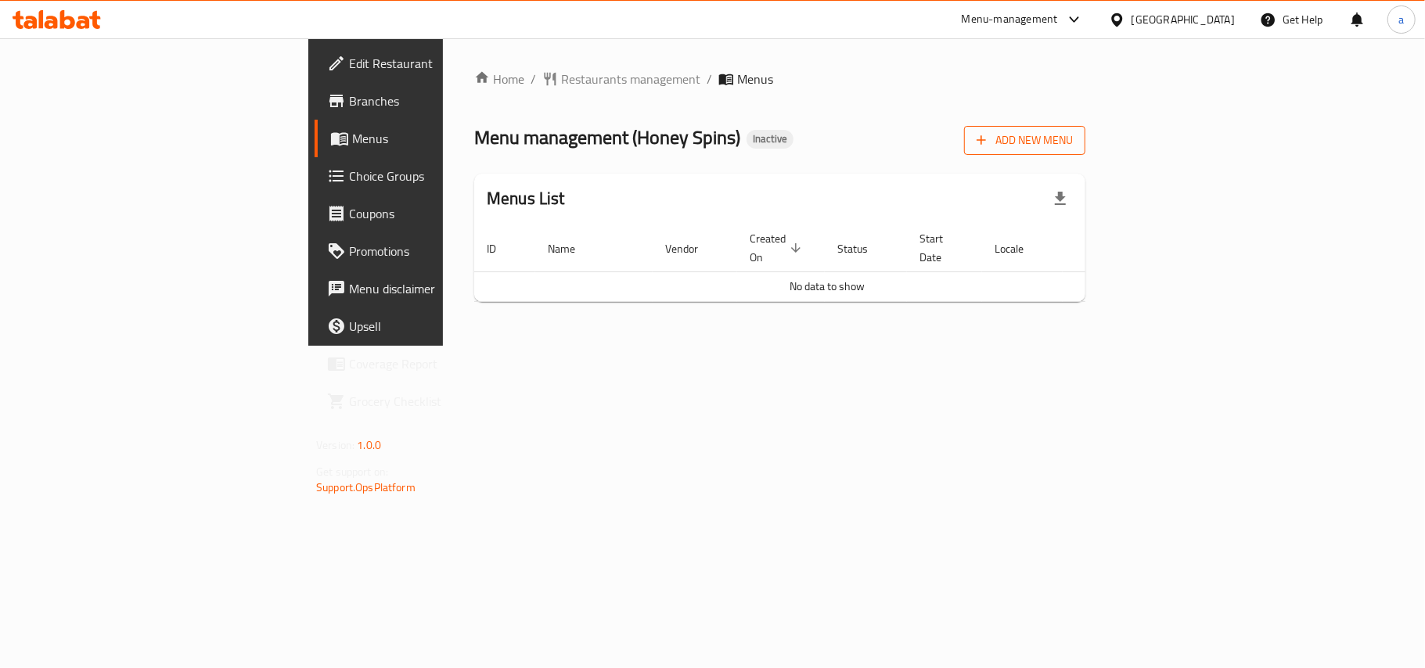
click at [1073, 141] on span "Add New Menu" at bounding box center [1024, 141] width 96 height 20
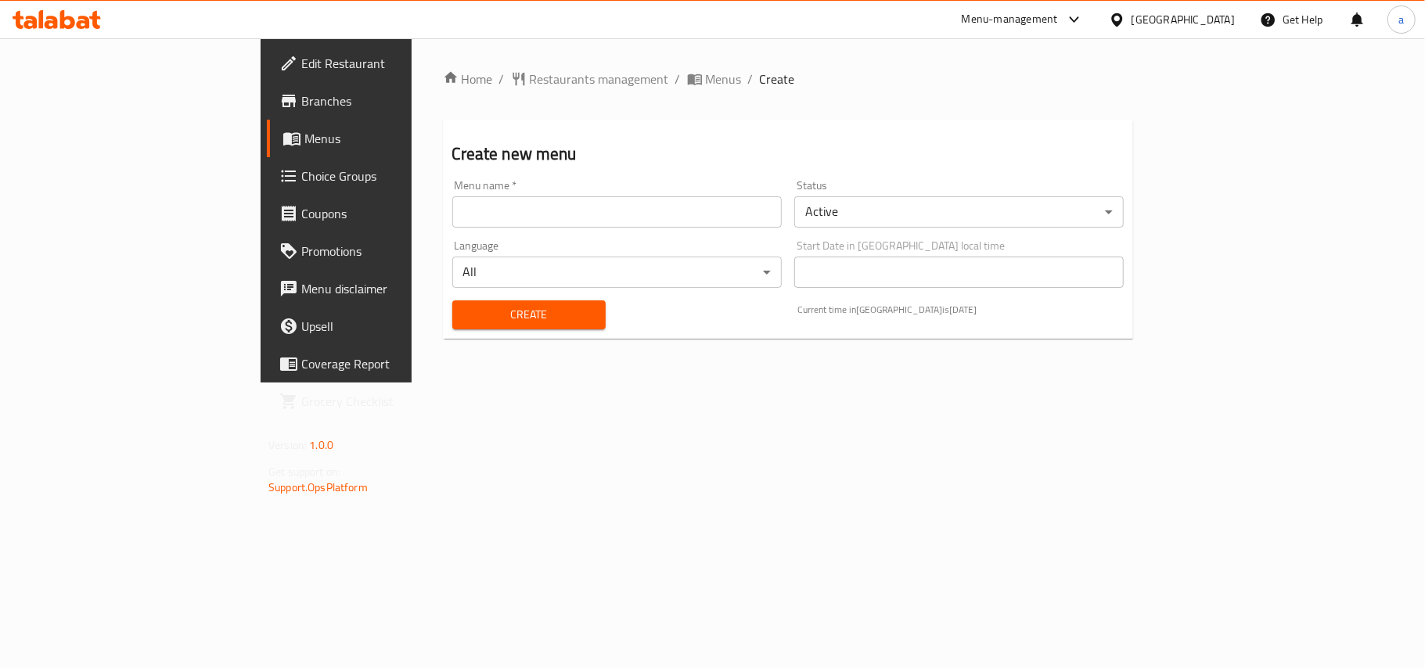
click at [452, 219] on input "text" at bounding box center [616, 211] width 329 height 31
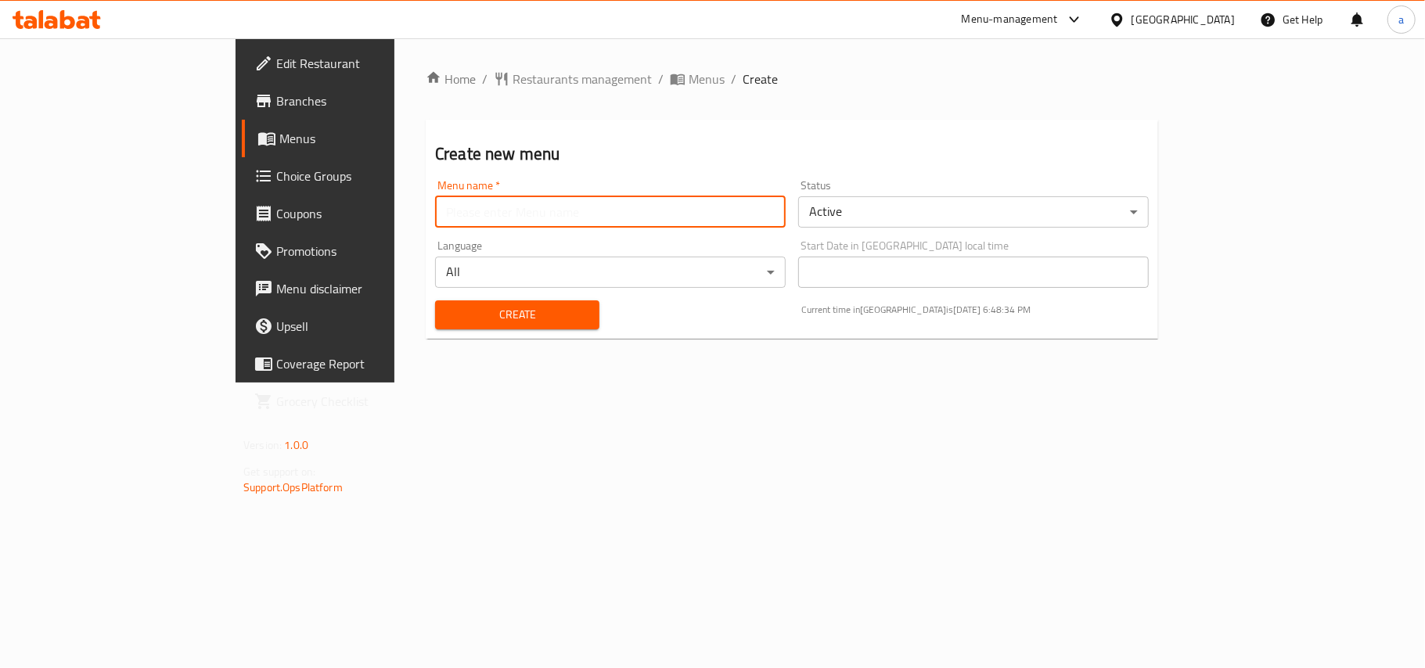
type input "AMAR"
click at [447, 322] on span "Create" at bounding box center [516, 315] width 139 height 20
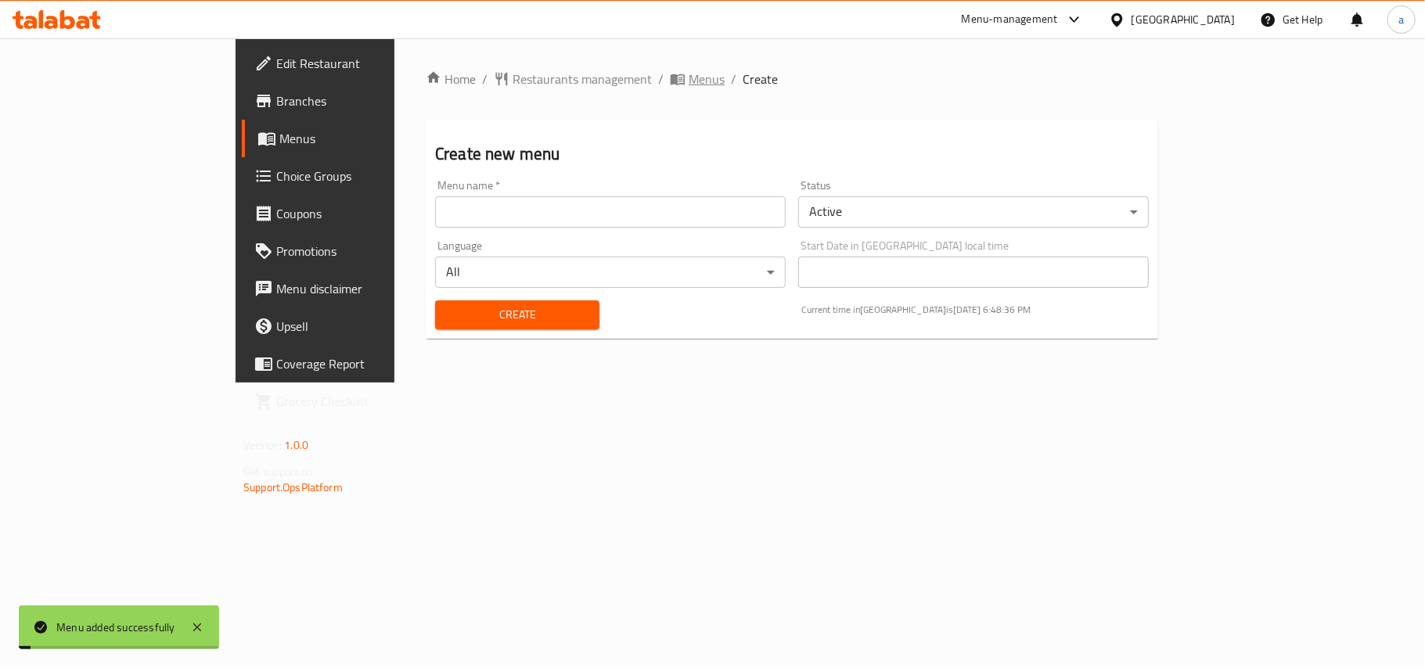
click at [688, 86] on span "Menus" at bounding box center [706, 79] width 36 height 19
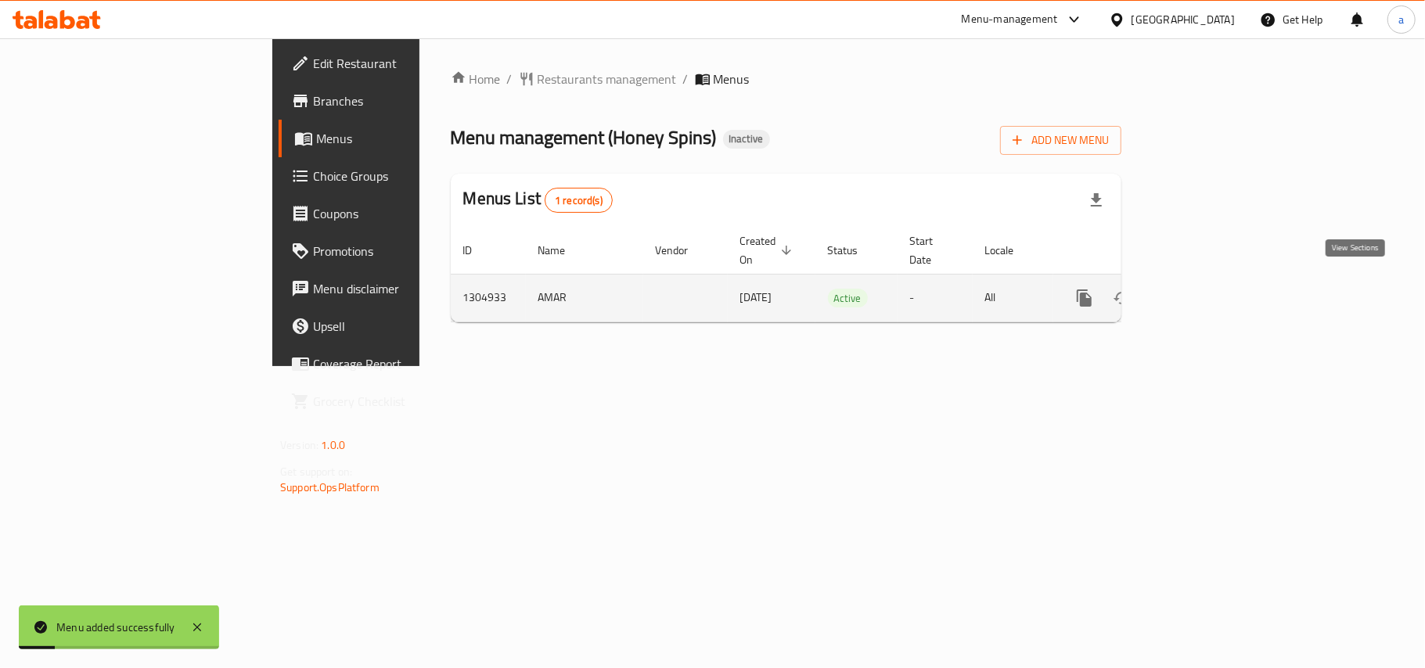
click at [1206, 289] on icon "enhanced table" at bounding box center [1197, 298] width 19 height 19
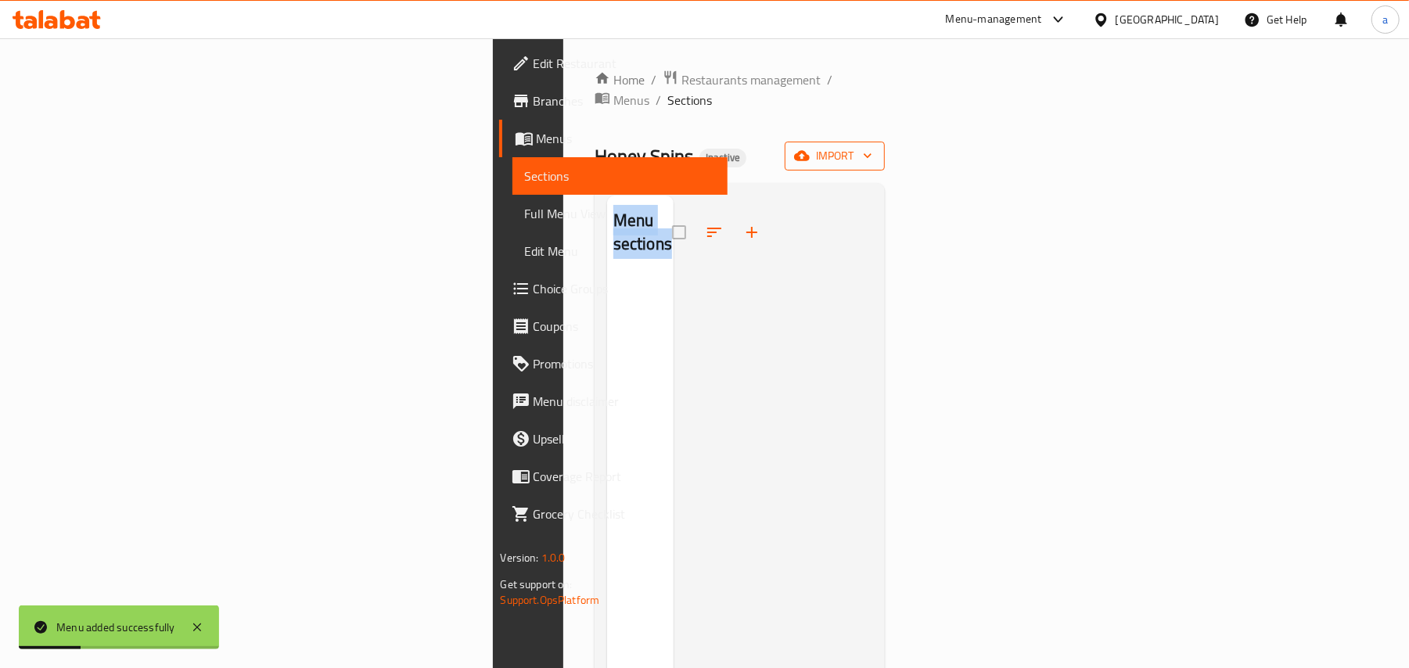
click at [886, 152] on div "Home / Restaurants management / Menus / Sections Honey Spins Inactive import Me…" at bounding box center [740, 473] width 291 height 807
click at [810, 151] on icon "button" at bounding box center [802, 156] width 16 height 10
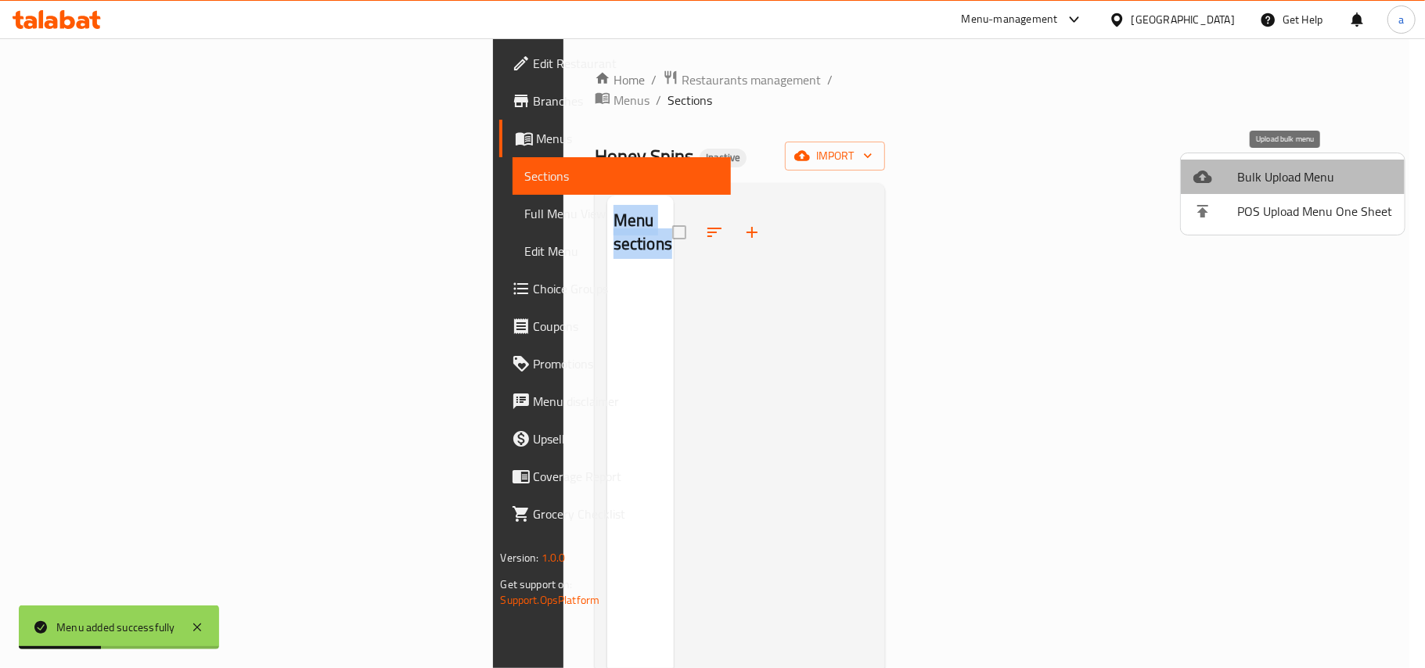
click at [1208, 177] on icon at bounding box center [1202, 177] width 19 height 13
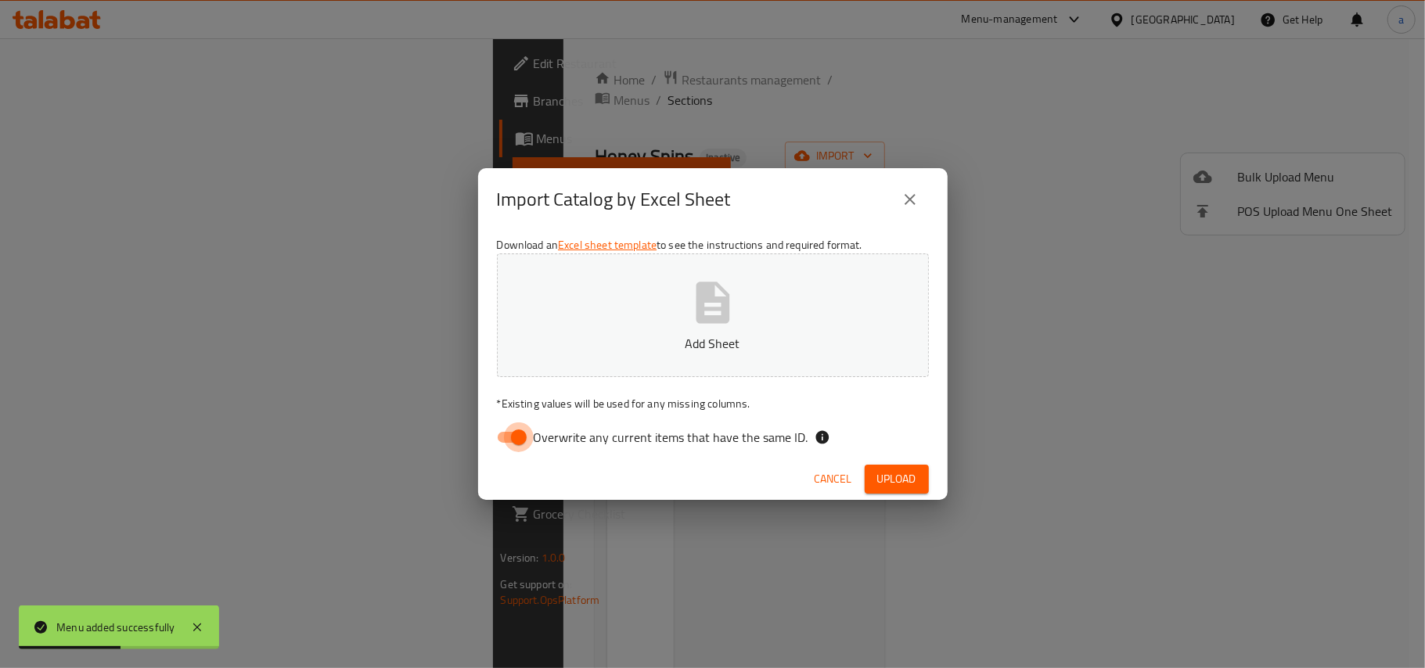
click at [515, 429] on input "Overwrite any current items that have the same ID." at bounding box center [518, 437] width 89 height 30
checkbox input "false"
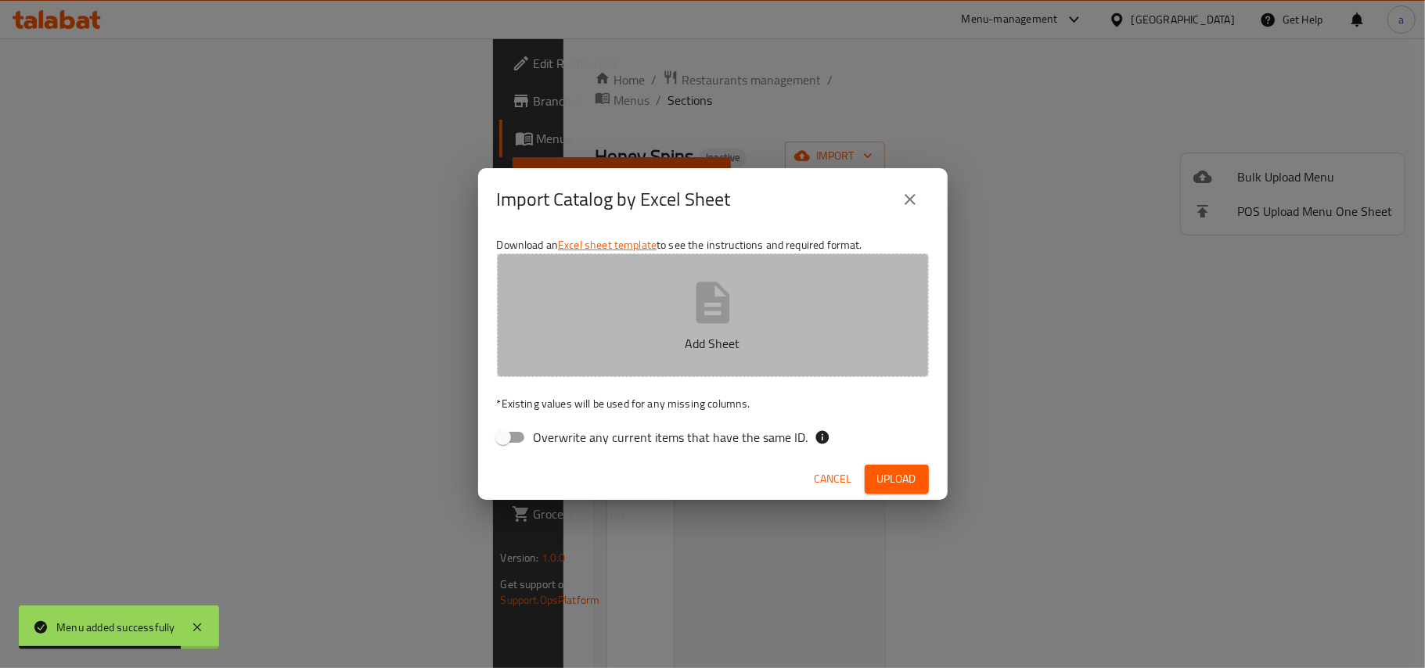
click at [681, 335] on p "Add Sheet" at bounding box center [712, 343] width 383 height 19
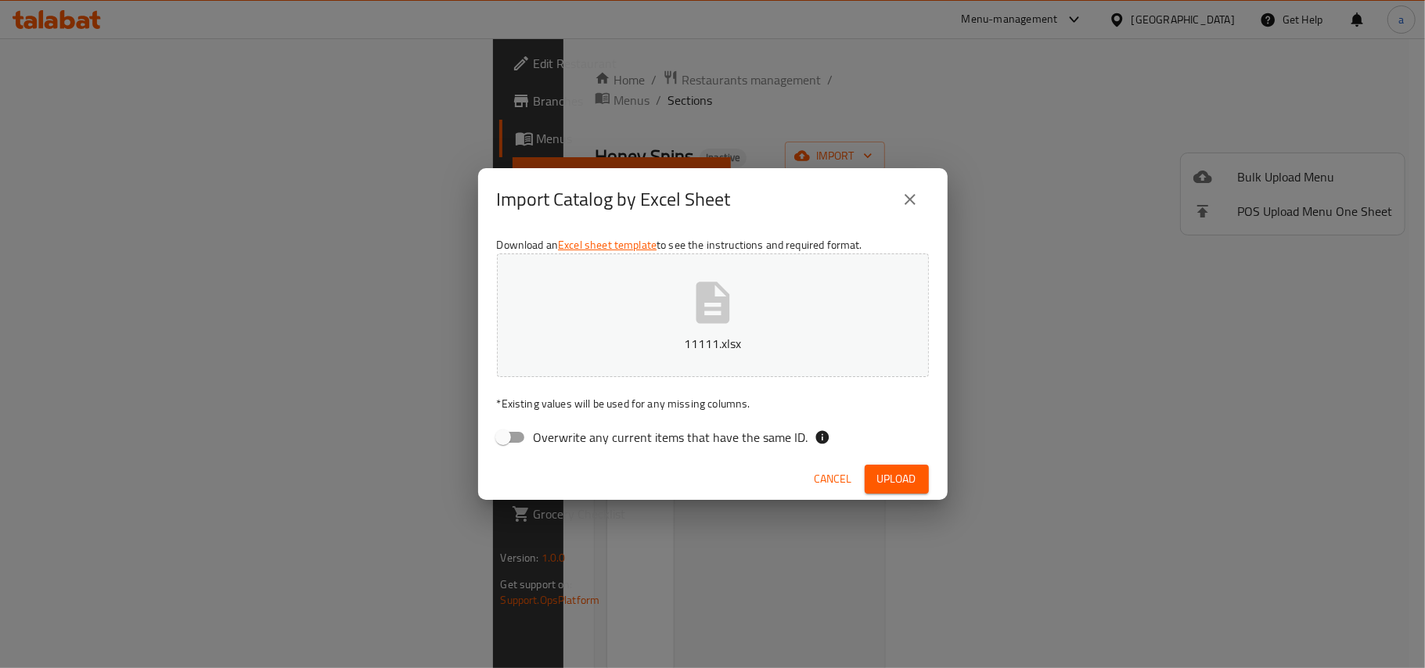
click at [917, 479] on button "Upload" at bounding box center [896, 479] width 64 height 29
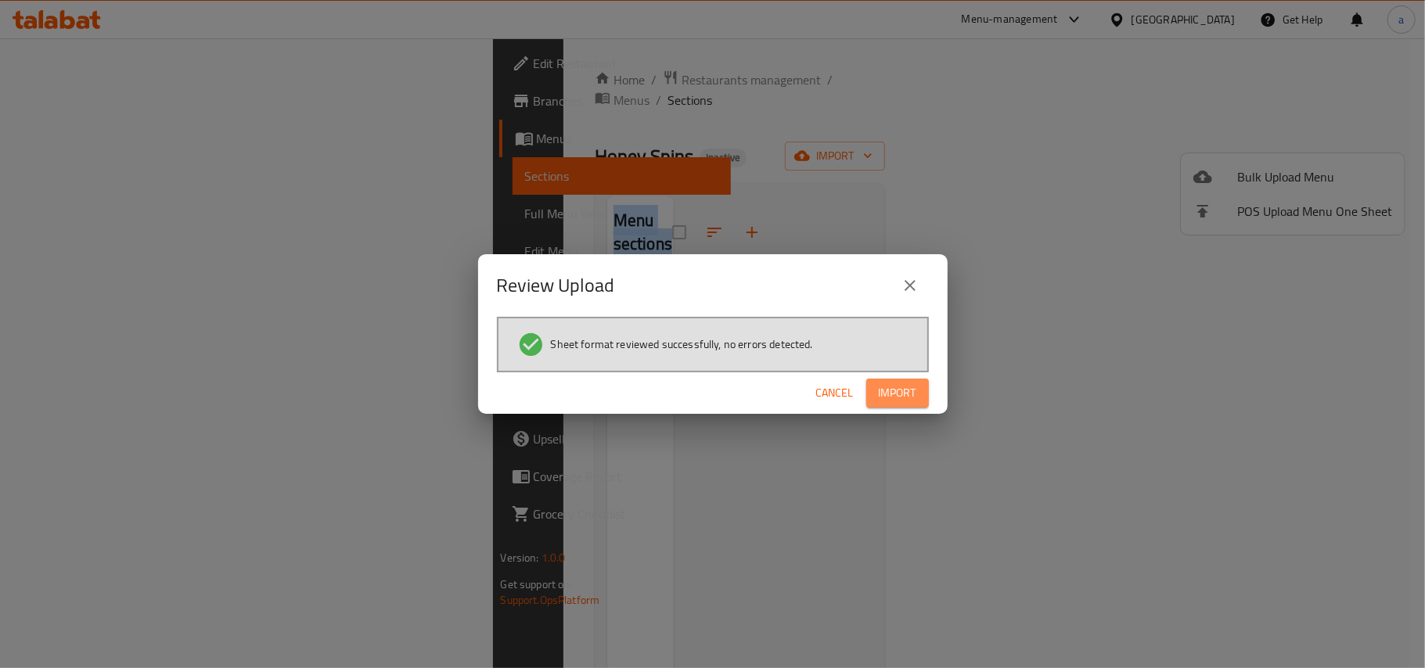
click at [895, 379] on button "Import" at bounding box center [897, 393] width 63 height 29
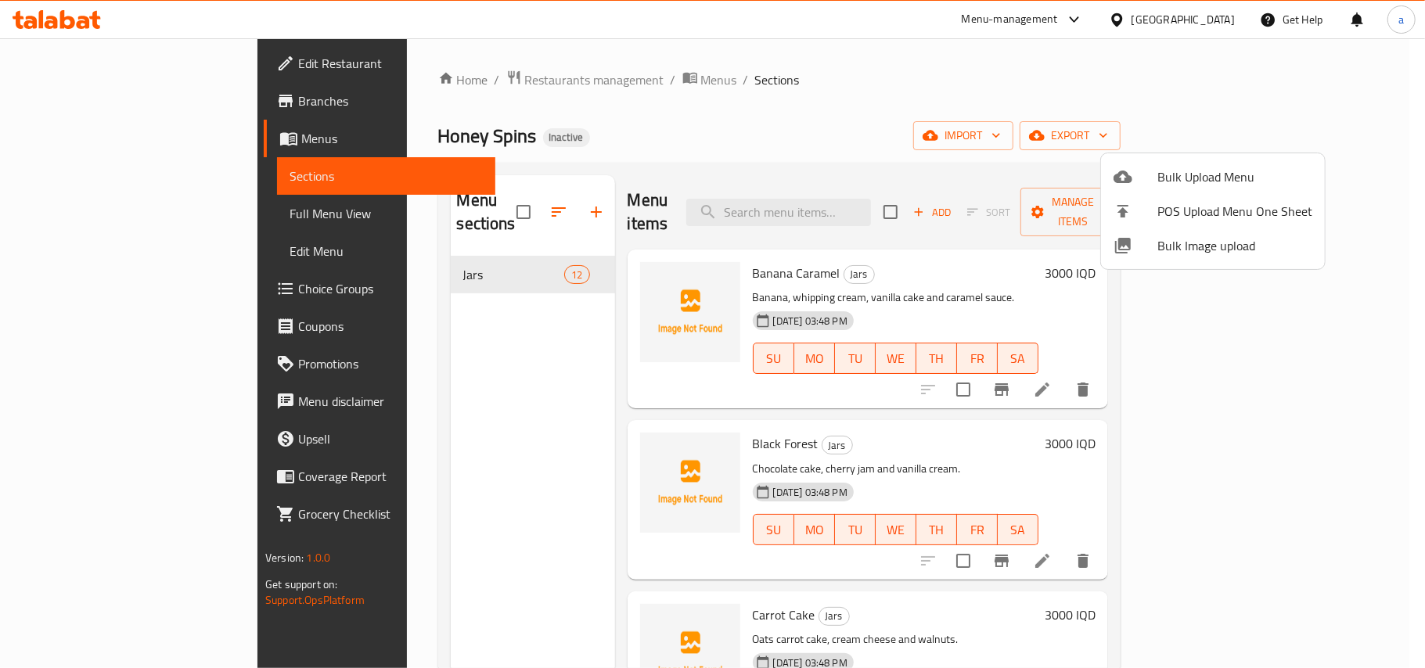
click at [856, 399] on div at bounding box center [712, 334] width 1425 height 668
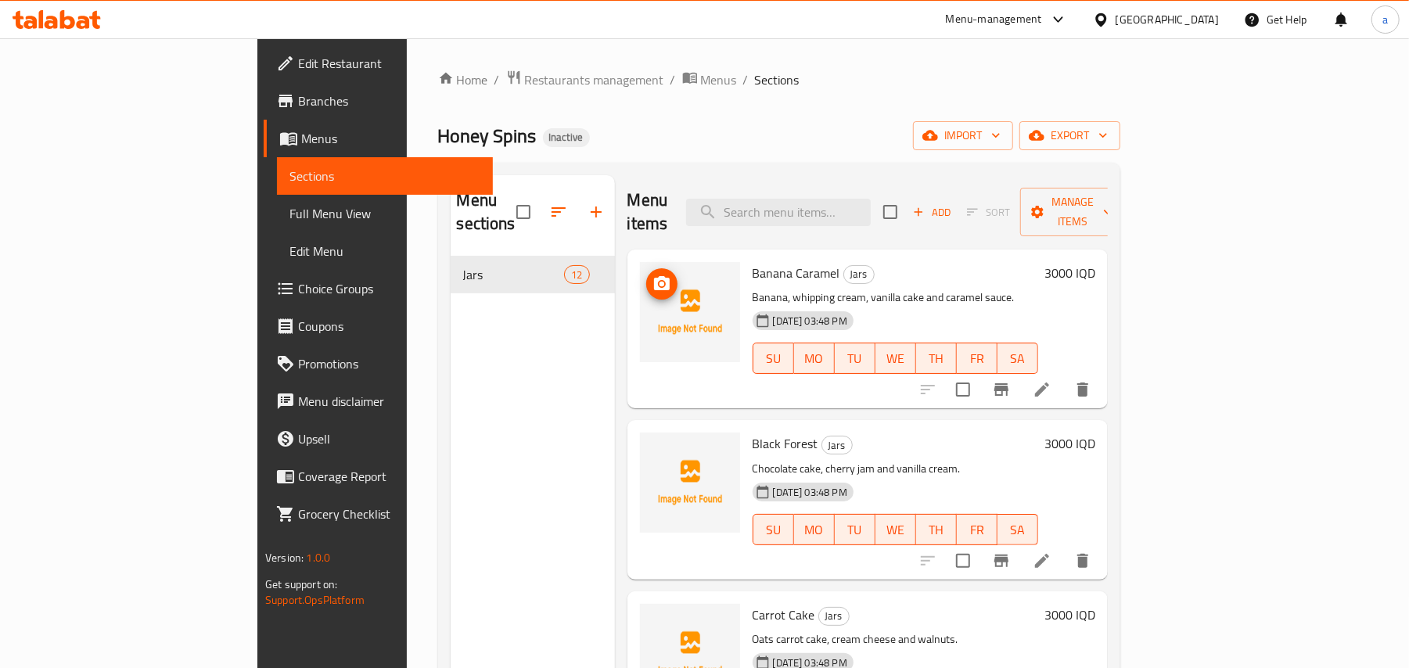
click at [659, 282] on circle "upload picture" at bounding box center [661, 284] width 5 height 5
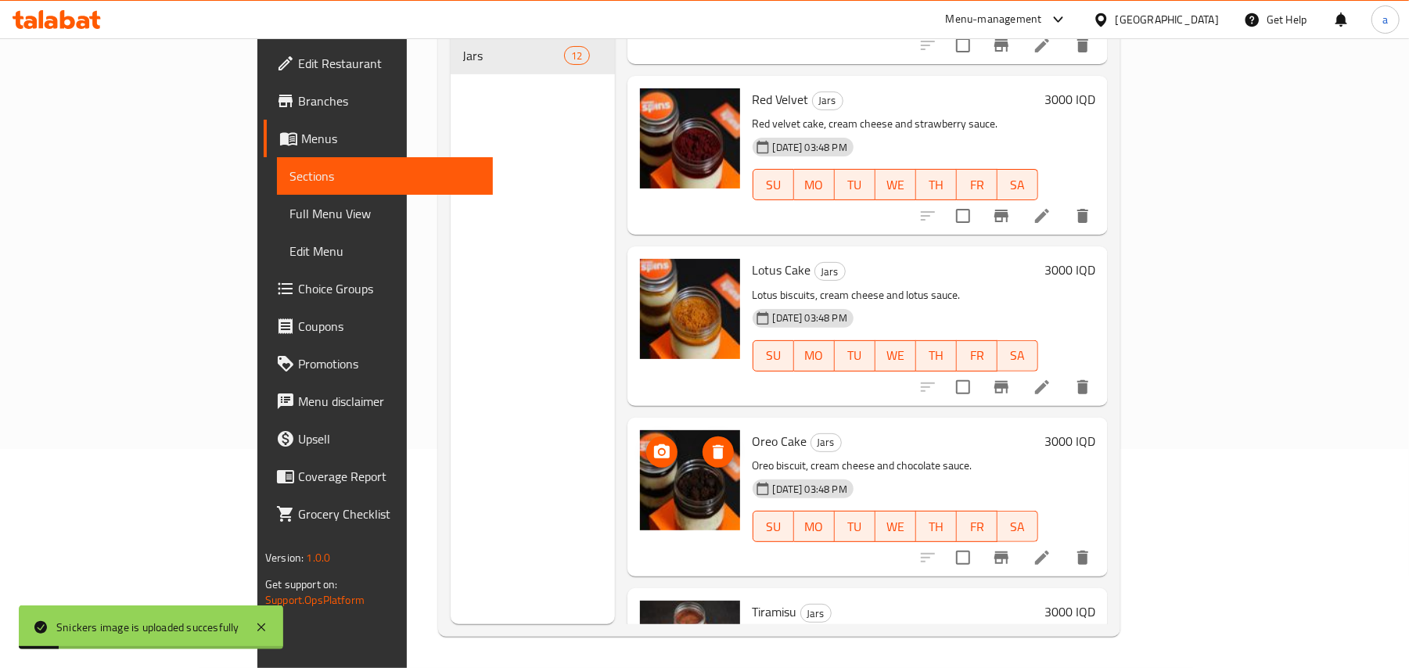
scroll to position [977, 0]
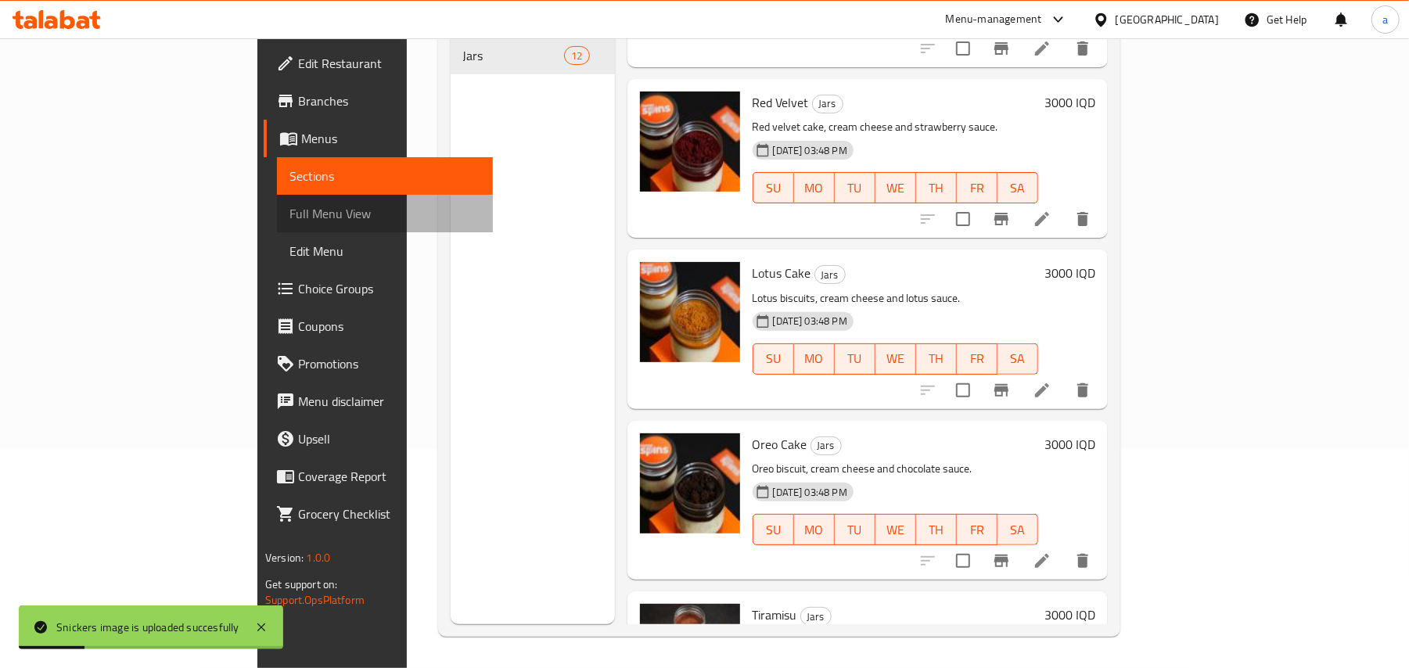
click at [289, 223] on span "Full Menu View" at bounding box center [384, 213] width 191 height 19
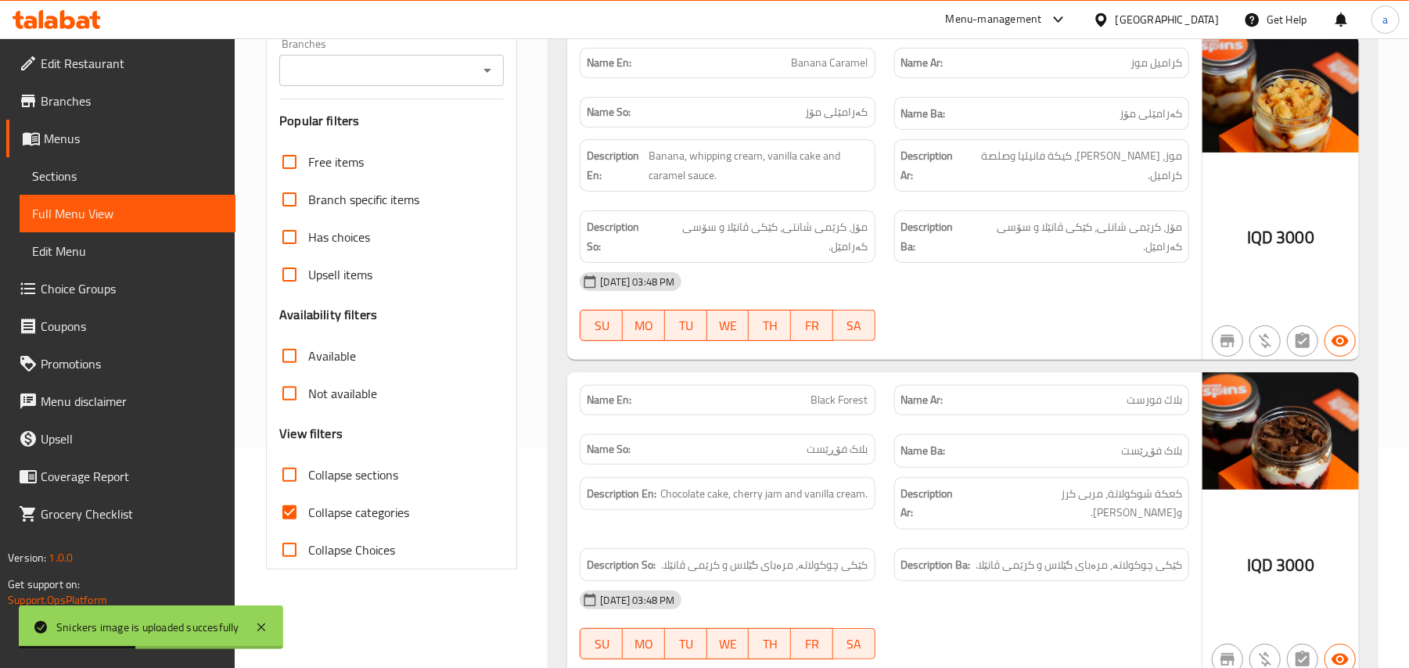
click at [483, 86] on div "Branches" at bounding box center [391, 70] width 225 height 31
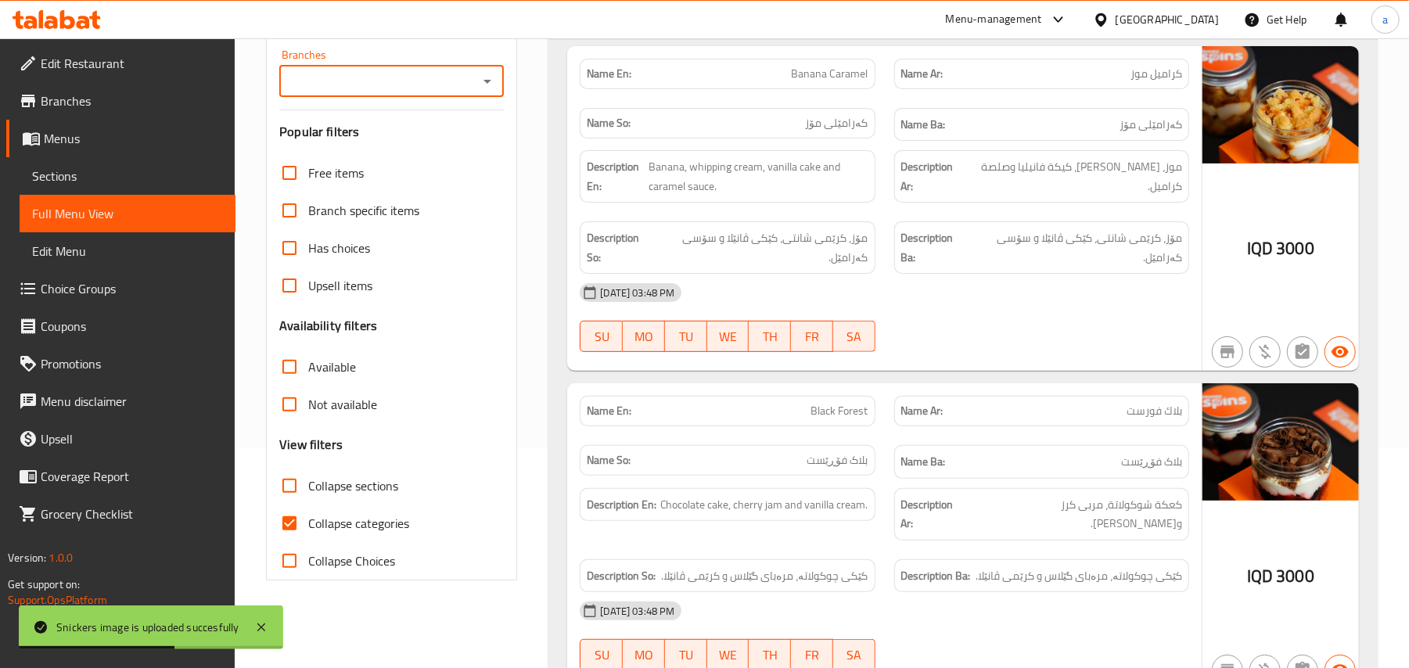
click at [479, 91] on icon "Open" at bounding box center [487, 81] width 19 height 19
drag, startPoint x: 515, startPoint y: 138, endPoint x: 514, endPoint y: 130, distance: 7.9
click at [515, 136] on div "Filter Branches Branches Popular filters Free items Branch specific items Has c…" at bounding box center [391, 291] width 251 height 578
click at [495, 91] on icon "Open" at bounding box center [487, 81] width 19 height 19
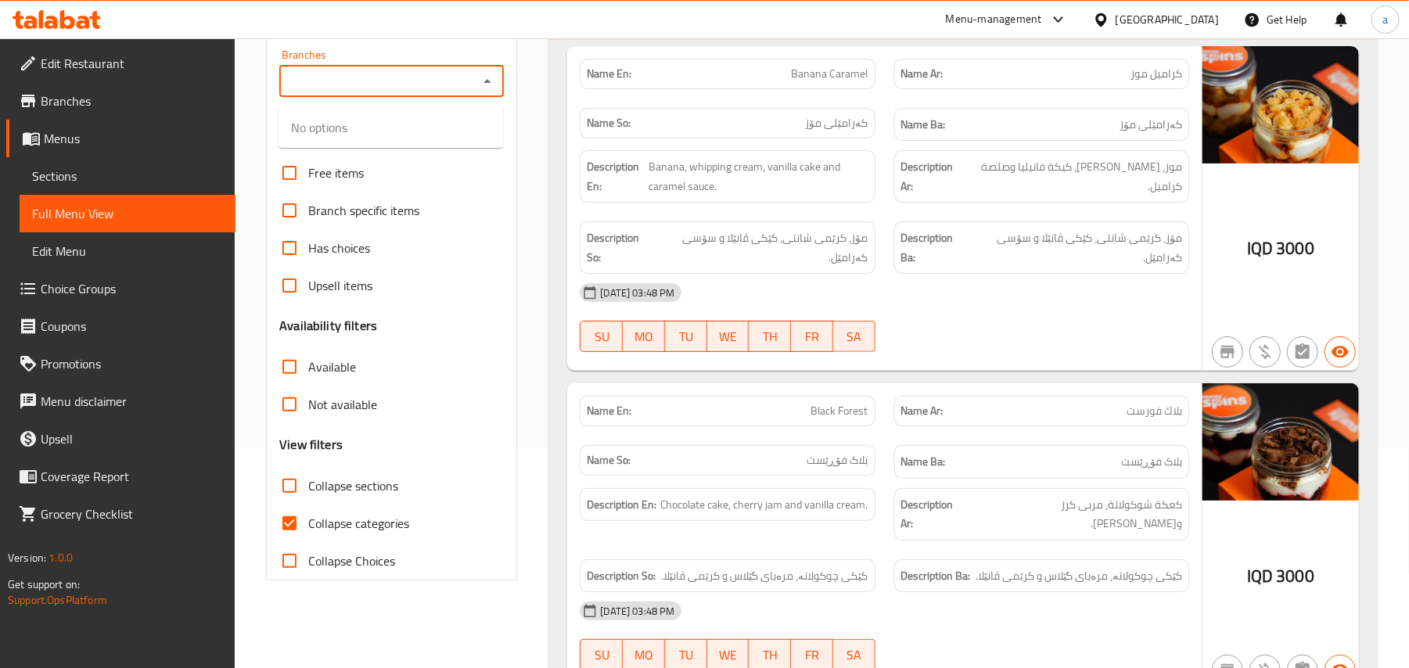
click at [493, 92] on div at bounding box center [486, 81] width 20 height 22
click at [490, 91] on icon "Open" at bounding box center [487, 81] width 19 height 19
click at [433, 155] on span "Honey Spins, Lebanese Village" at bounding box center [371, 155] width 160 height 19
type input "Honey Spins, Lebanese Village"
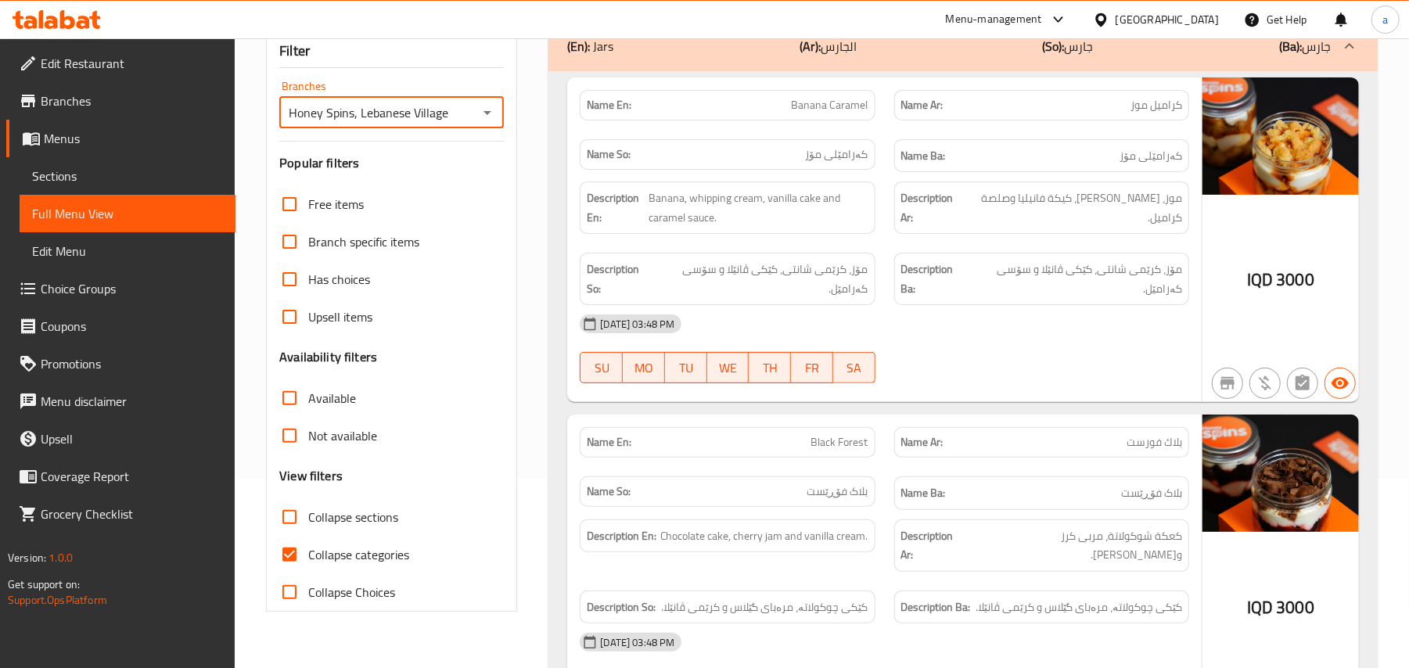
scroll to position [221, 0]
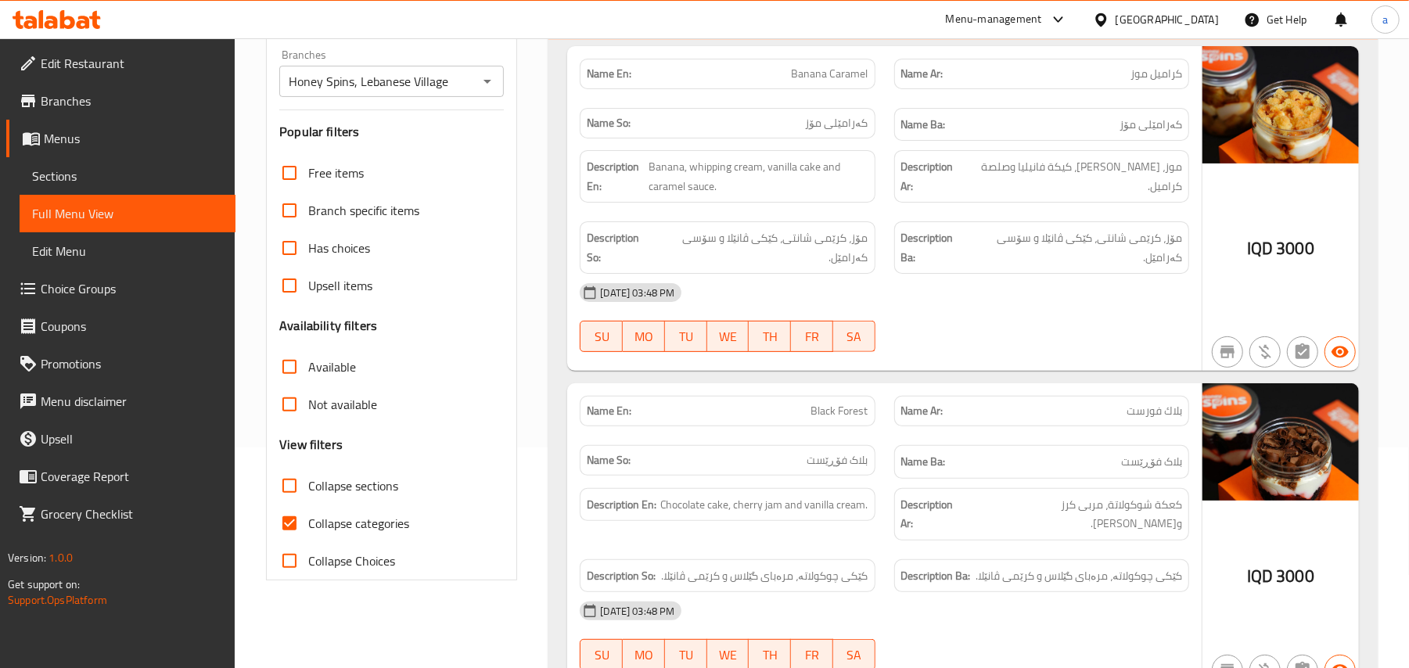
click at [313, 533] on span "Collapse categories" at bounding box center [358, 523] width 101 height 19
click at [308, 542] on input "Collapse categories" at bounding box center [290, 524] width 38 height 38
checkbox input "false"
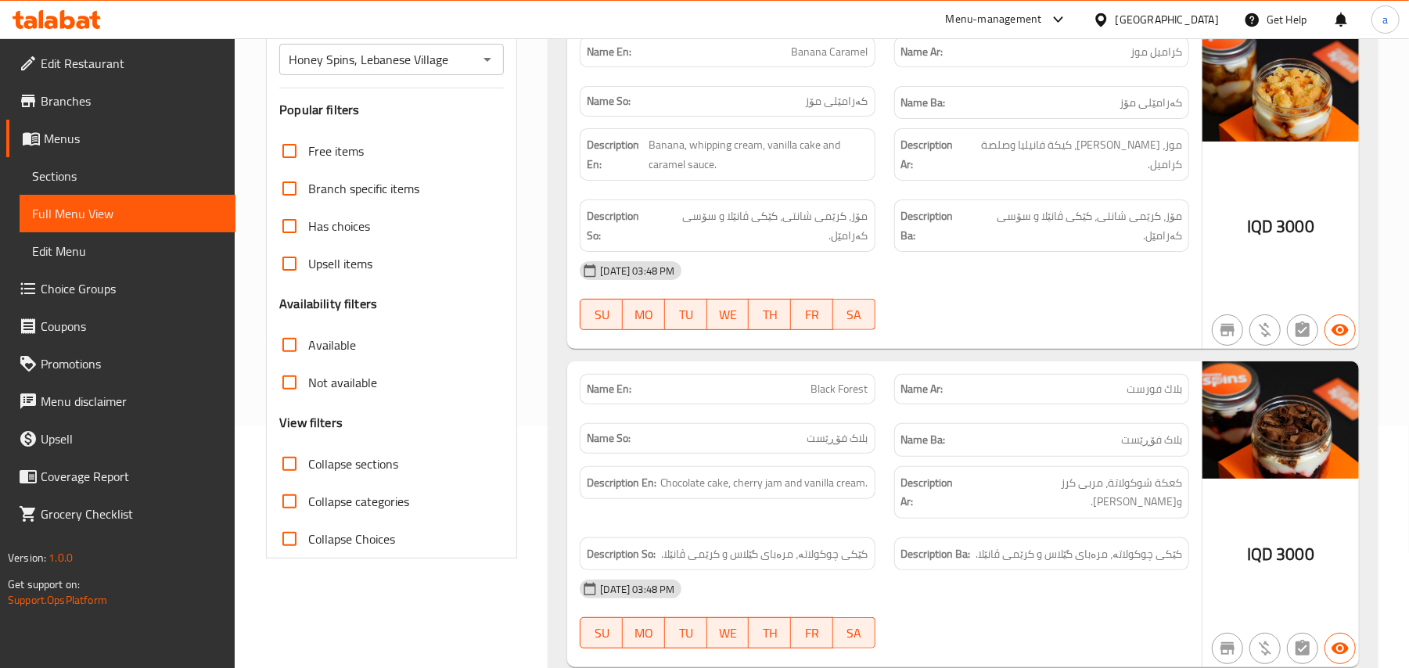
scroll to position [487, 0]
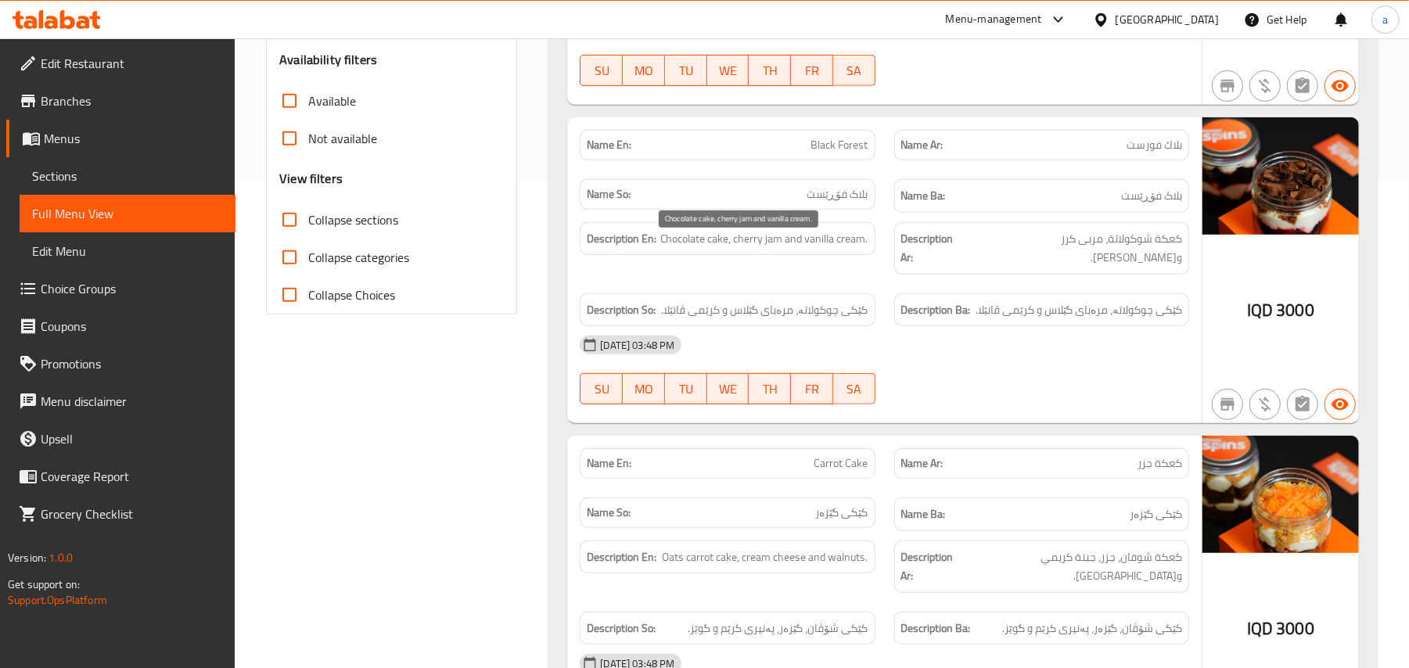
click at [779, 247] on span "Chocolate cake, cherry jam and vanilla cream." at bounding box center [764, 239] width 208 height 20
click at [775, 249] on span "Chocolate cake, cherry jam and vanilla cream." at bounding box center [764, 239] width 208 height 20
copy span "jam"
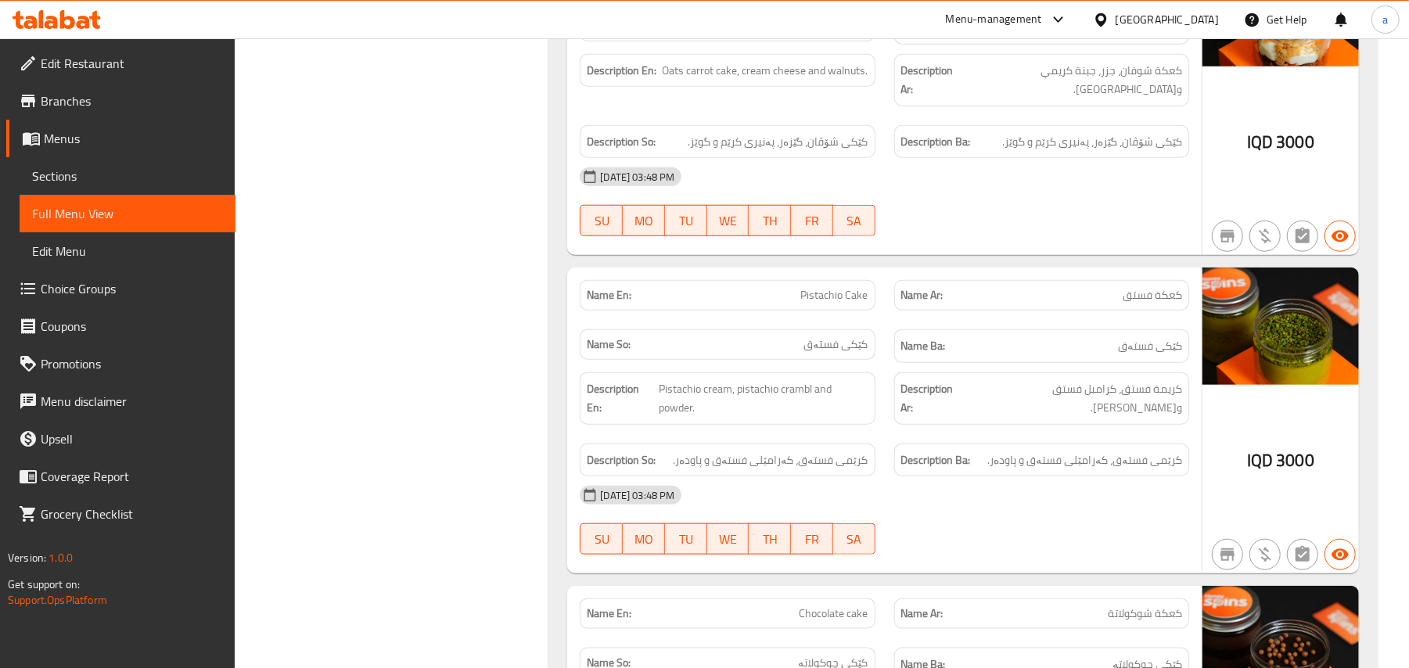
scroll to position [730, 0]
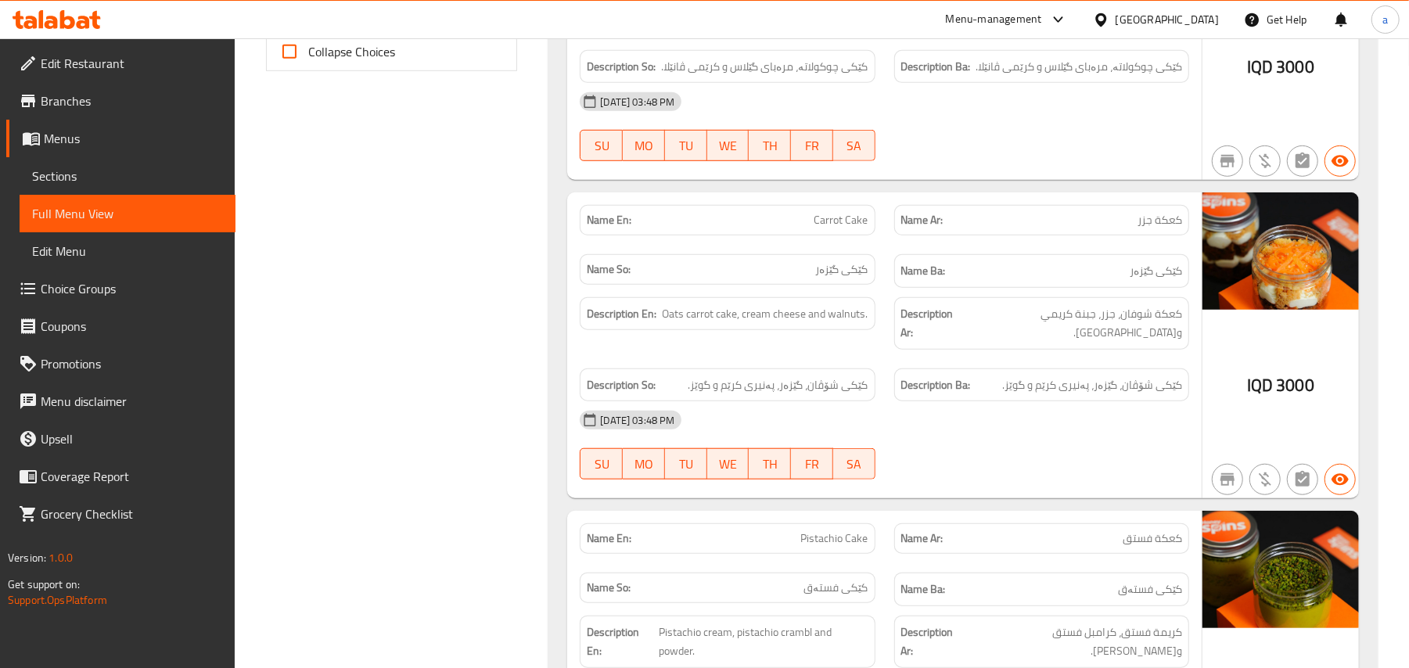
click at [843, 212] on span "Carrot Cake" at bounding box center [841, 220] width 54 height 16
copy span "Carrot Cake"
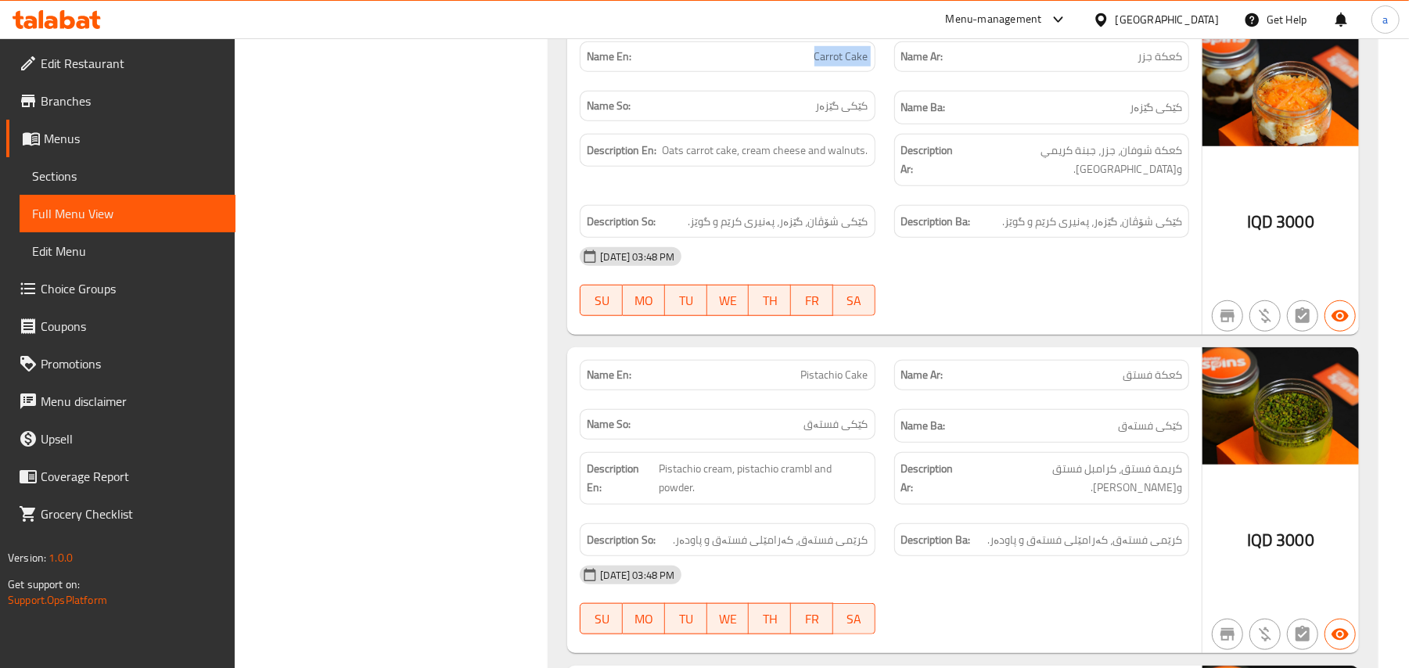
scroll to position [973, 0]
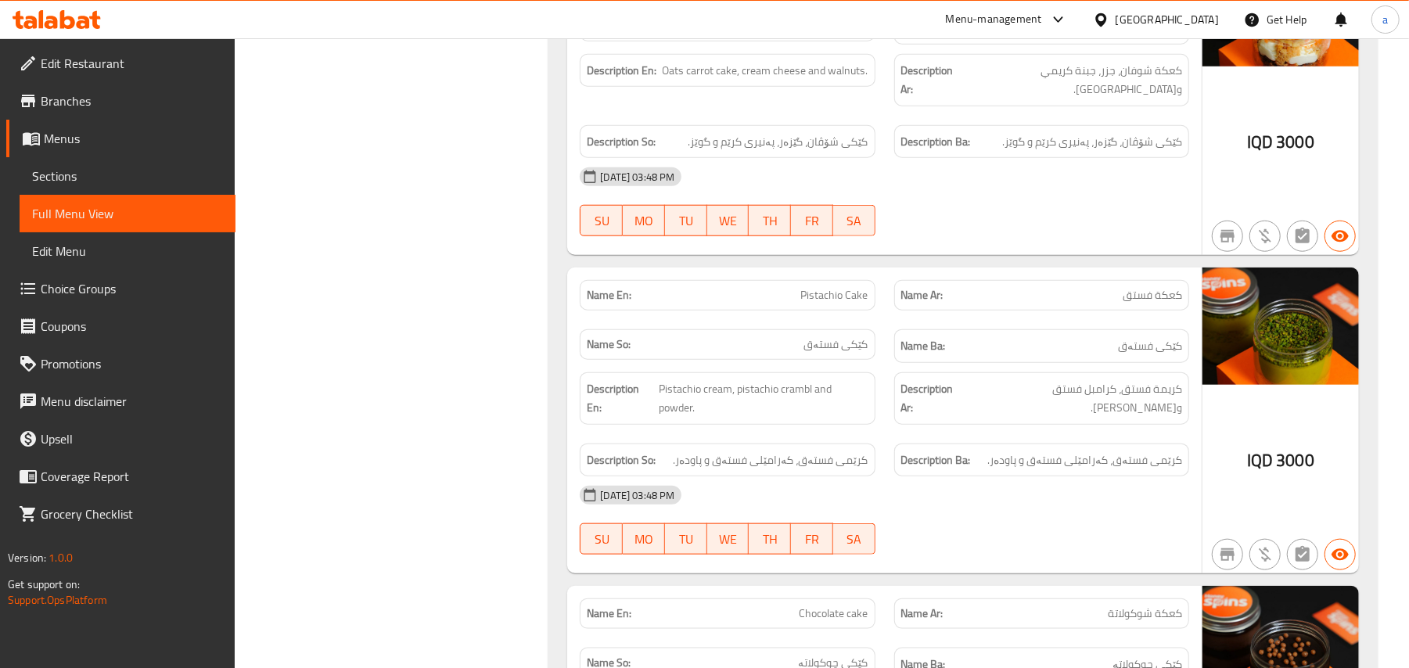
drag, startPoint x: 824, startPoint y: 255, endPoint x: 825, endPoint y: 268, distance: 12.5
click at [825, 280] on div "Name En: Pistachio Cake" at bounding box center [727, 295] width 295 height 31
click at [825, 287] on span "Pistachio Cake" at bounding box center [834, 295] width 67 height 16
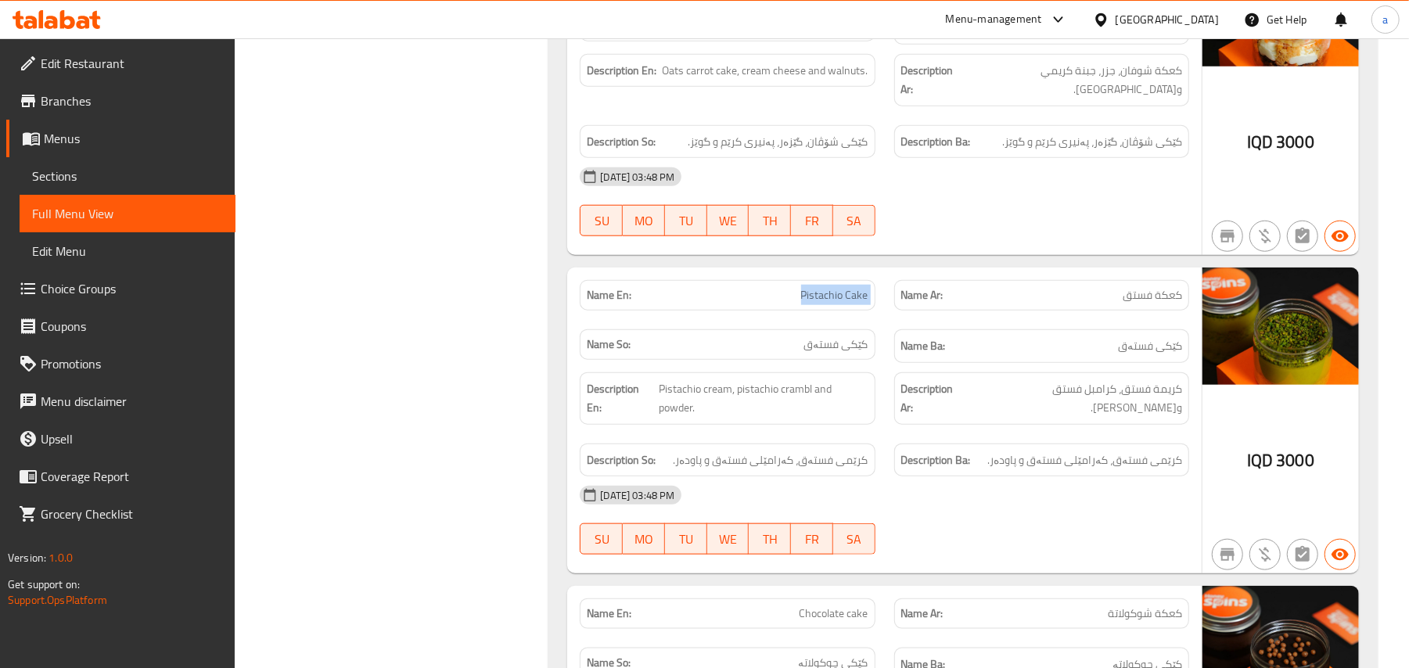
copy span "Pistachio Cake"
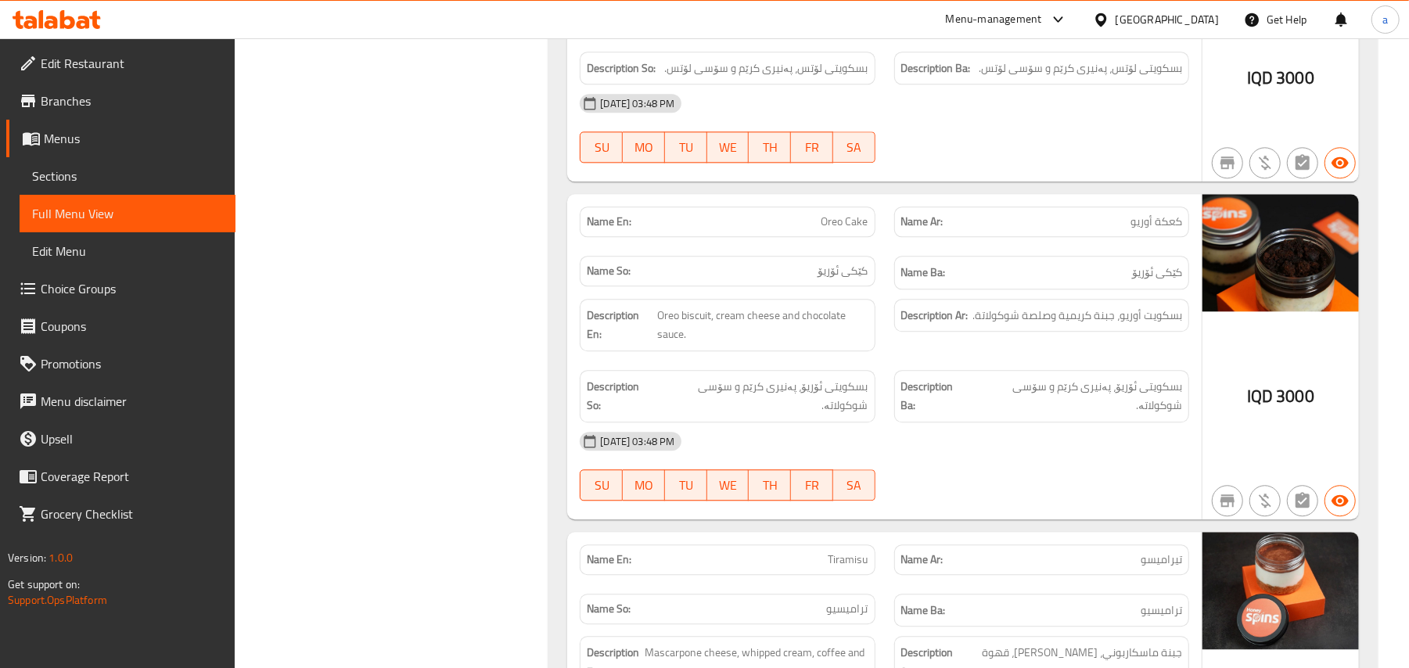
scroll to position [2677, 0]
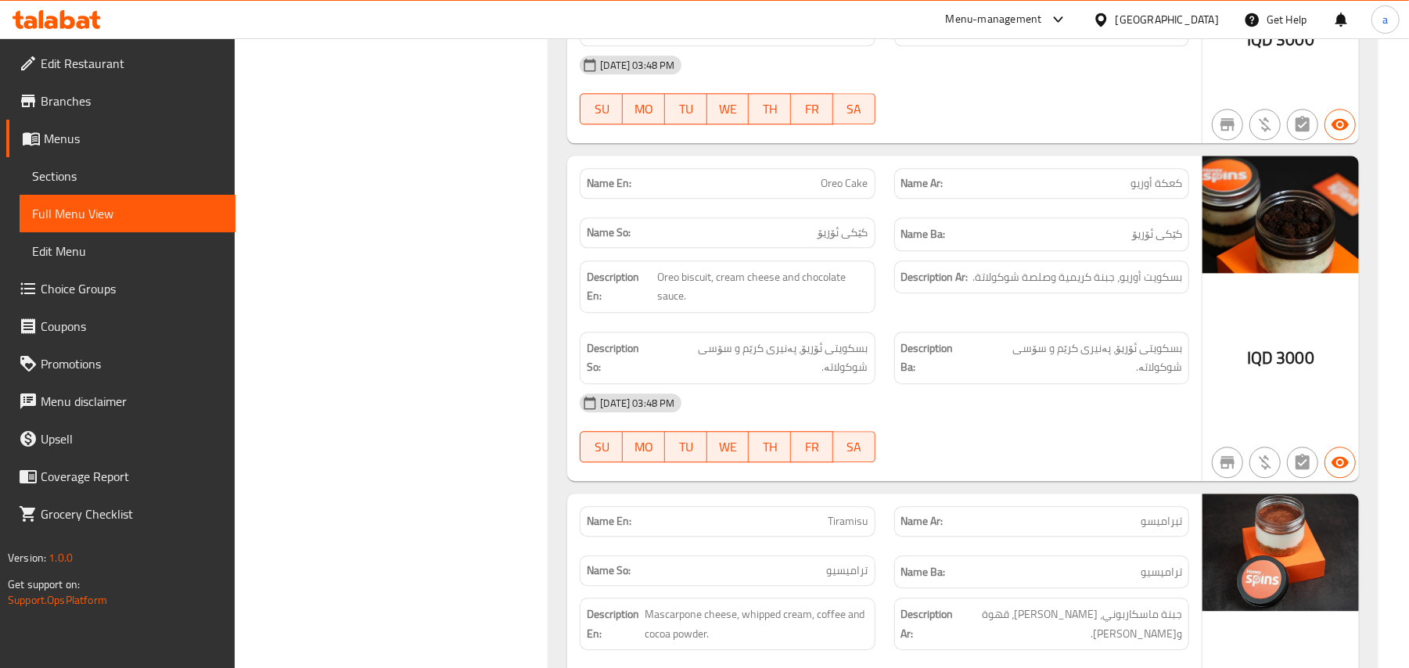
click at [843, 175] on span "Oreo Cake" at bounding box center [844, 183] width 47 height 16
copy span "Oreo Cake"
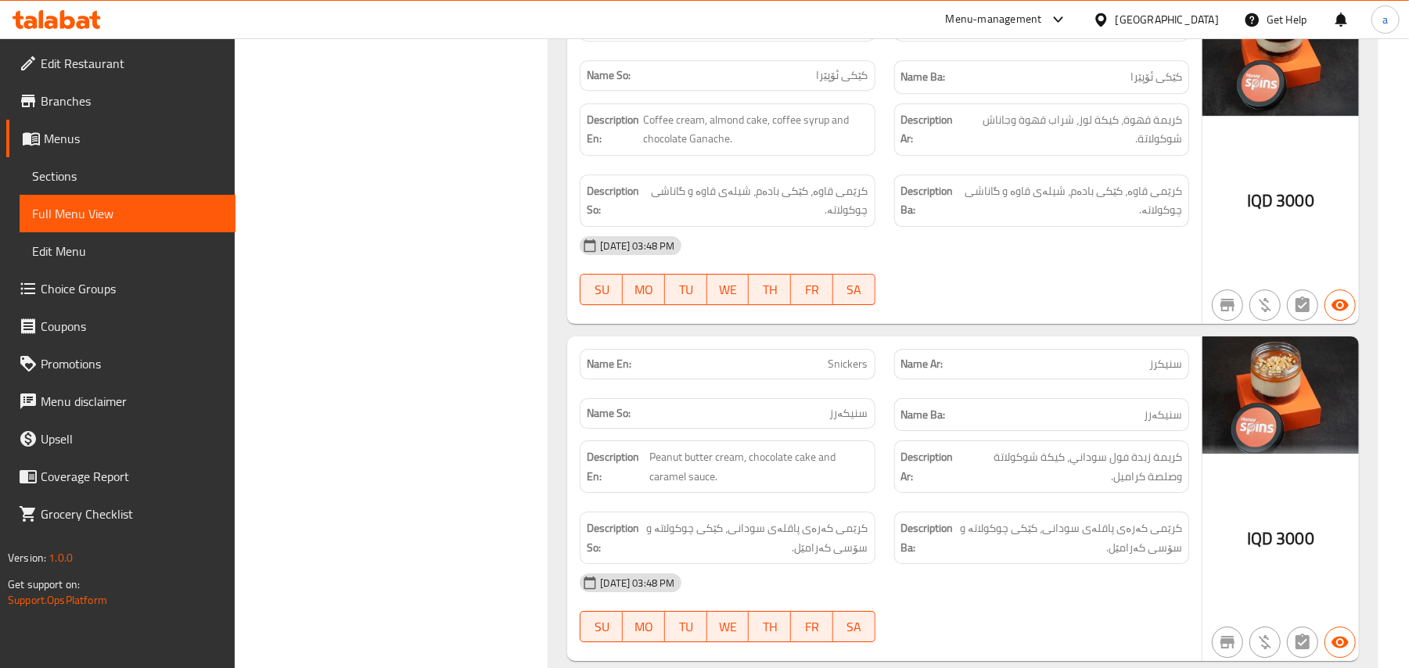
scroll to position [3558, 0]
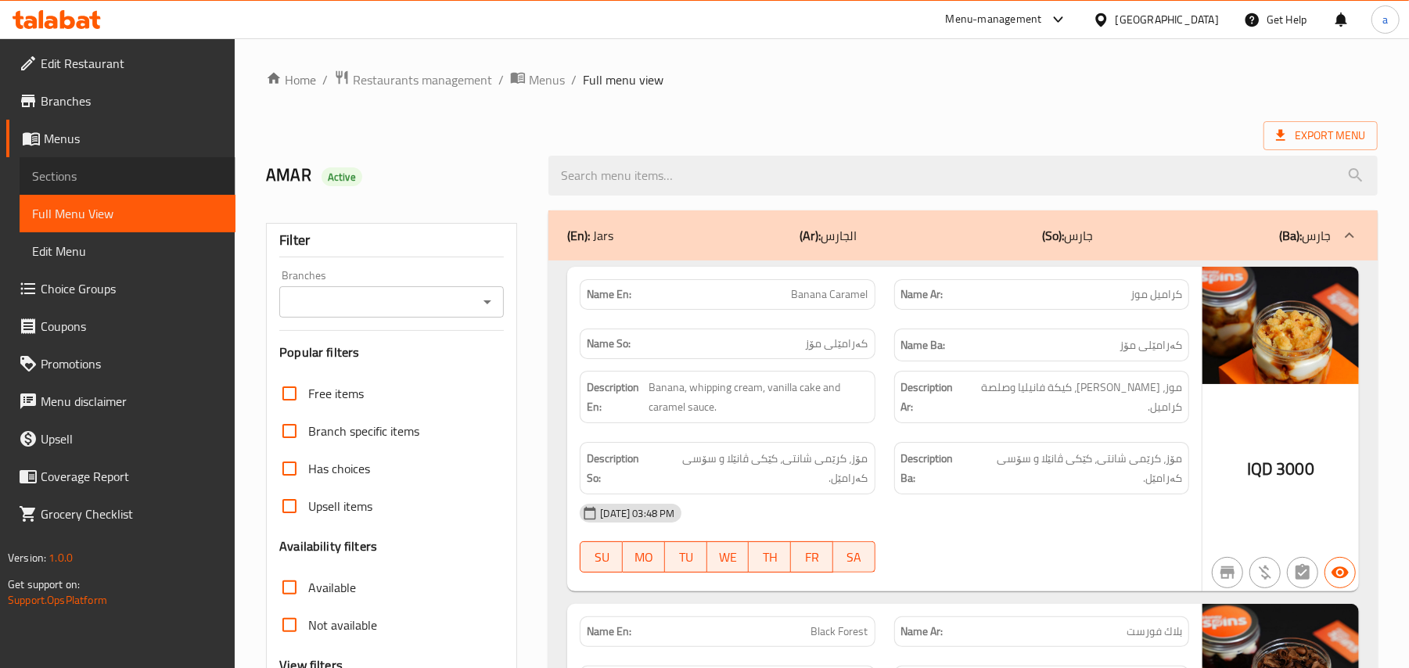
click at [116, 181] on span "Sections" at bounding box center [127, 176] width 191 height 19
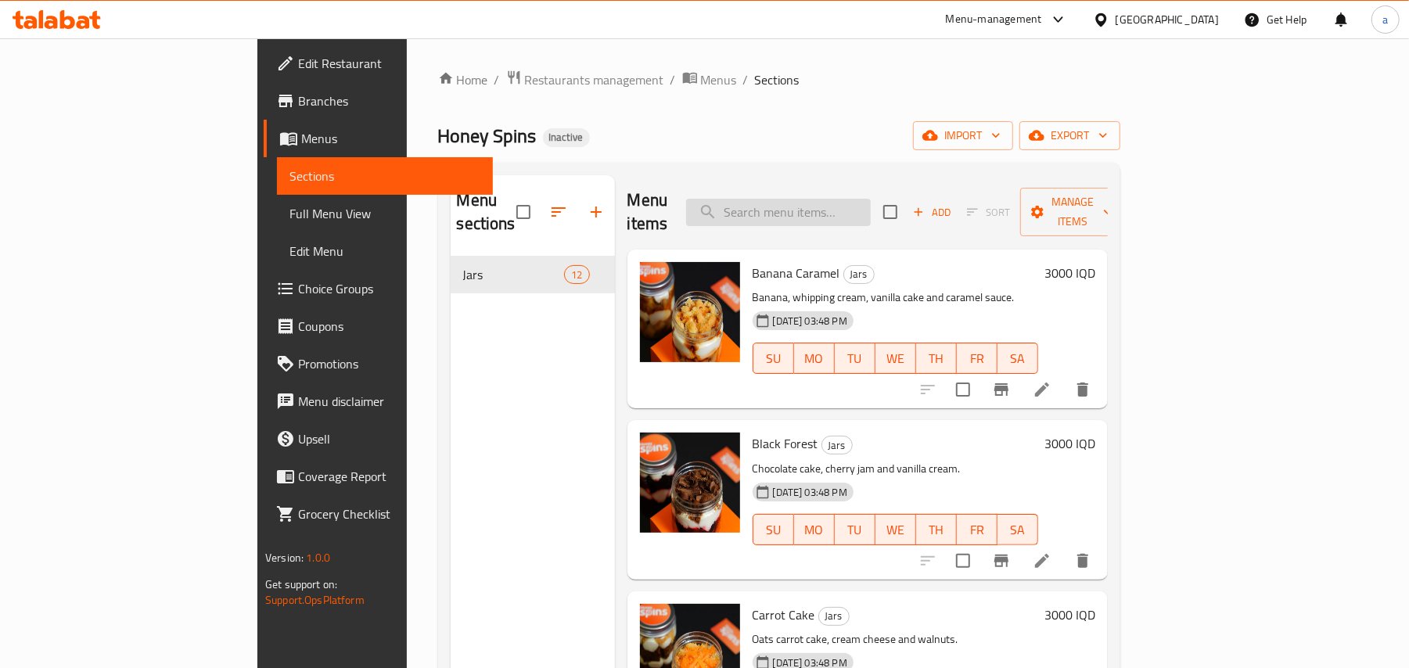
click at [839, 205] on input "search" at bounding box center [778, 212] width 185 height 27
paste input "Carrot Cake"
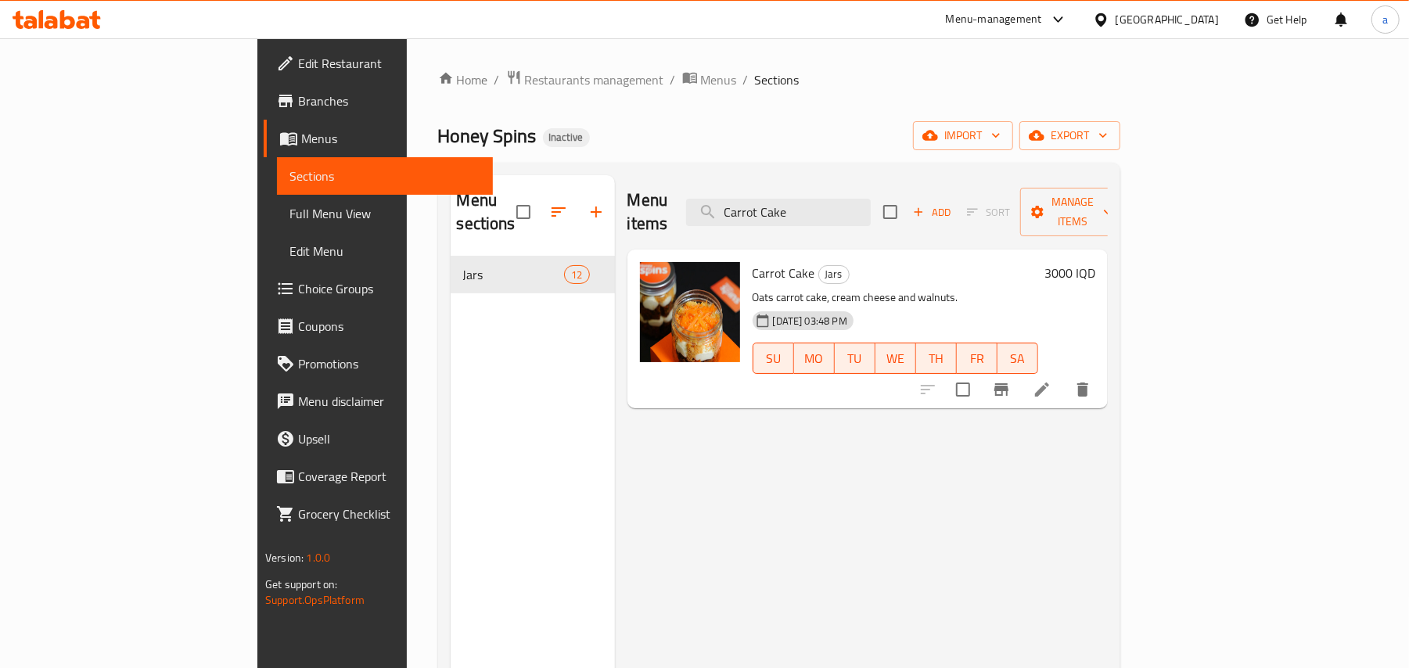
type input "Carrot Cake"
click at [1064, 385] on li at bounding box center [1042, 390] width 44 height 28
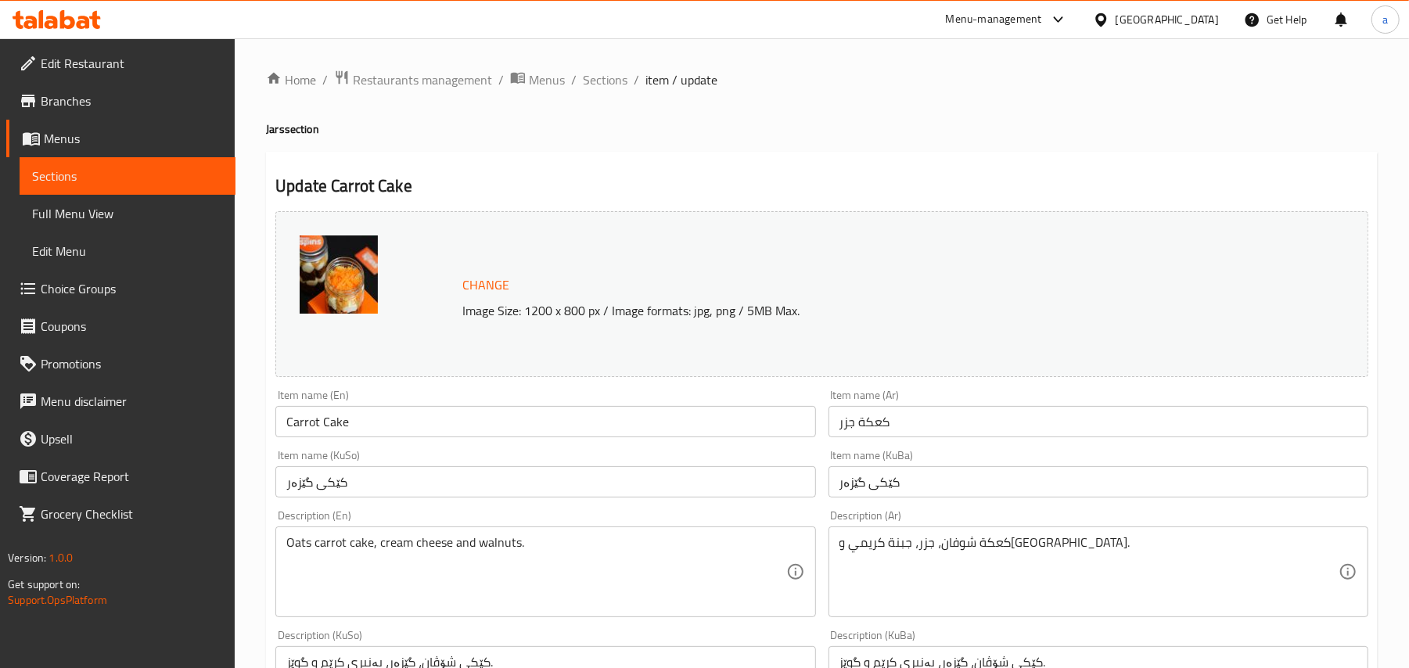
scroll to position [243, 0]
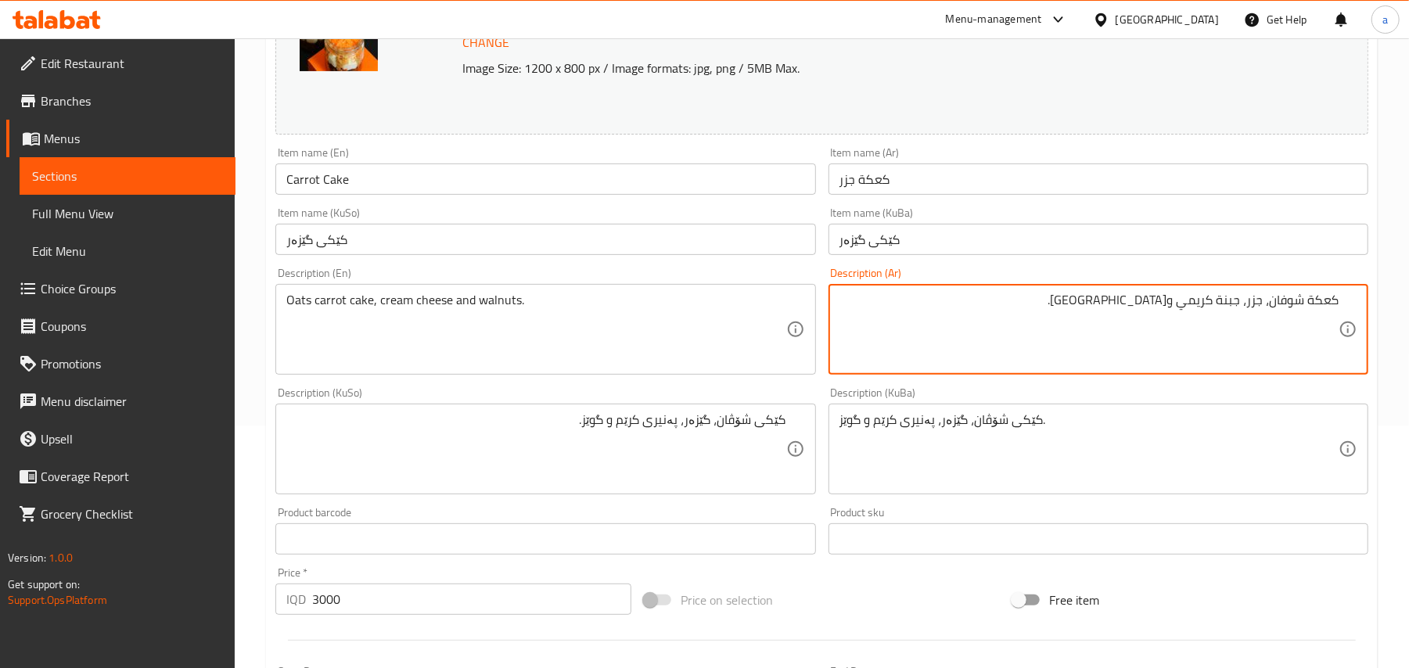
click at [1249, 319] on textarea "كعكة شوفان، جزر، جبنة كريمي وجوز." at bounding box center [1088, 330] width 499 height 74
click at [1299, 314] on textarea "كعكة شوفان، ، جبنة كريمي وجوز." at bounding box center [1088, 330] width 499 height 74
paste textarea "زر"
click at [1242, 320] on textarea "كعكة جزر شوفان، ، جبنة كريمي وجوز." at bounding box center [1088, 330] width 499 height 74
click at [1237, 321] on textarea "كعكة جزر شوفان، ، جبنة كريمي وجوز." at bounding box center [1088, 330] width 499 height 74
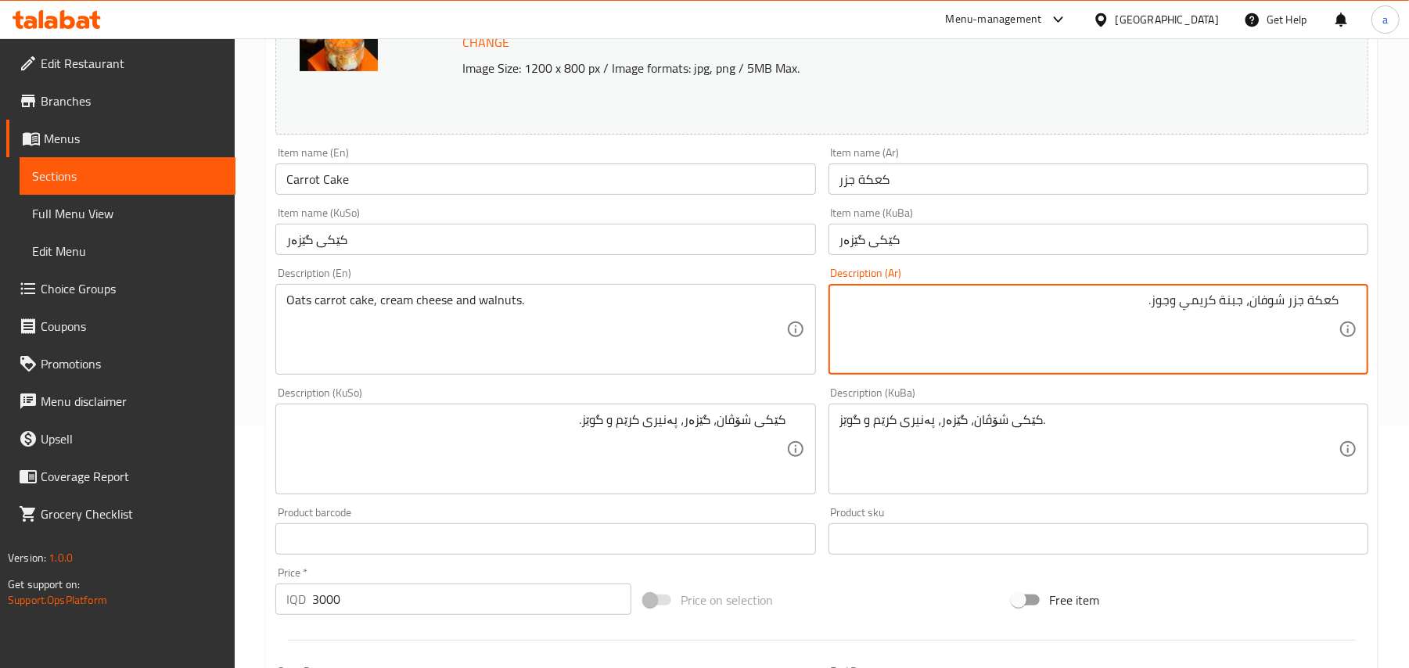
type textarea "كعكة جزر شوفان، جبنة كريمي وجوز."
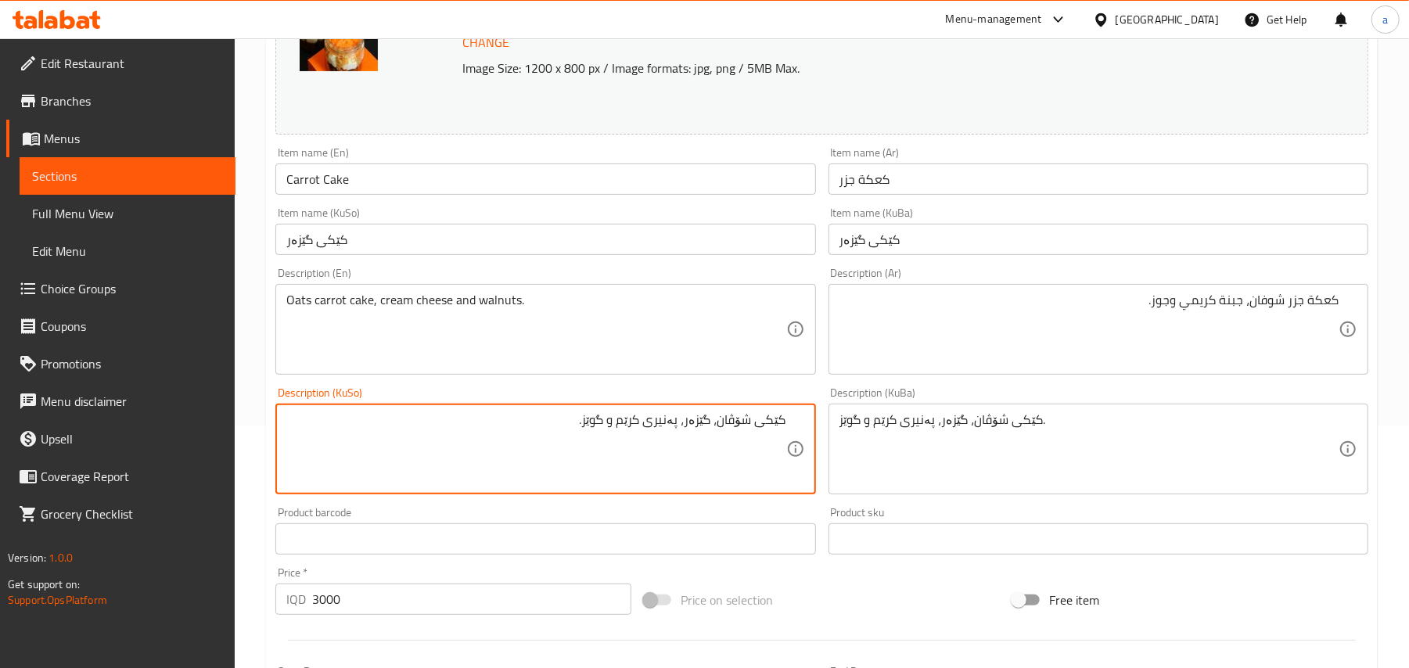
click at [698, 439] on textarea "کێکی شۆڤان، گێزەر، پەنیری کرێم و گوێز." at bounding box center [535, 449] width 499 height 74
click at [746, 442] on textarea "کێکی شۆڤان، ، پەنیری کرێم و گوێز." at bounding box center [535, 449] width 499 height 74
paste textarea "گێزەر"
click at [671, 442] on textarea "کێکی گێزەری شۆڤان، ، پەنیری کرێم و گوێز." at bounding box center [535, 449] width 499 height 74
click at [695, 445] on textarea "کێکی گێزەری شۆڤان، پەنیری کرێم و گوێز." at bounding box center [535, 449] width 499 height 74
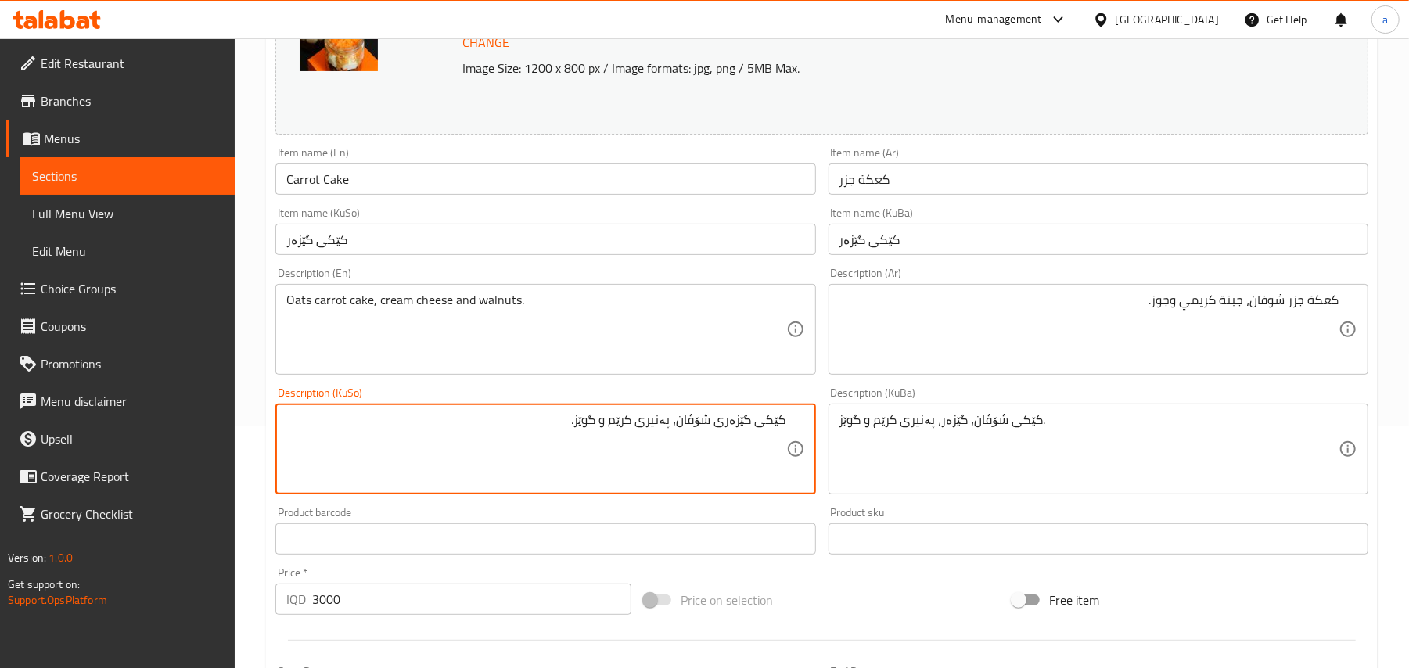
click at [695, 445] on textarea "کێکی گێزەری شۆڤان، پەنیری کرێم و گوێز." at bounding box center [535, 449] width 499 height 74
type textarea "کێکی گێزەری شۆڤان، پەنیری کرێم و گوێز."
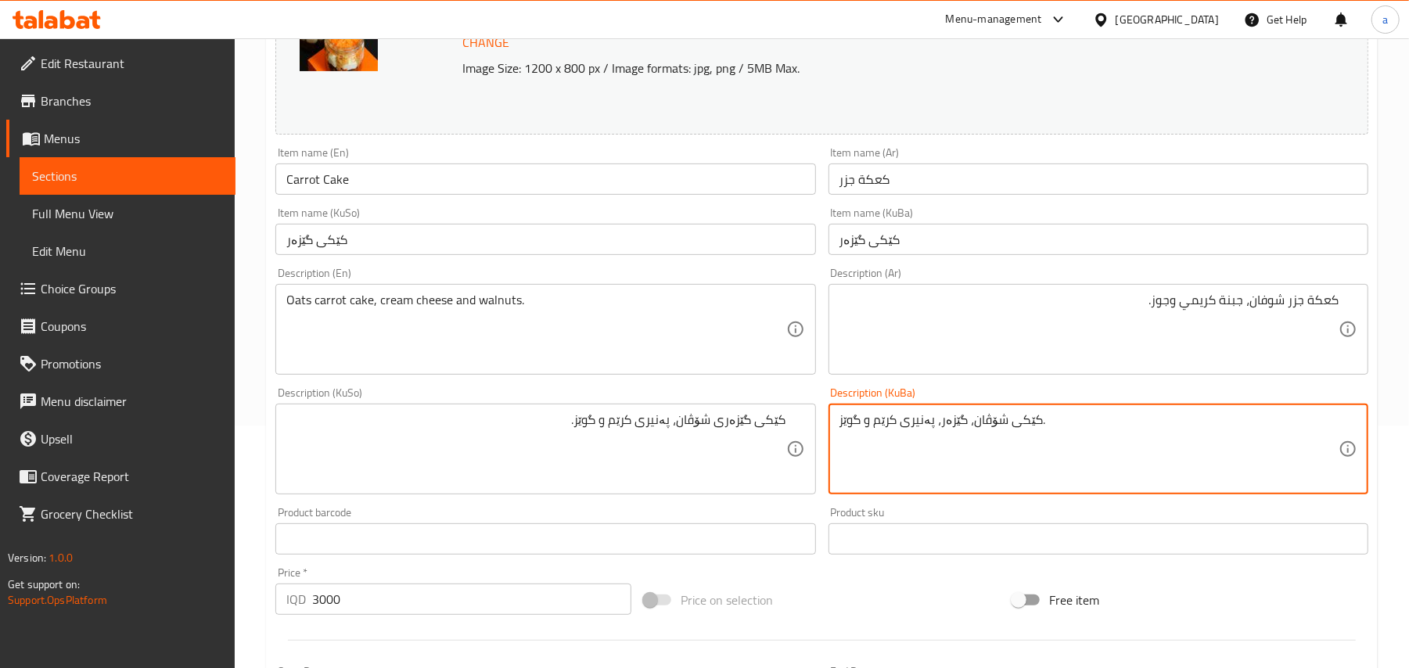
click at [887, 436] on textarea "کێکی شۆڤان، گێزەر، پەنیری کرێم و گوێز." at bounding box center [1088, 449] width 499 height 74
paste textarea "گێزەری شۆڤان"
type textarea "کێکی گێزەری شۆڤان، پەنیری کرێم و گوێز."
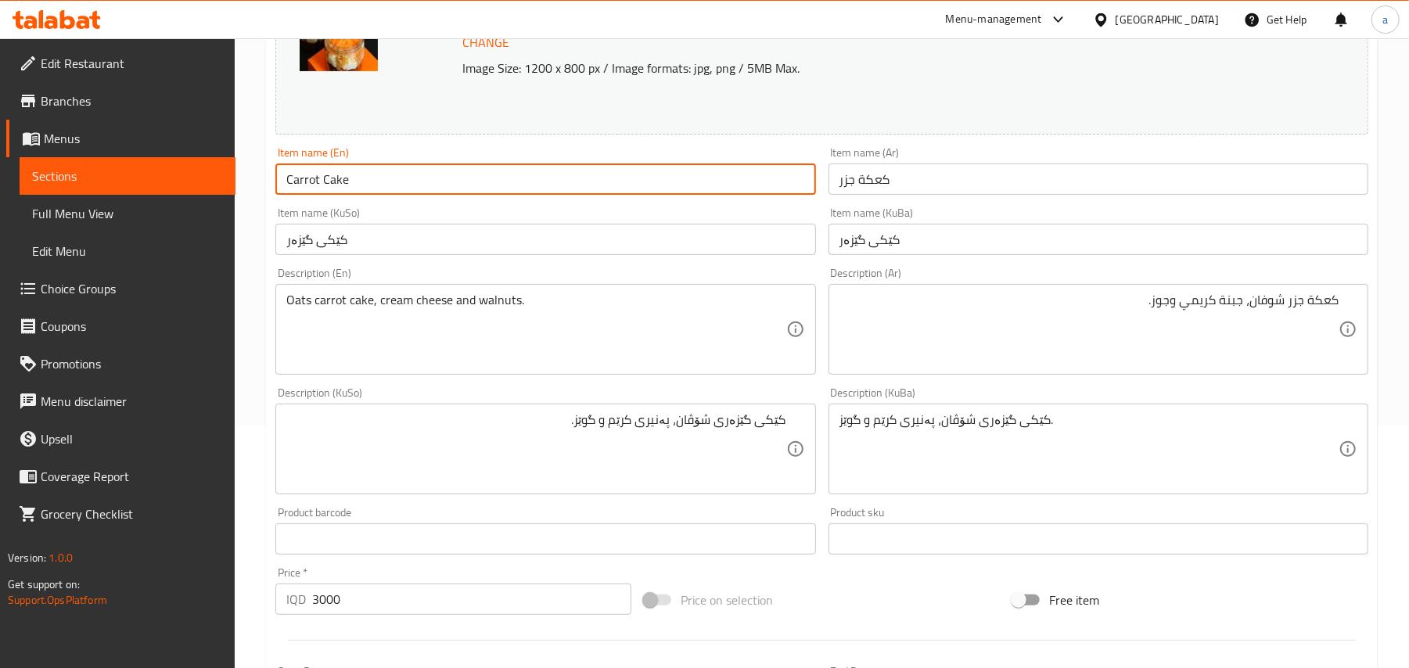
click at [414, 189] on input "Carrot Cake" at bounding box center [545, 179] width 540 height 31
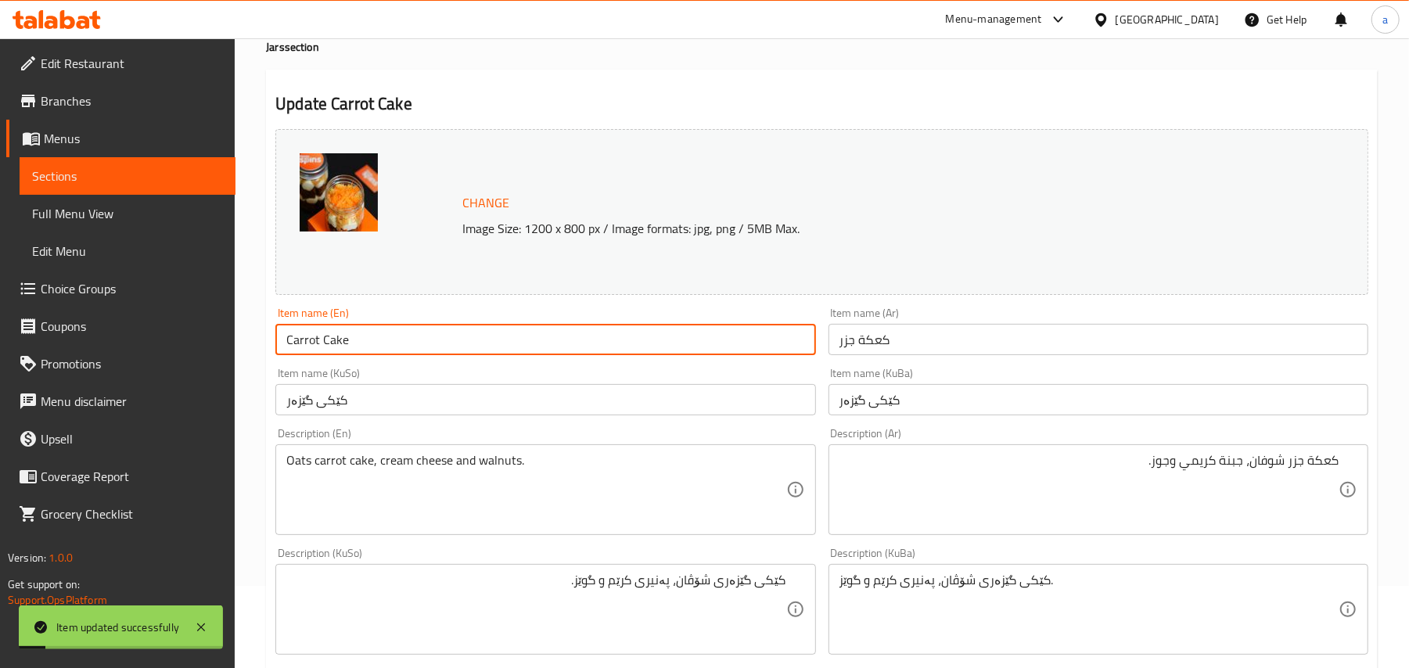
scroll to position [0, 0]
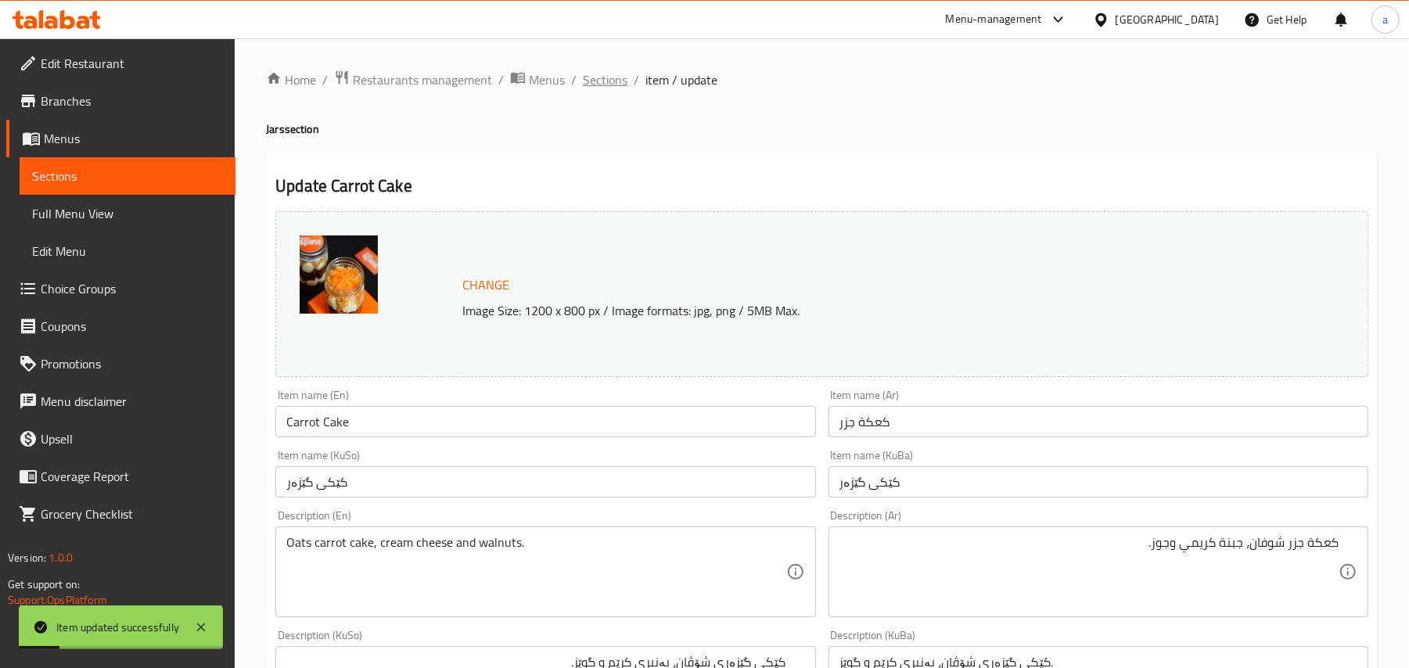
drag, startPoint x: 615, startPoint y: 85, endPoint x: 676, endPoint y: 163, distance: 98.6
click at [616, 85] on span "Sections" at bounding box center [605, 79] width 45 height 19
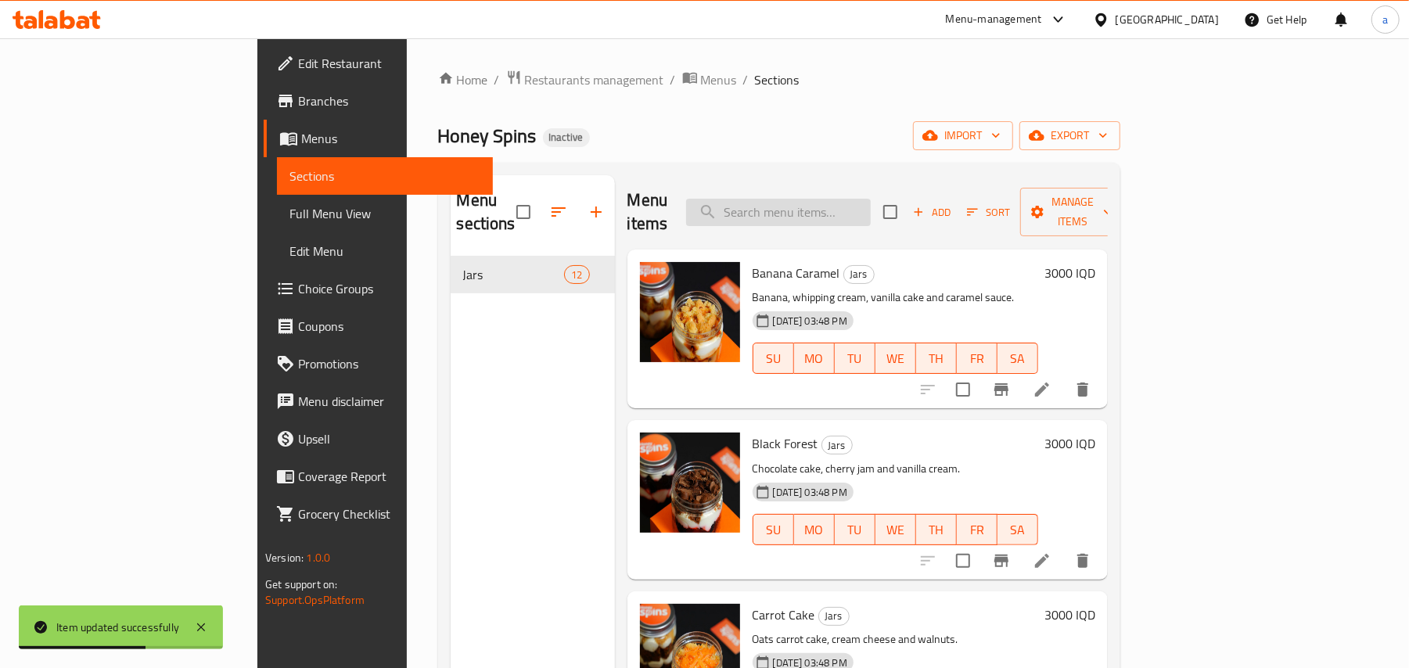
click at [823, 201] on input "search" at bounding box center [778, 212] width 185 height 27
paste input "Pistachio Cake"
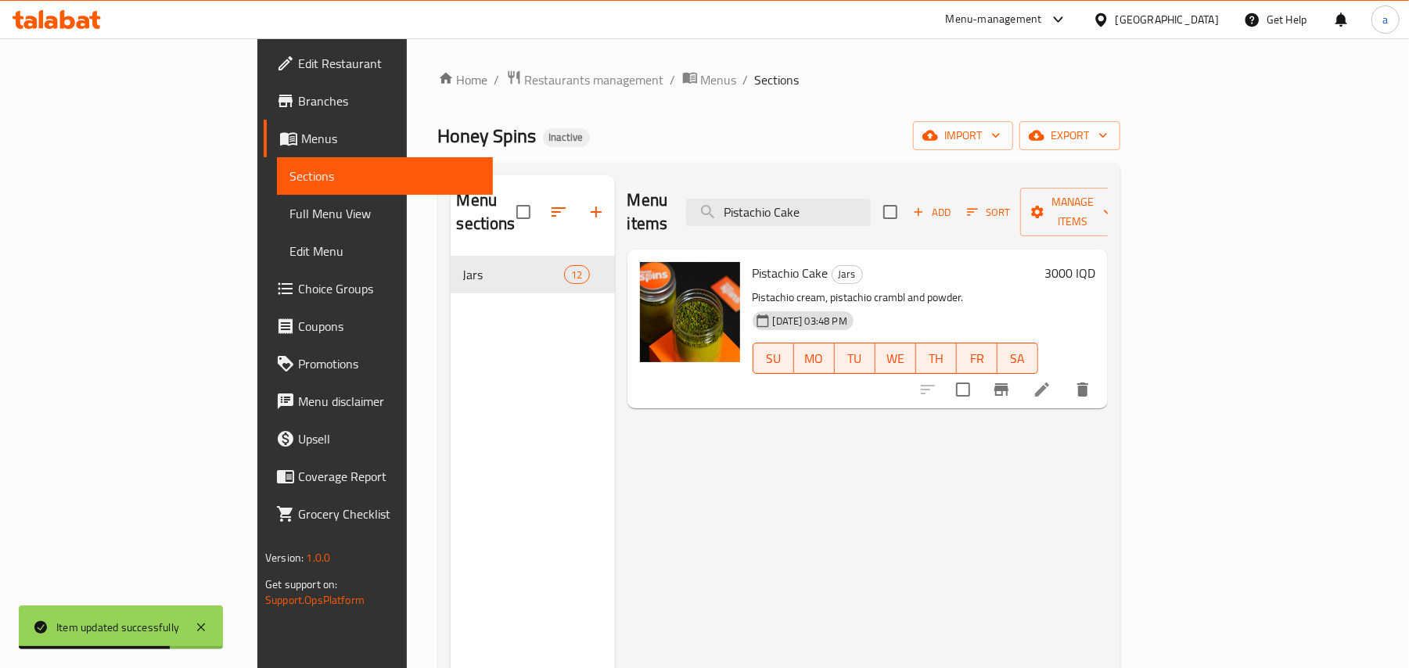
type input "Pistachio Cake"
click at [1051, 380] on icon at bounding box center [1042, 389] width 19 height 19
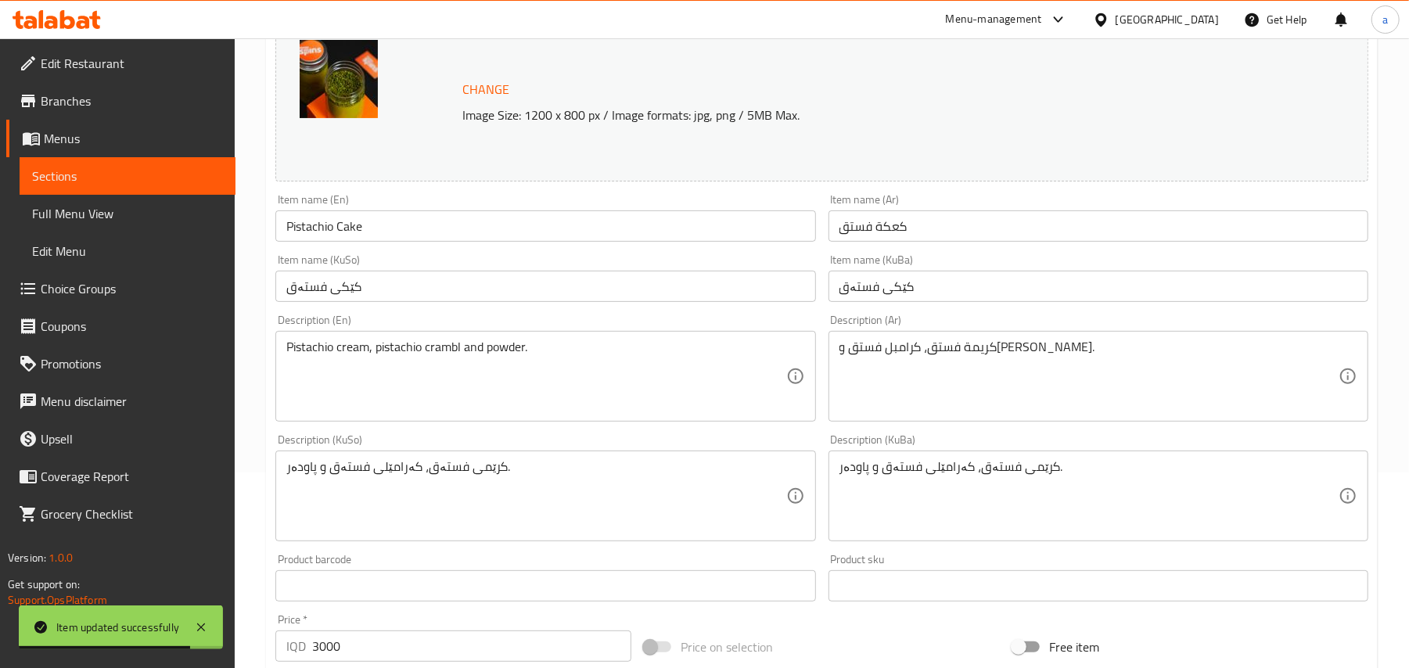
scroll to position [243, 0]
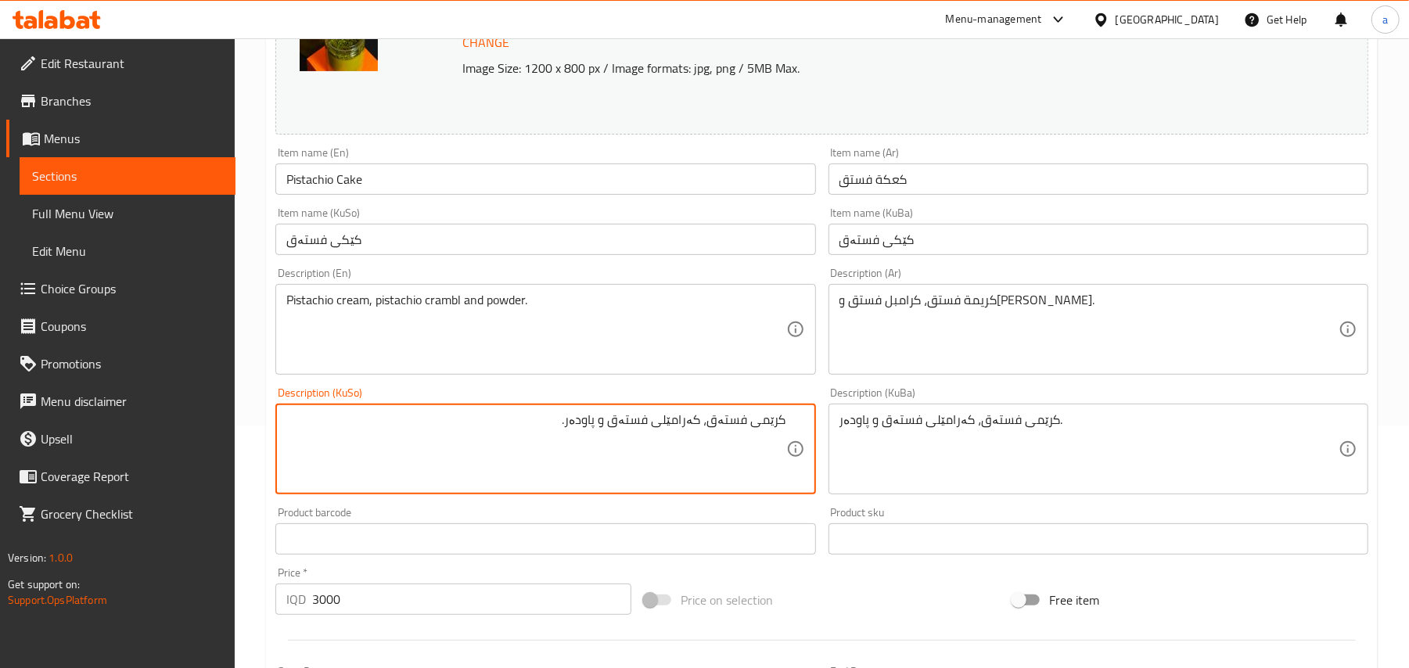
click at [664, 441] on textarea "کرێمی فستەق، کەرامێلی فستەق و پاودەر." at bounding box center [535, 449] width 499 height 74
click at [670, 444] on textarea "کرێمی فستەق، کەرامبلی فستەق و پاودەر." at bounding box center [535, 449] width 499 height 74
type textarea "کرێمی فستەق، کەرامبلی فستەق و پاودەر."
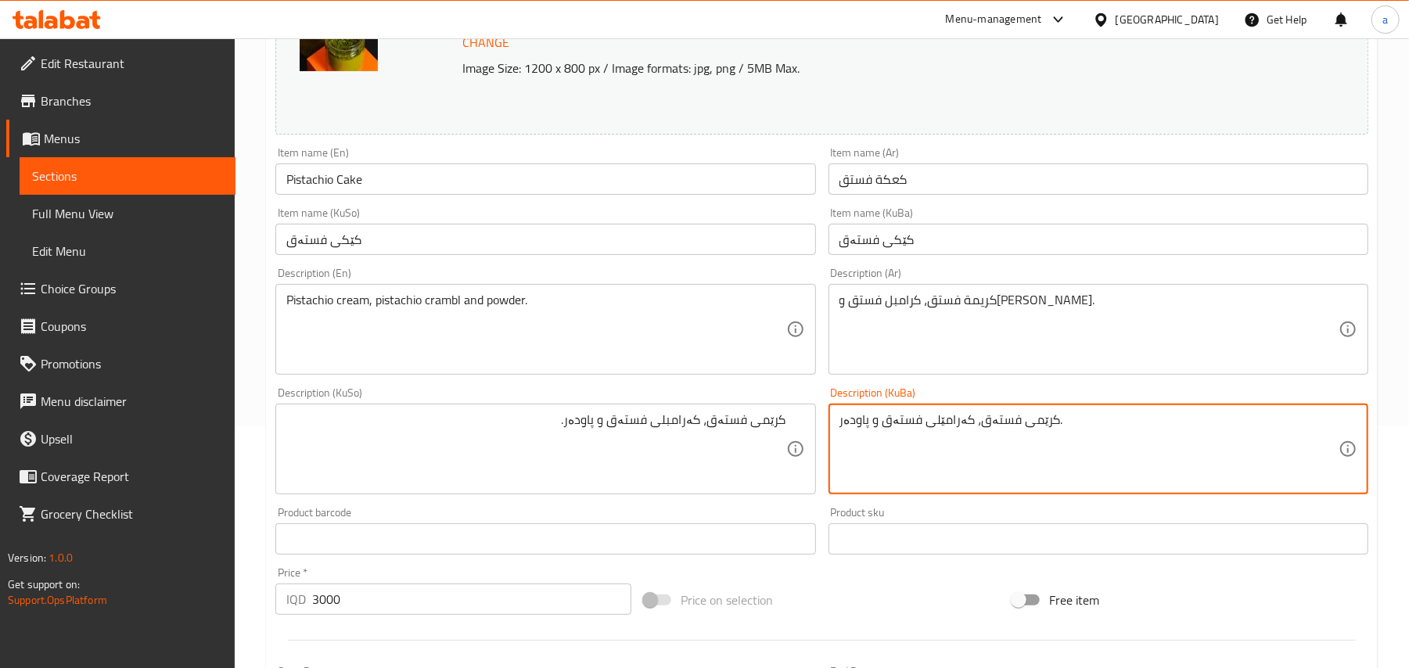
click at [864, 427] on textarea "کرێمی فستەق، کەرامێلی فستەق و پاودەر." at bounding box center [1088, 449] width 499 height 74
paste textarea "ب"
type textarea "کرێمی فستەق، کەرامبلی فستەق و پاودەر."
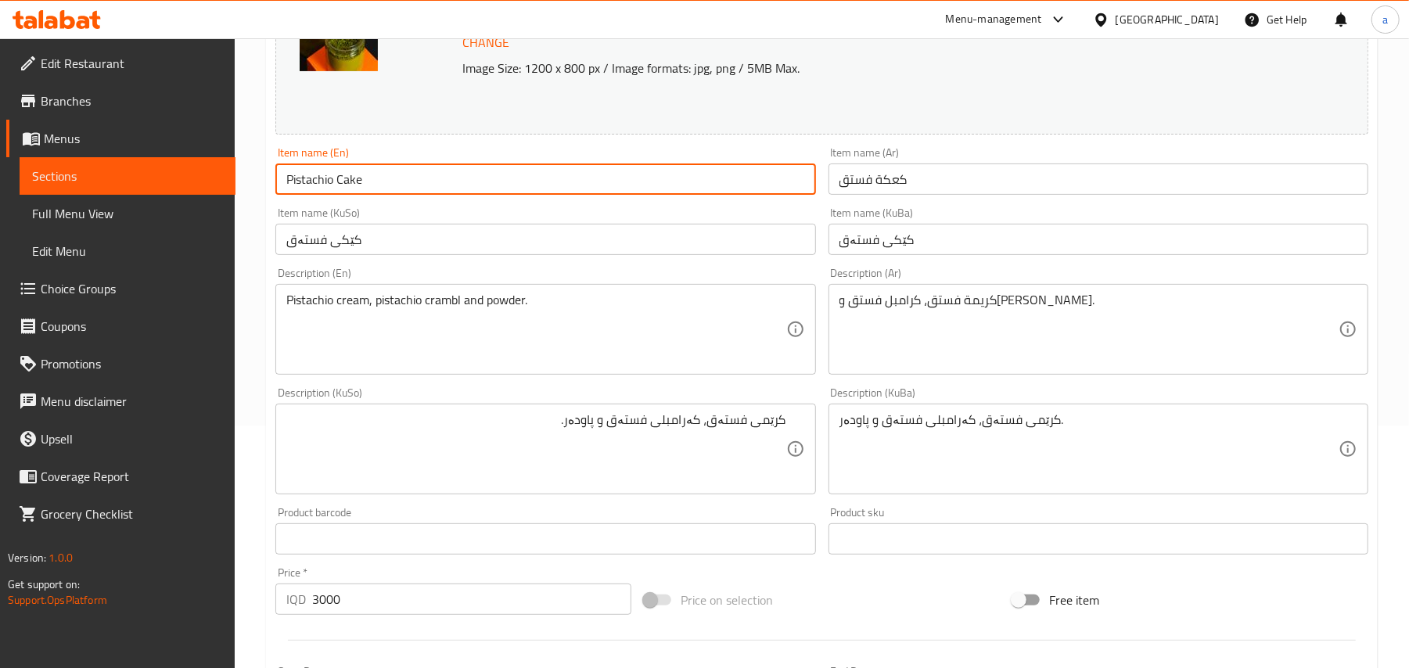
click at [477, 192] on input "Pistachio Cake" at bounding box center [545, 179] width 540 height 31
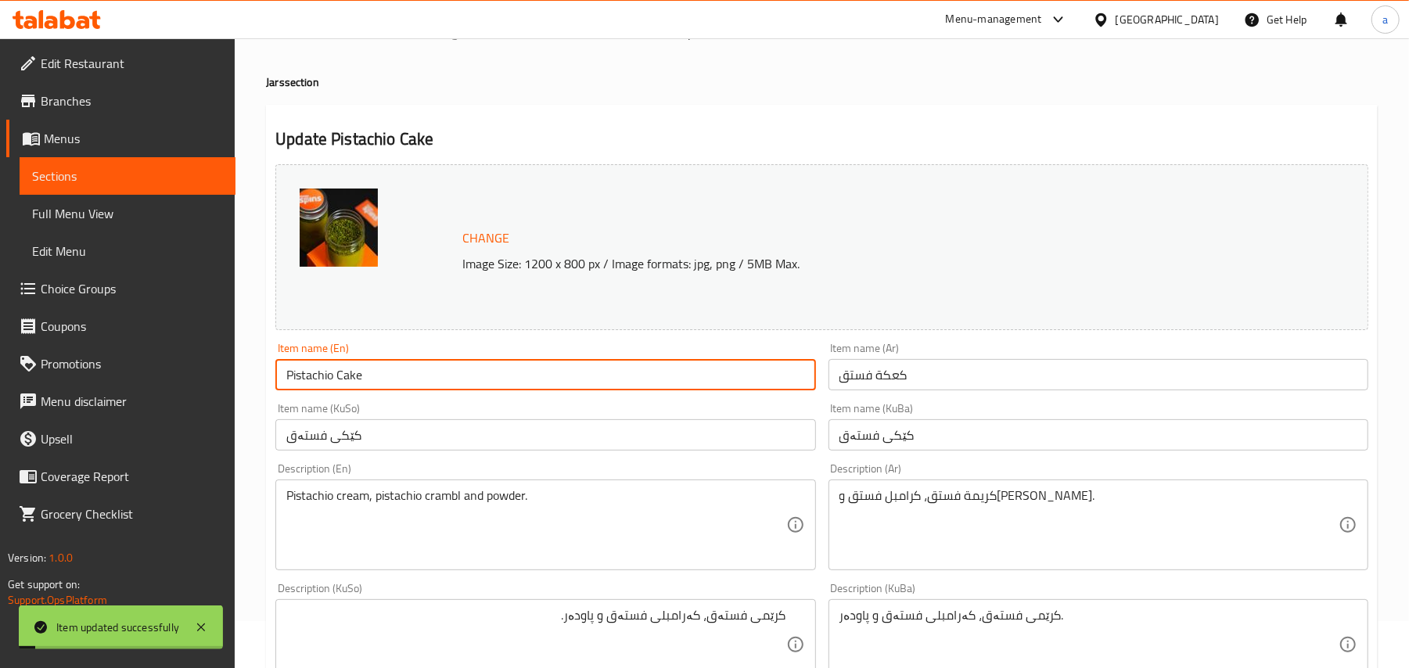
scroll to position [0, 0]
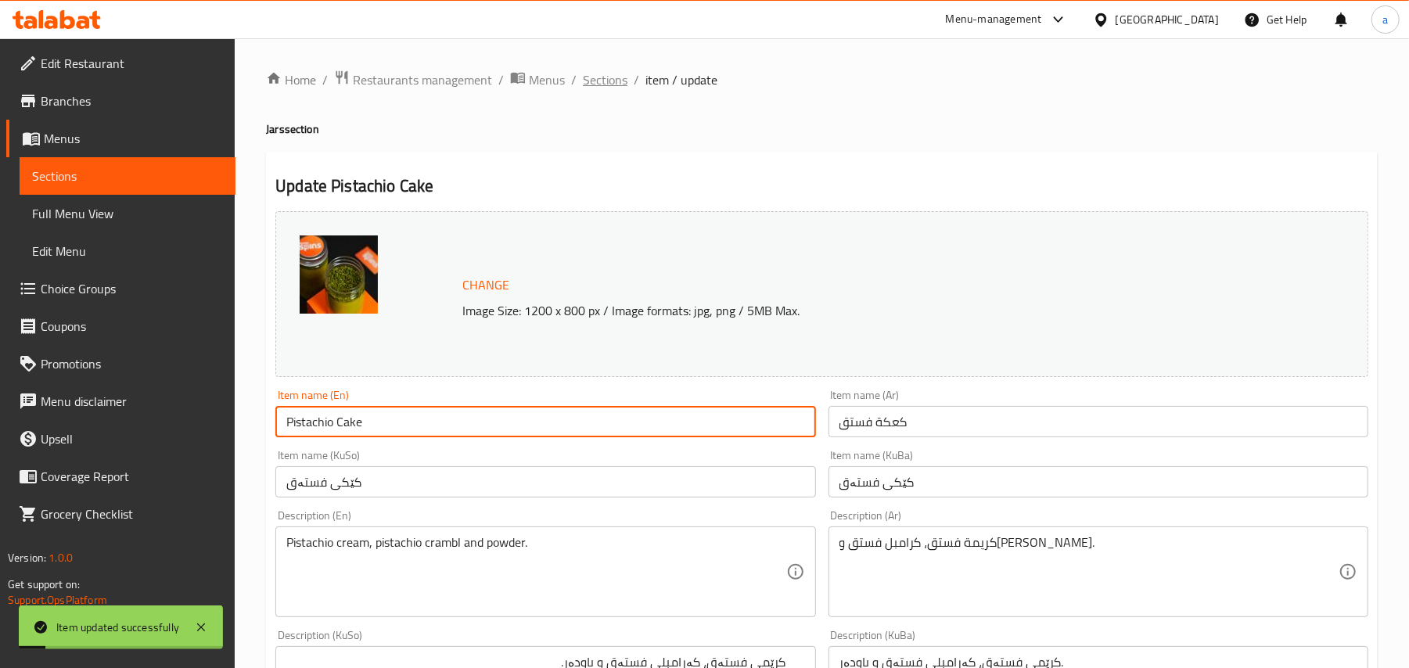
click at [609, 77] on span "Sections" at bounding box center [605, 79] width 45 height 19
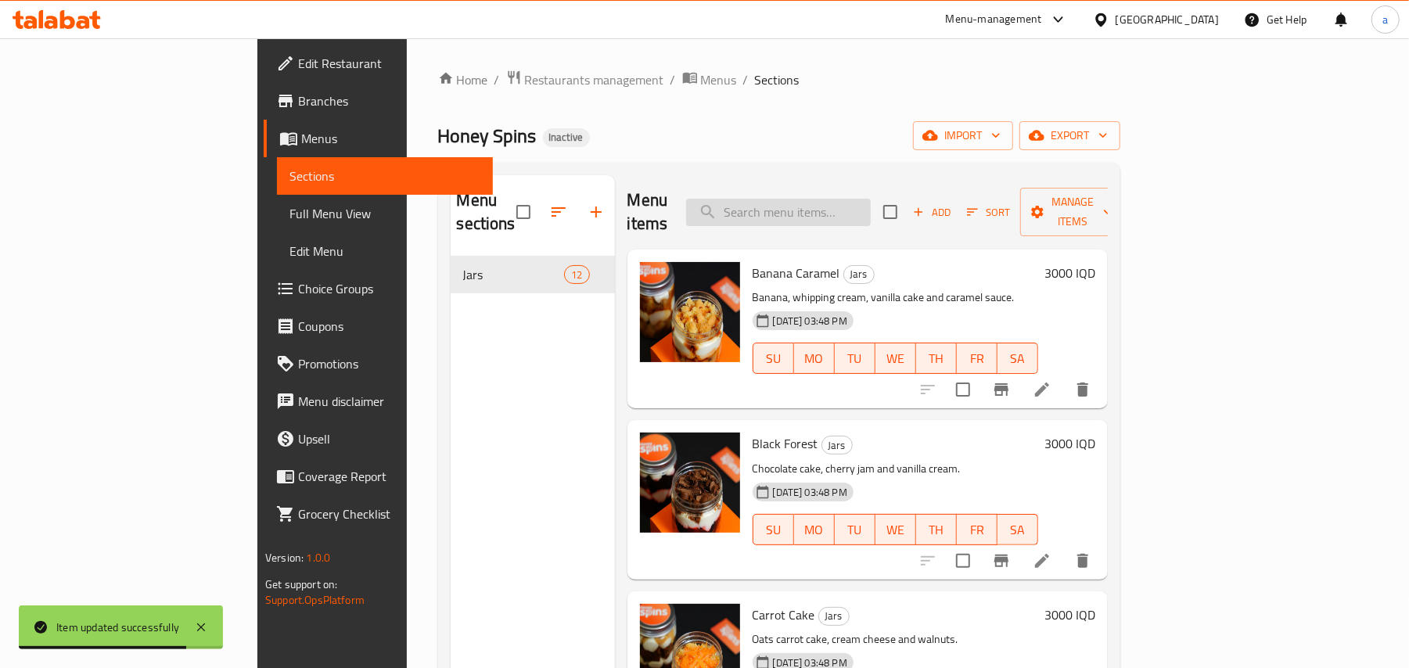
click at [830, 199] on input "search" at bounding box center [778, 212] width 185 height 27
paste input "Oreo Cake"
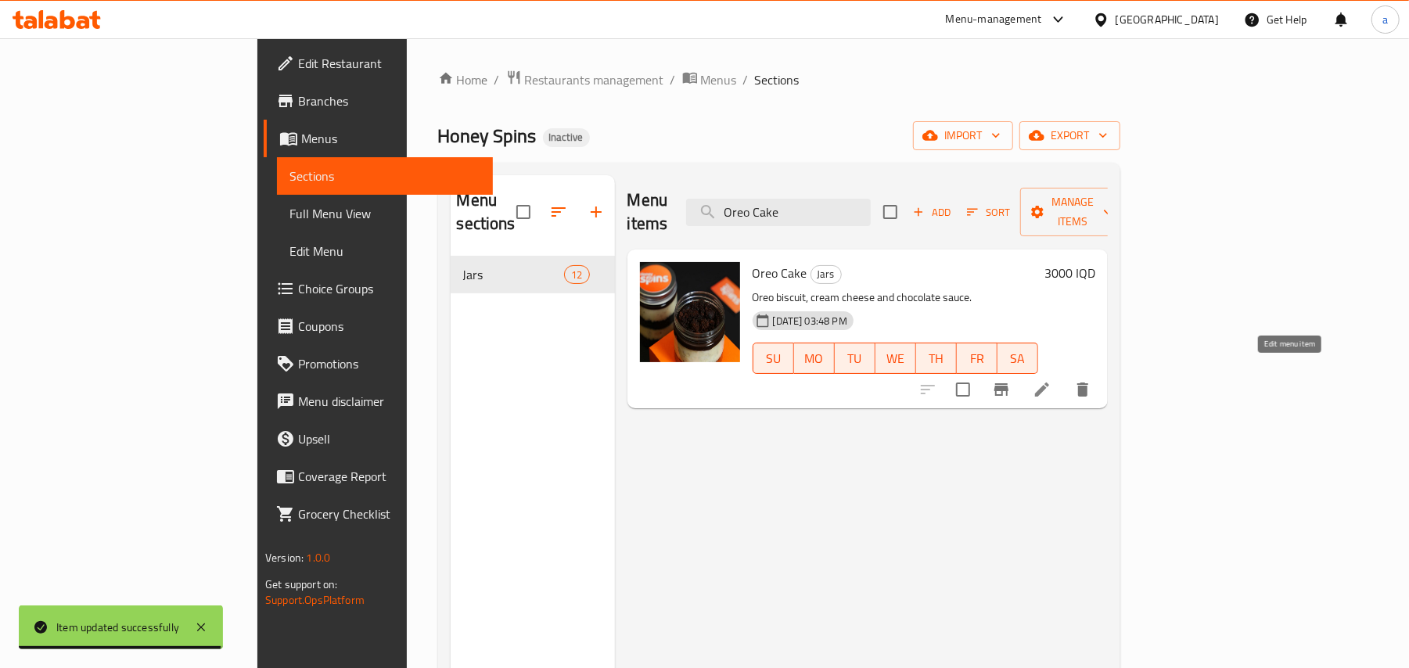
type input "Oreo Cake"
click at [1051, 382] on icon at bounding box center [1042, 389] width 19 height 19
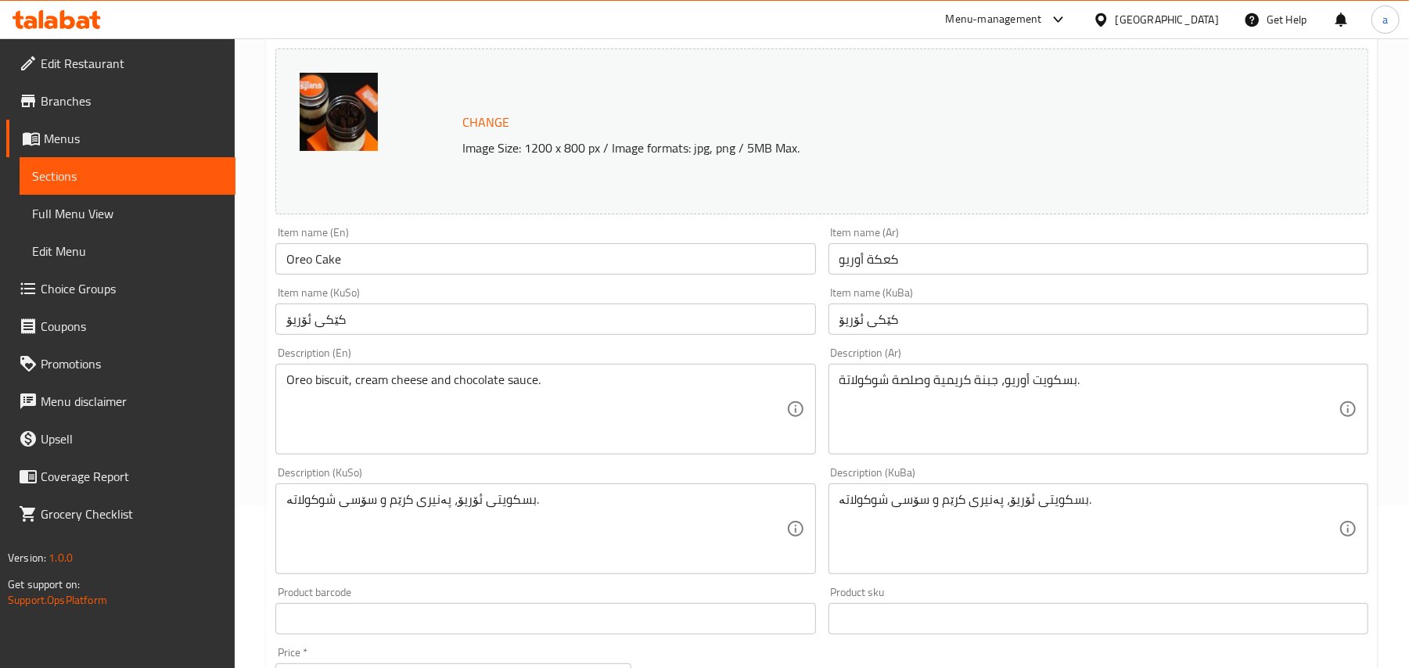
scroll to position [243, 0]
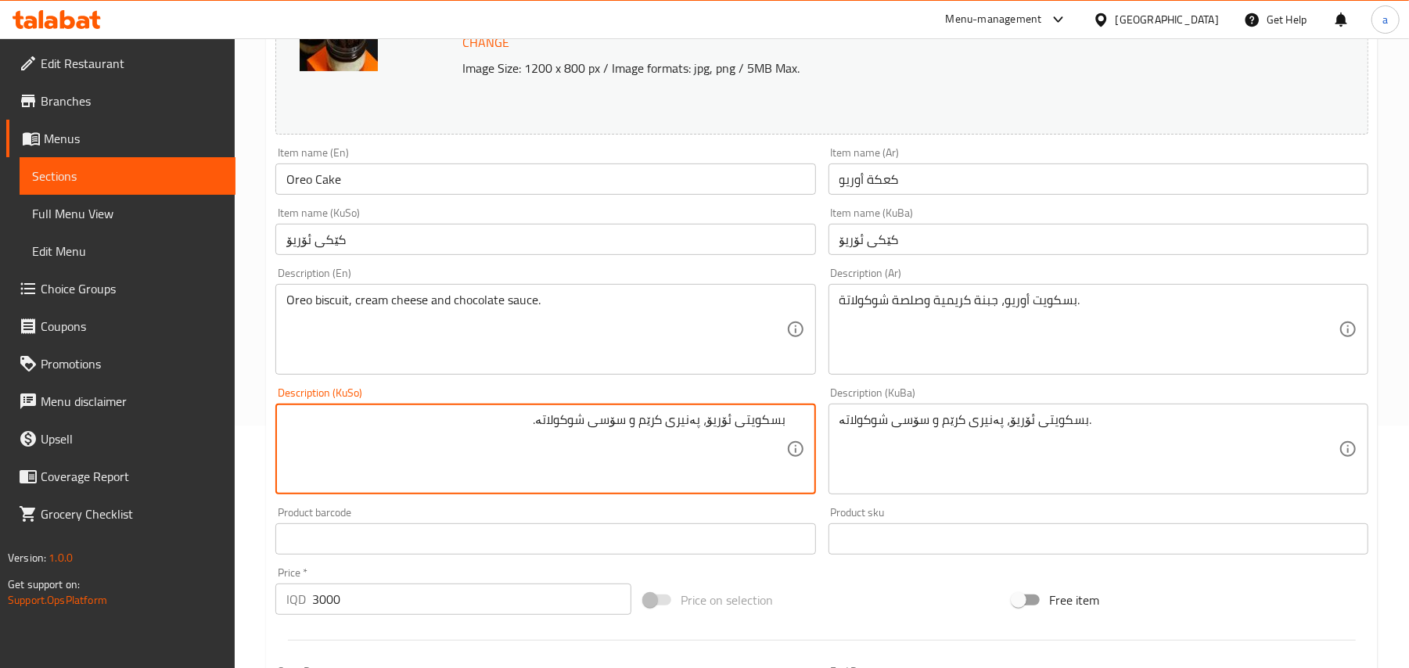
click at [573, 439] on textarea "بسکویتی ئۆریۆ، پەنیری کرێم و سۆسی شوکولاتە." at bounding box center [535, 449] width 499 height 74
click at [586, 439] on textarea "بسکویتی ئۆریۆ، پەنیری کرێم و سۆسی چوکولاتە." at bounding box center [535, 449] width 499 height 74
type textarea "بسکویتی ئۆریۆ، پەنیری کرێم و سۆسی چوکولاتە."
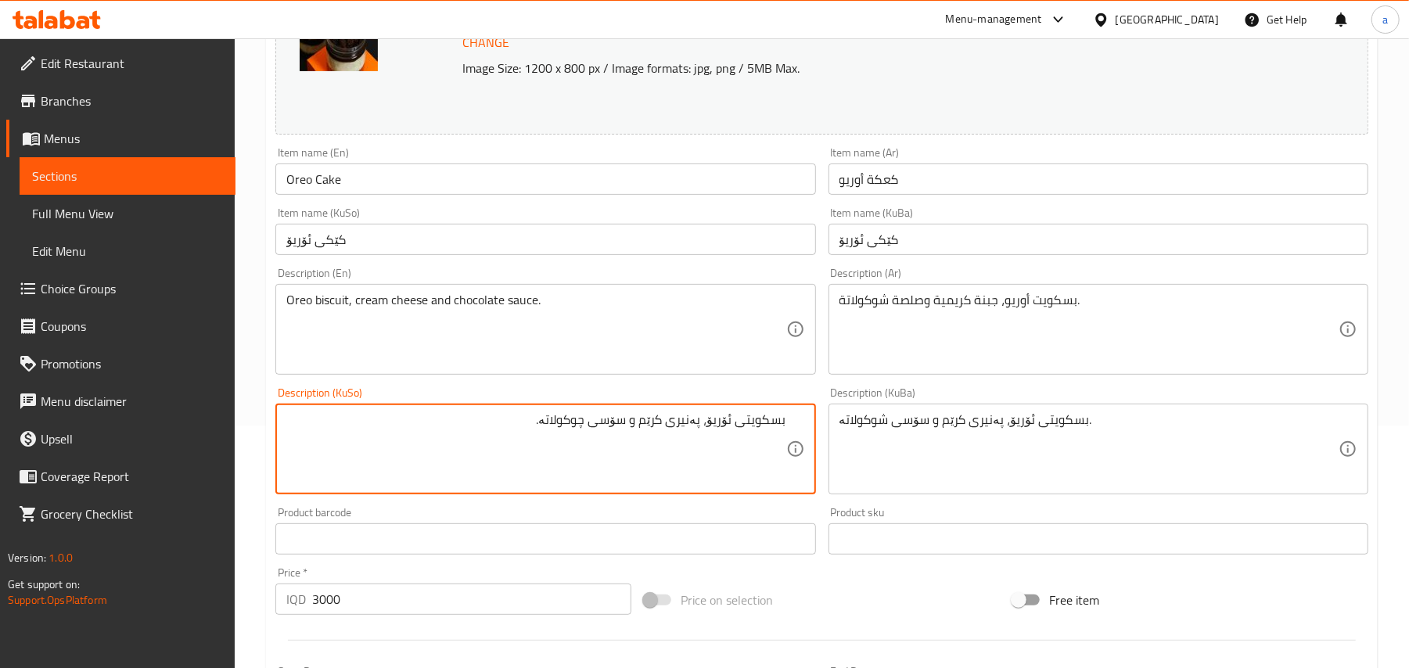
click at [882, 427] on textarea "بسکویتی ئۆریۆ، پەنیری کرێم و سۆسی شوکولاتە." at bounding box center [1088, 449] width 499 height 74
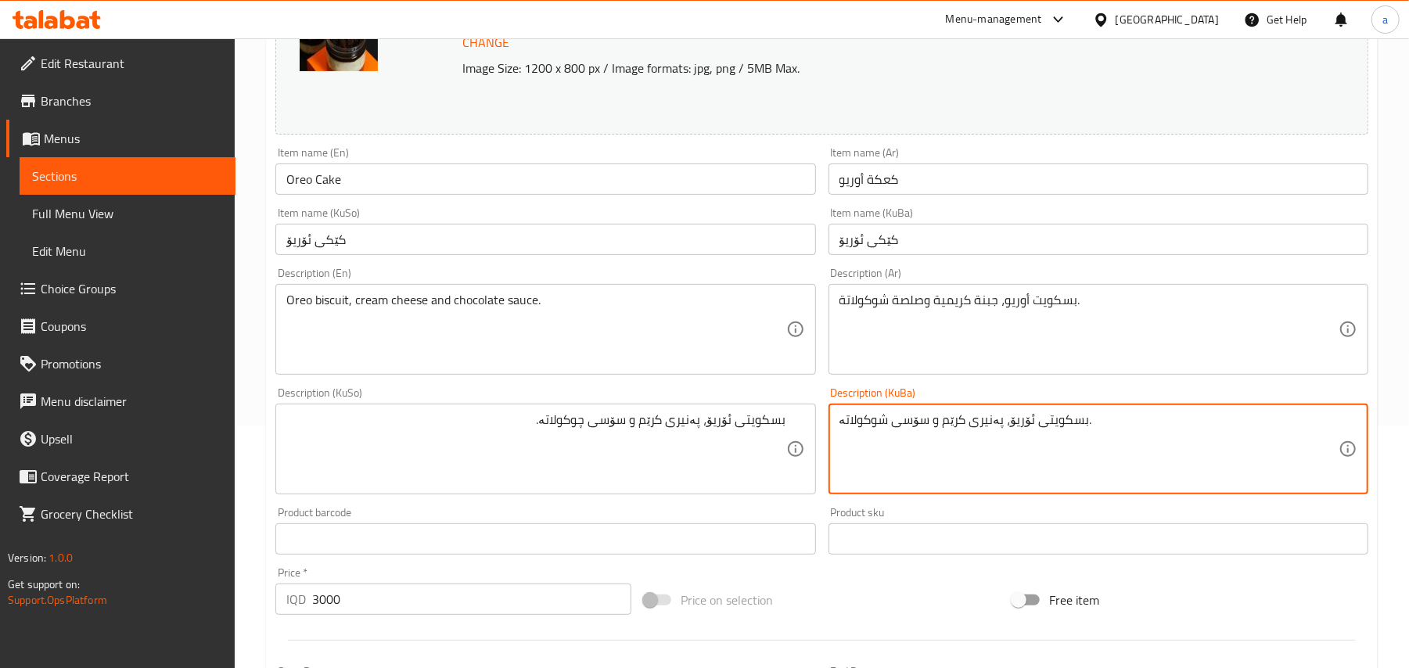
click at [882, 427] on textarea "بسکویتی ئۆریۆ، پەنیری کرێم و سۆسی شوکولاتە." at bounding box center [1088, 449] width 499 height 74
paste textarea "چ"
type textarea "بسکویتی ئۆریۆ، پەنیری کرێم و سۆسی چوکولاتە."
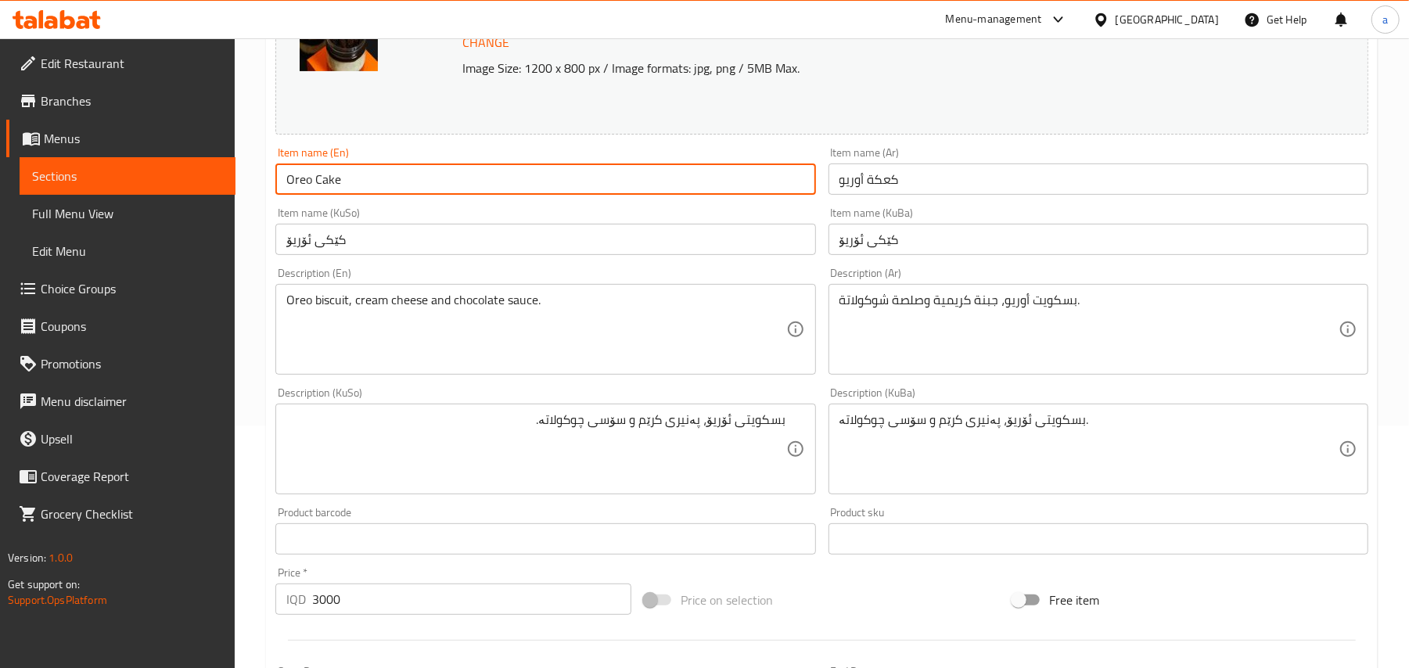
click at [458, 173] on input "Oreo Cake" at bounding box center [545, 179] width 540 height 31
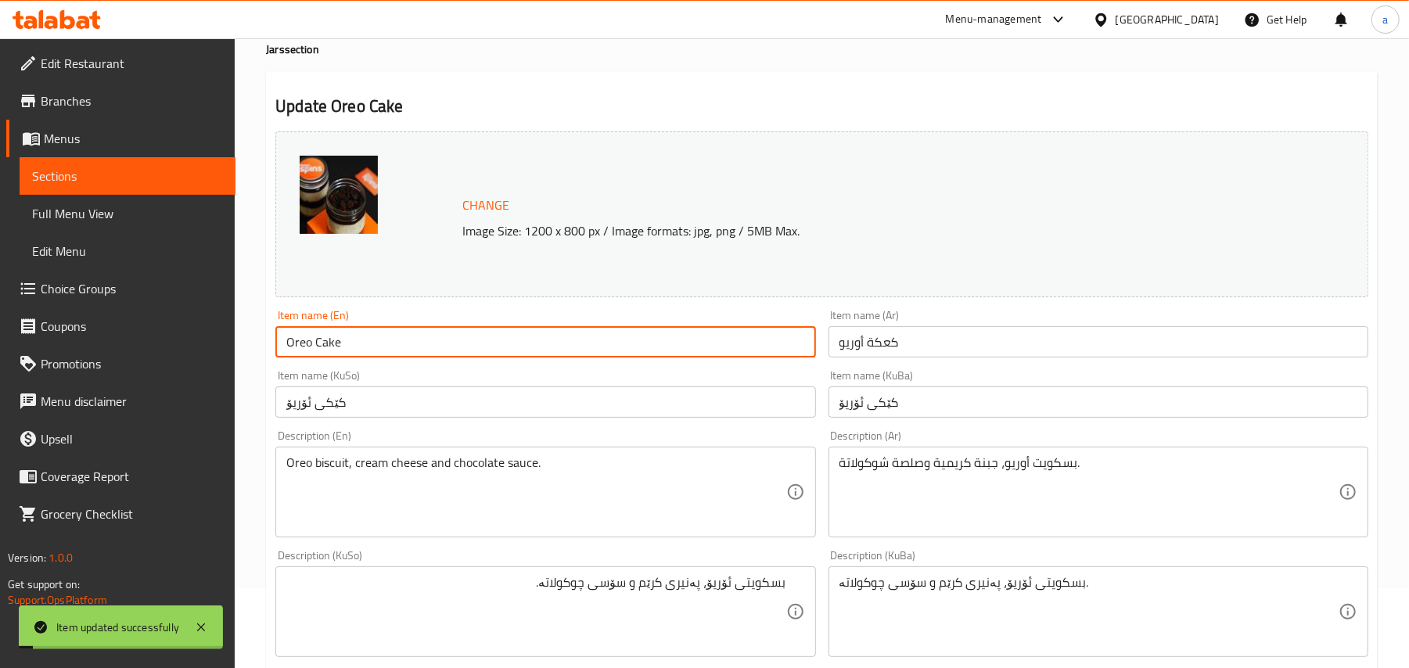
scroll to position [0, 0]
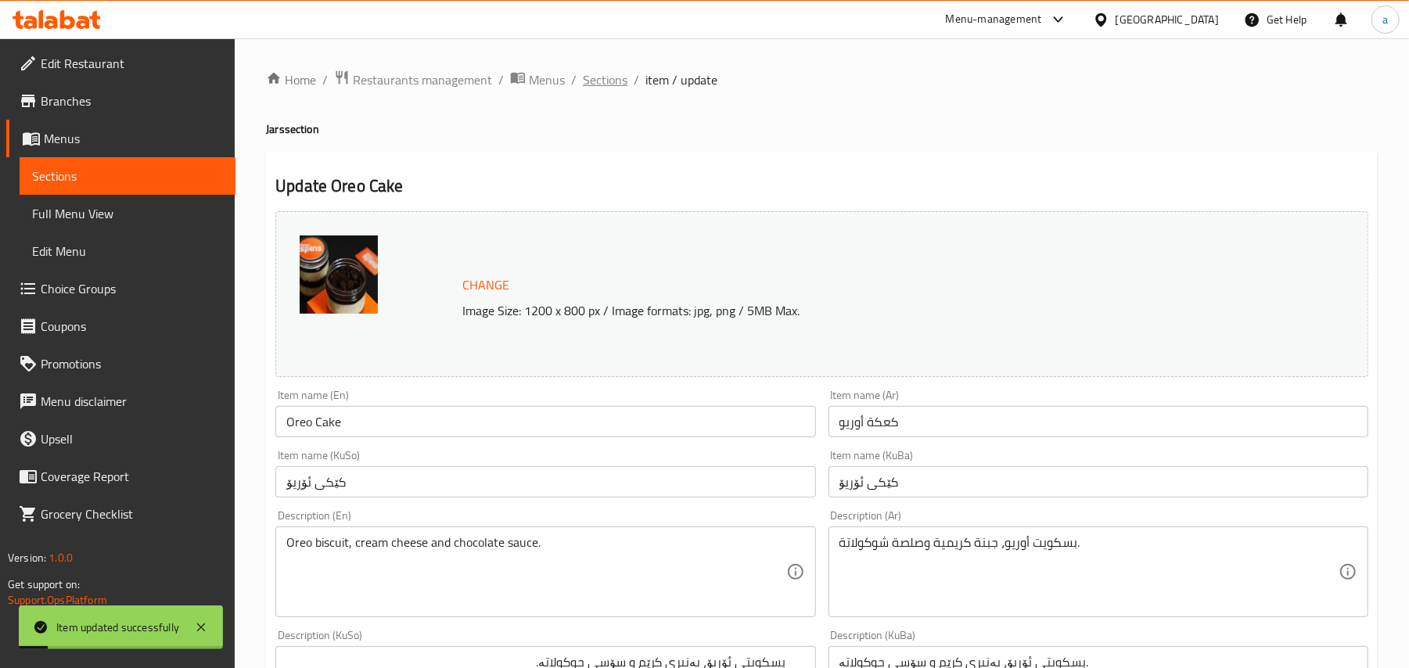
click at [620, 86] on span "Sections" at bounding box center [605, 79] width 45 height 19
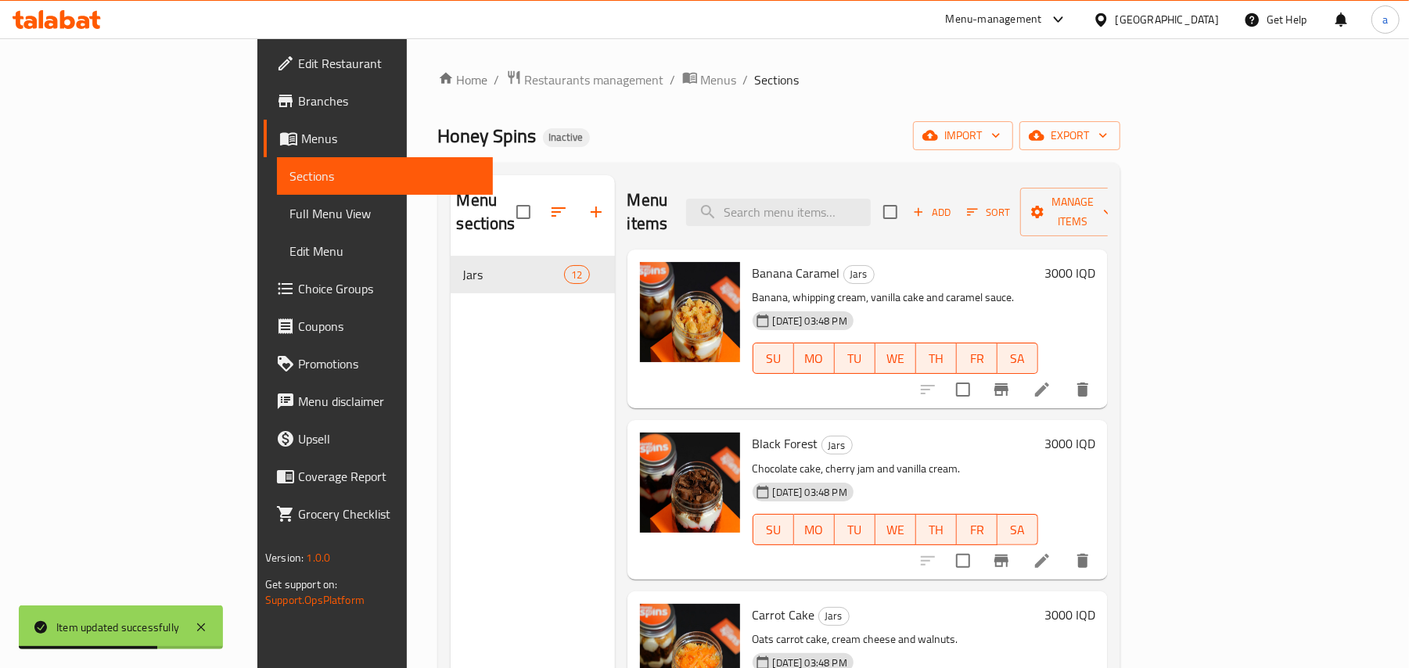
click at [289, 223] on span "Full Menu View" at bounding box center [384, 213] width 191 height 19
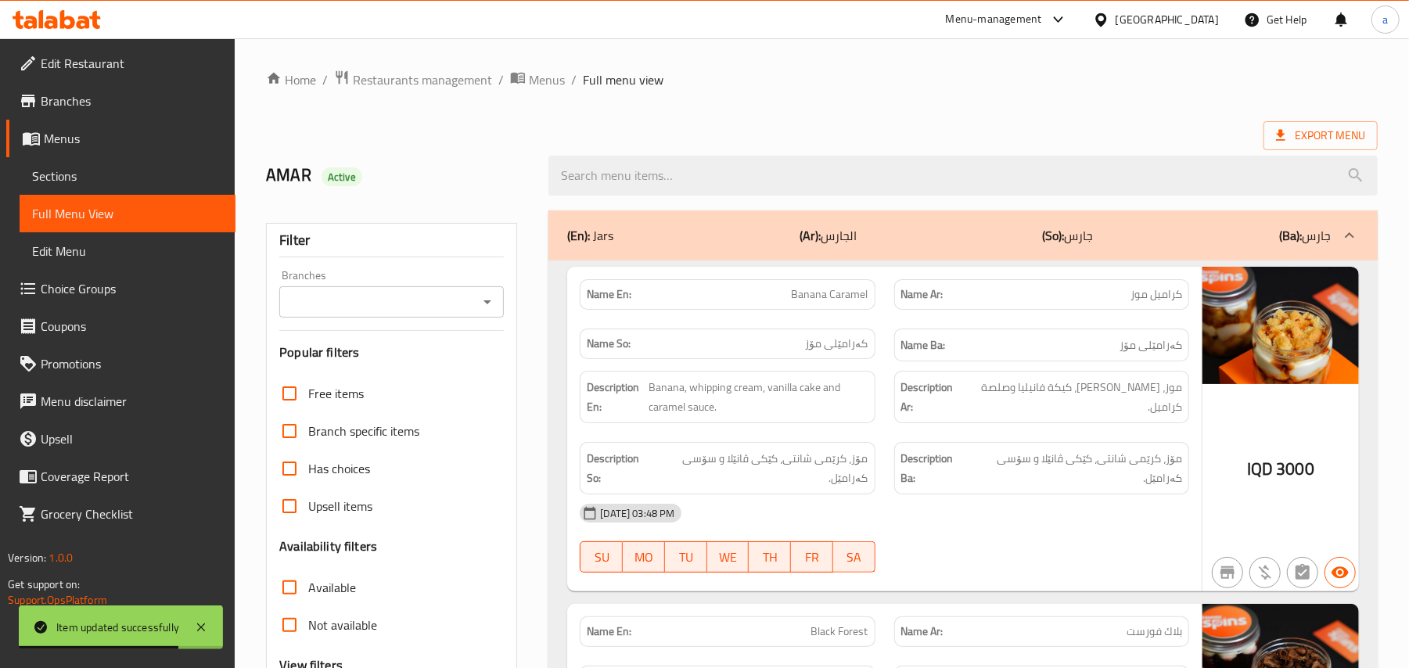
click at [476, 305] on button "Open" at bounding box center [487, 302] width 22 height 22
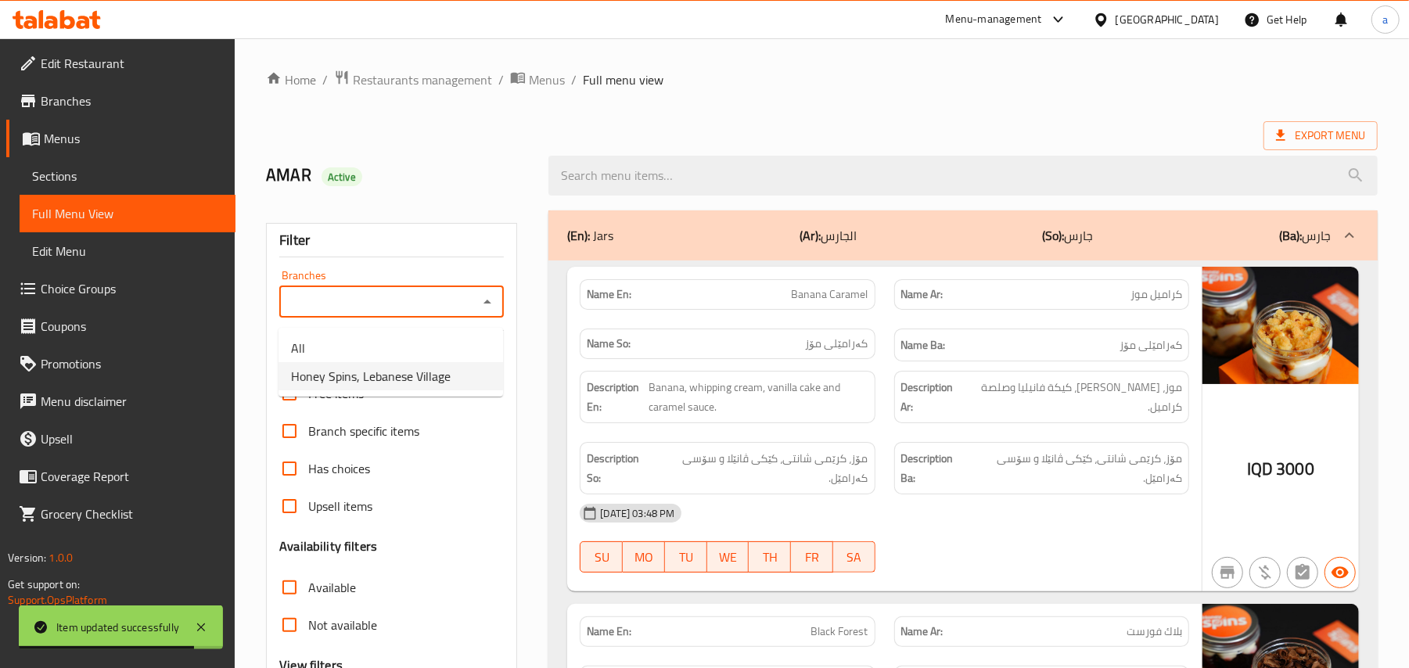
click at [433, 373] on span "Honey Spins, Lebanese Village" at bounding box center [371, 376] width 160 height 19
type input "Honey Spins, Lebanese Village"
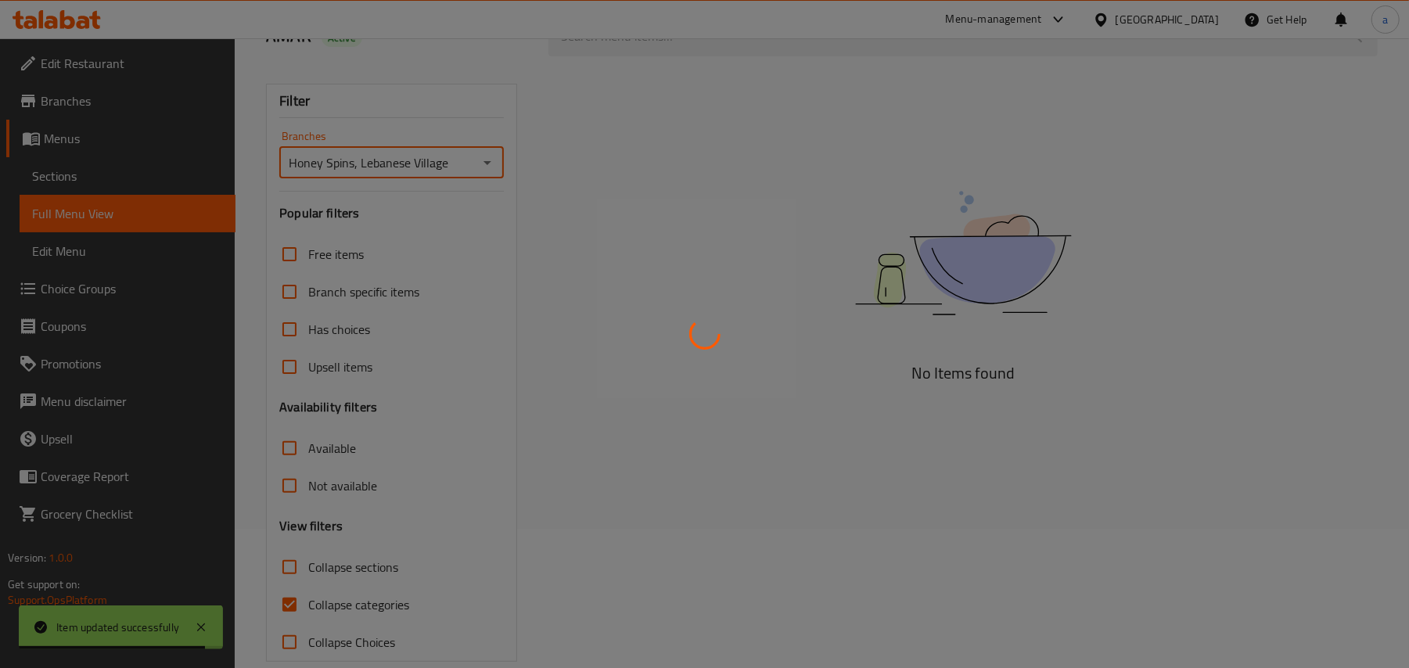
scroll to position [189, 0]
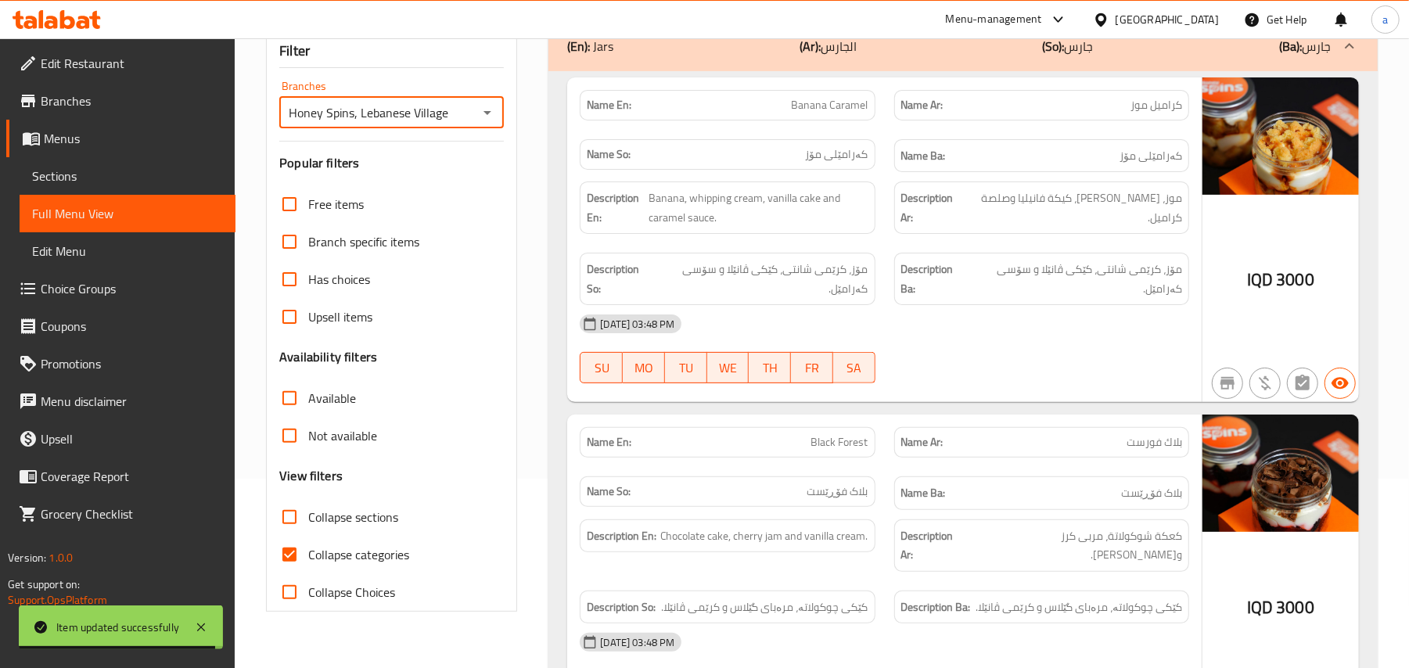
click at [291, 573] on input "Collapse categories" at bounding box center [290, 555] width 38 height 38
checkbox input "false"
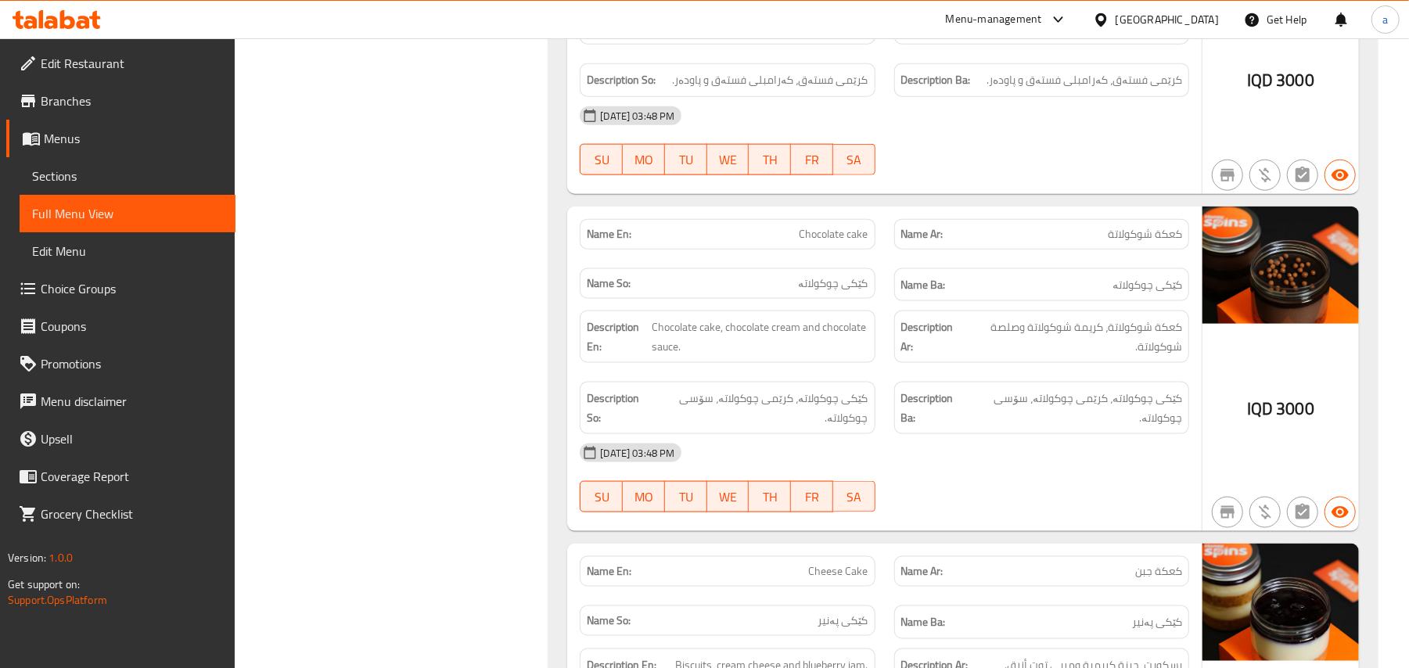
scroll to position [0, 0]
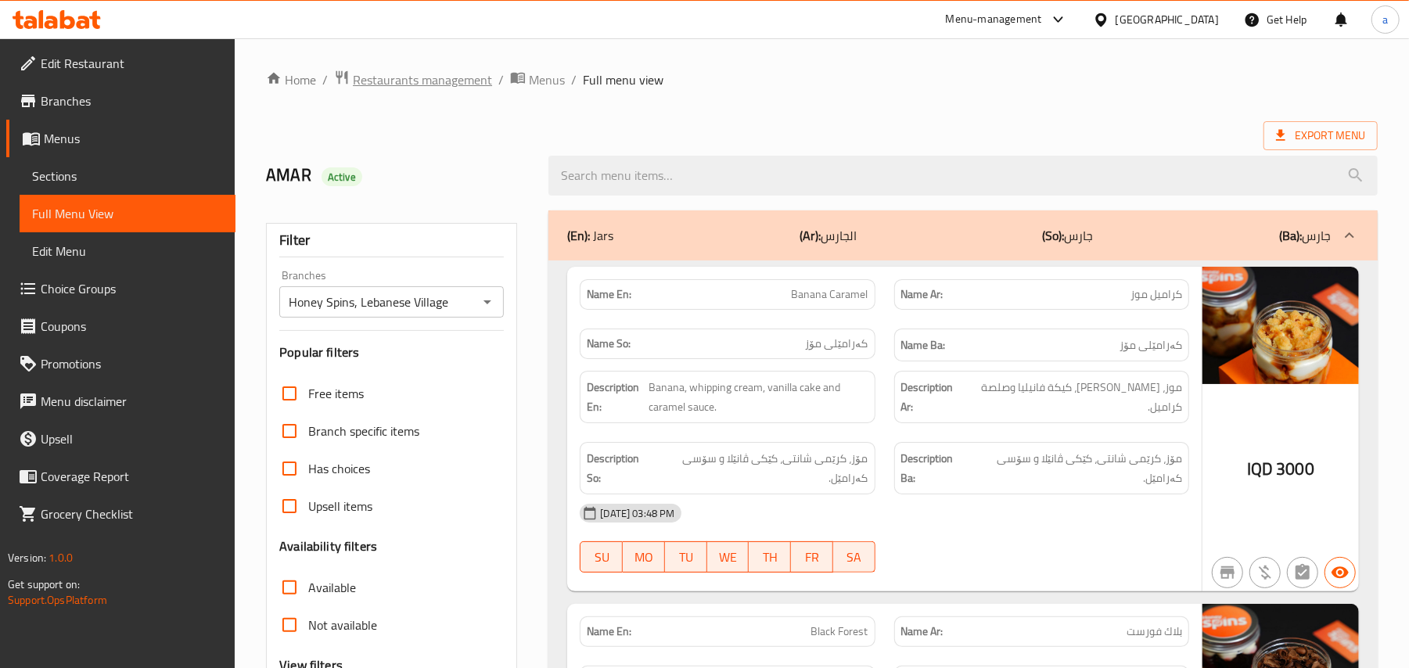
click at [476, 73] on span "Restaurants management" at bounding box center [422, 79] width 139 height 19
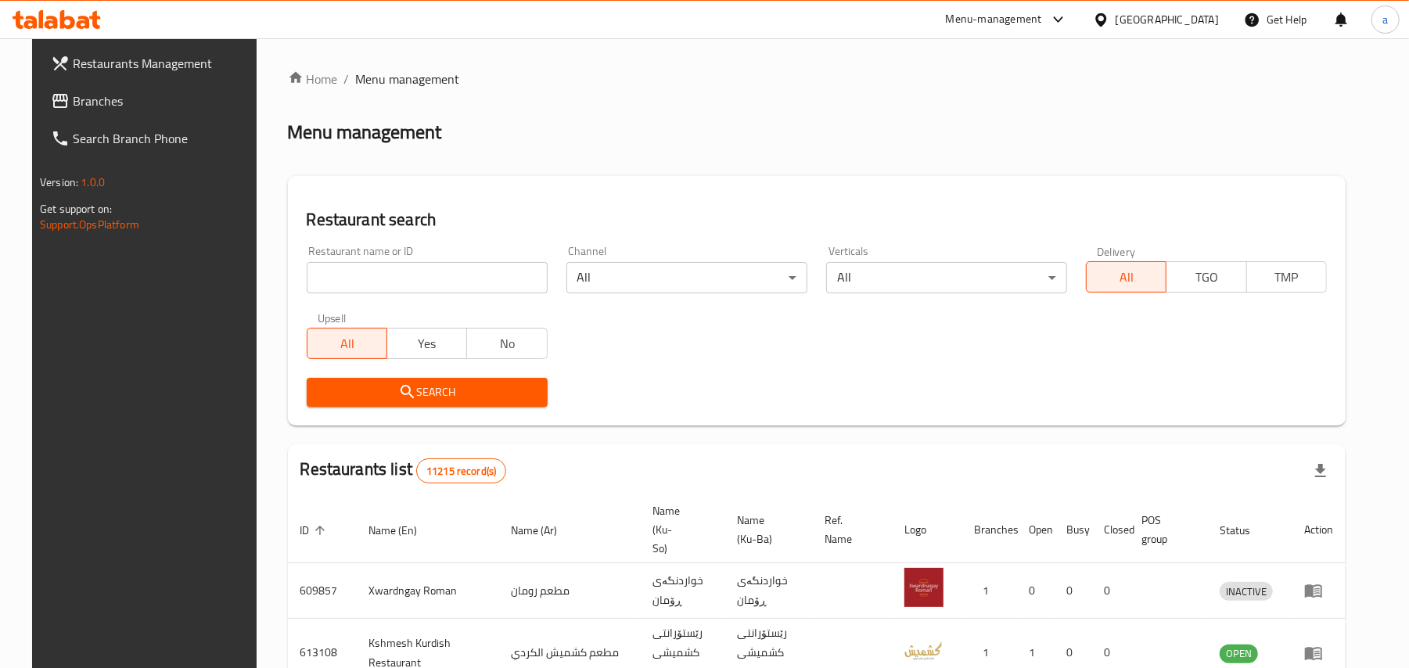
click at [404, 289] on input "search" at bounding box center [427, 277] width 241 height 31
paste input "[PERSON_NAME] Restaurant"
type input "[PERSON_NAME] Restaurant"
click button "Search" at bounding box center [427, 392] width 241 height 29
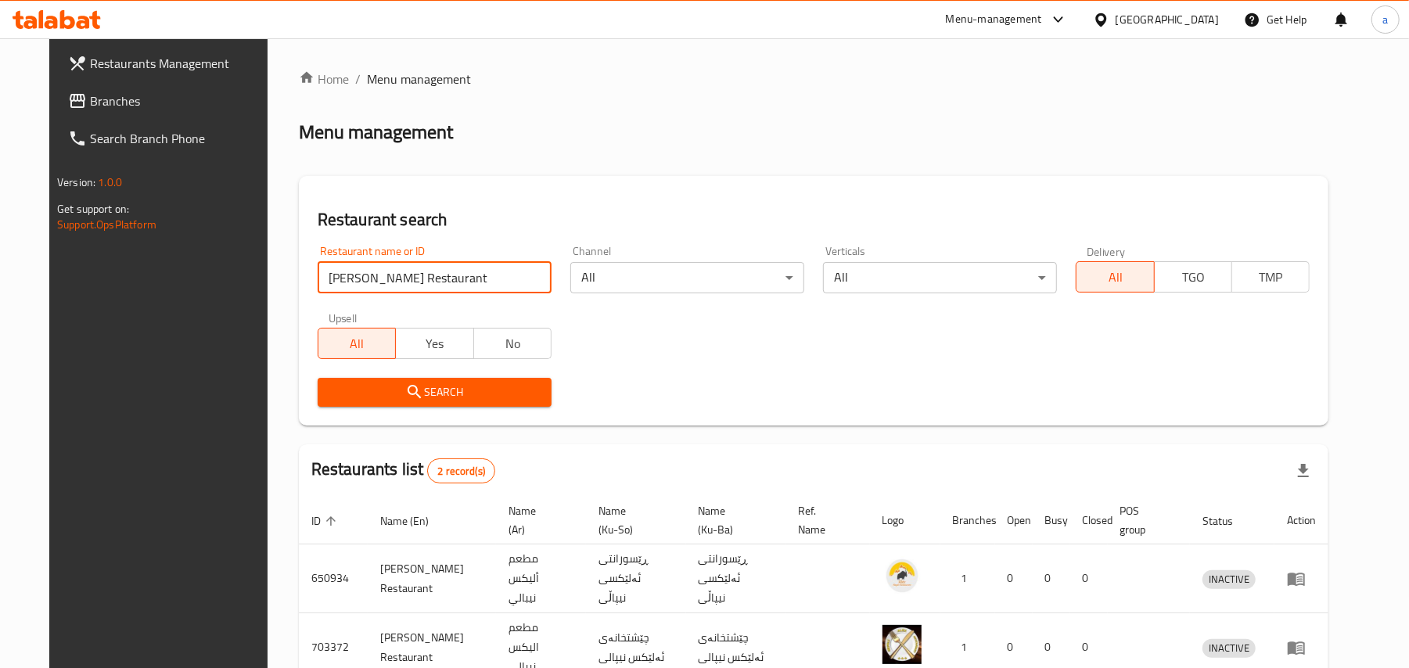
scroll to position [84, 0]
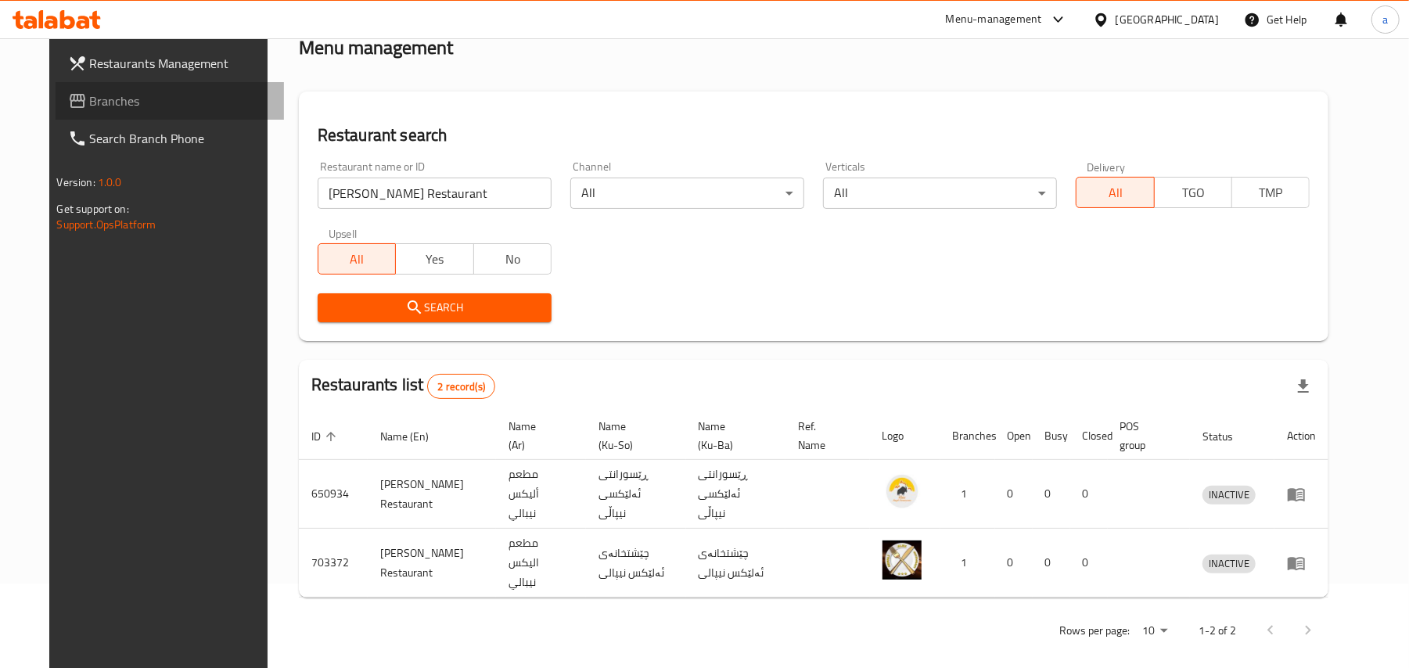
click at [92, 105] on span "Branches" at bounding box center [181, 101] width 182 height 19
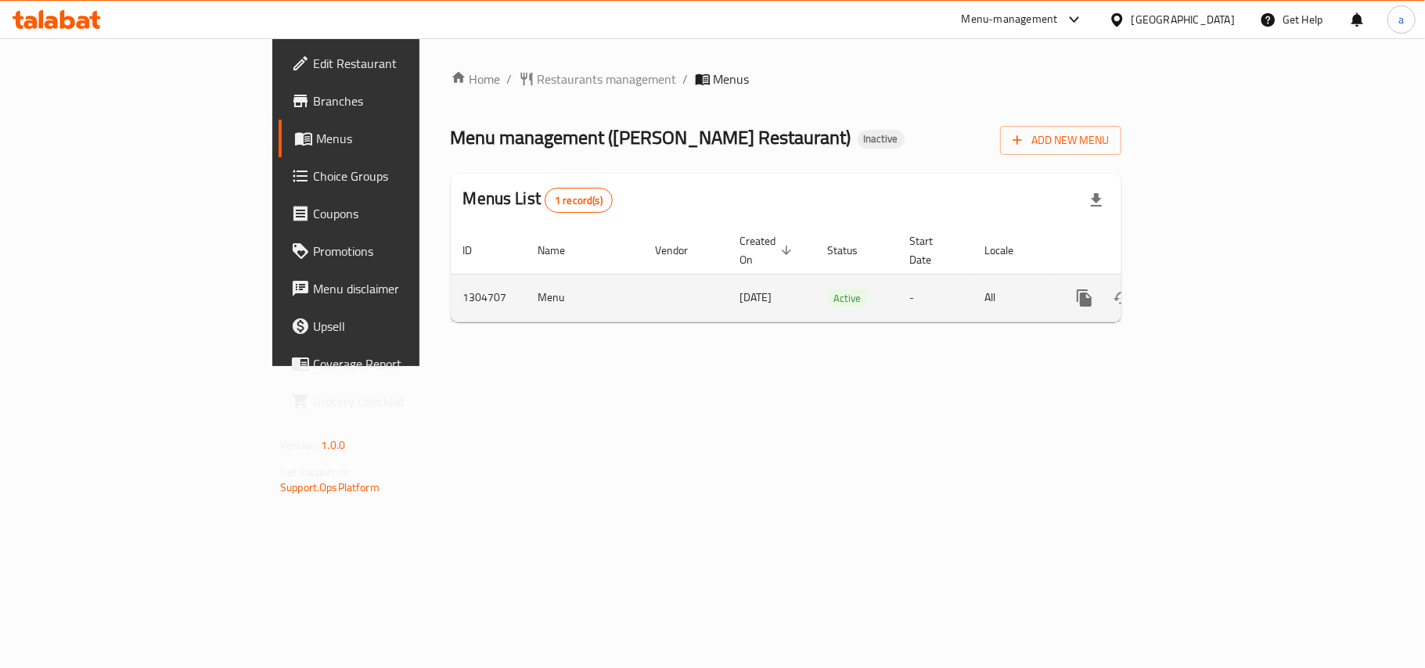
click at [1216, 282] on link "enhanced table" at bounding box center [1197, 298] width 38 height 38
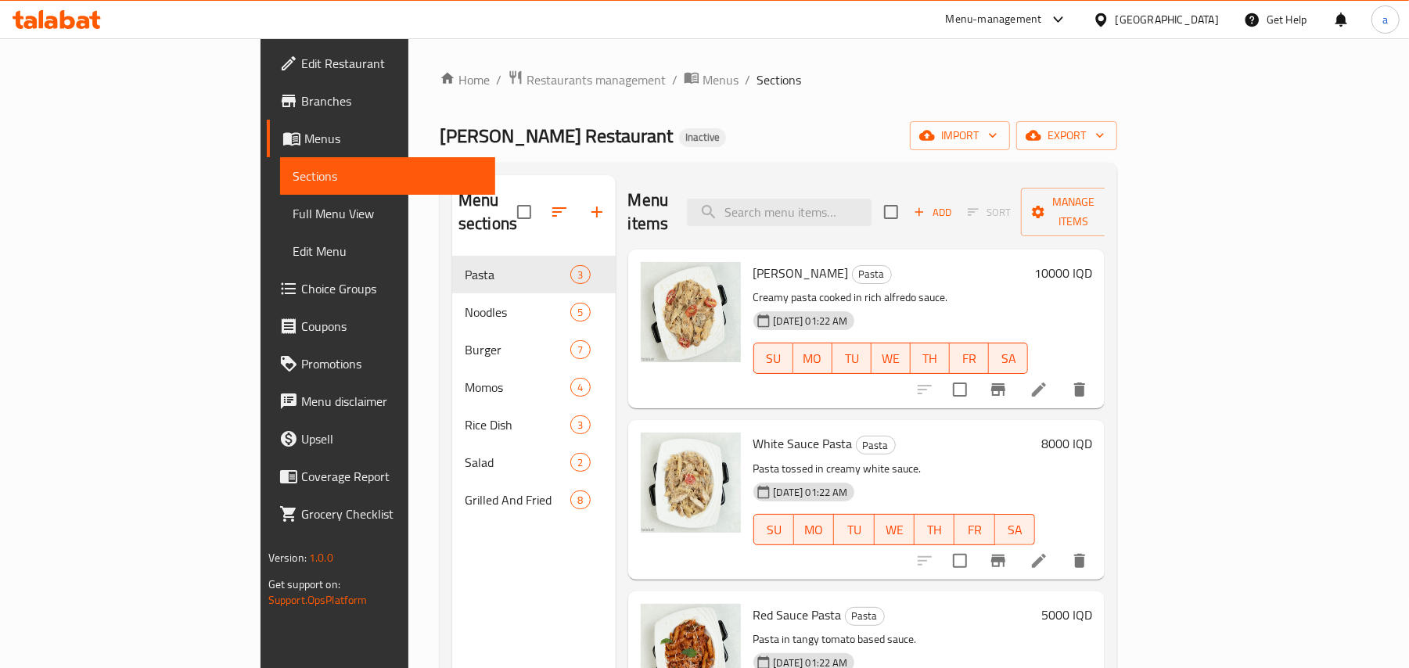
click at [753, 261] on span "[PERSON_NAME]" at bounding box center [800, 272] width 95 height 23
copy h6 "[PERSON_NAME]"
click at [653, 275] on icon "upload picture" at bounding box center [662, 284] width 19 height 19
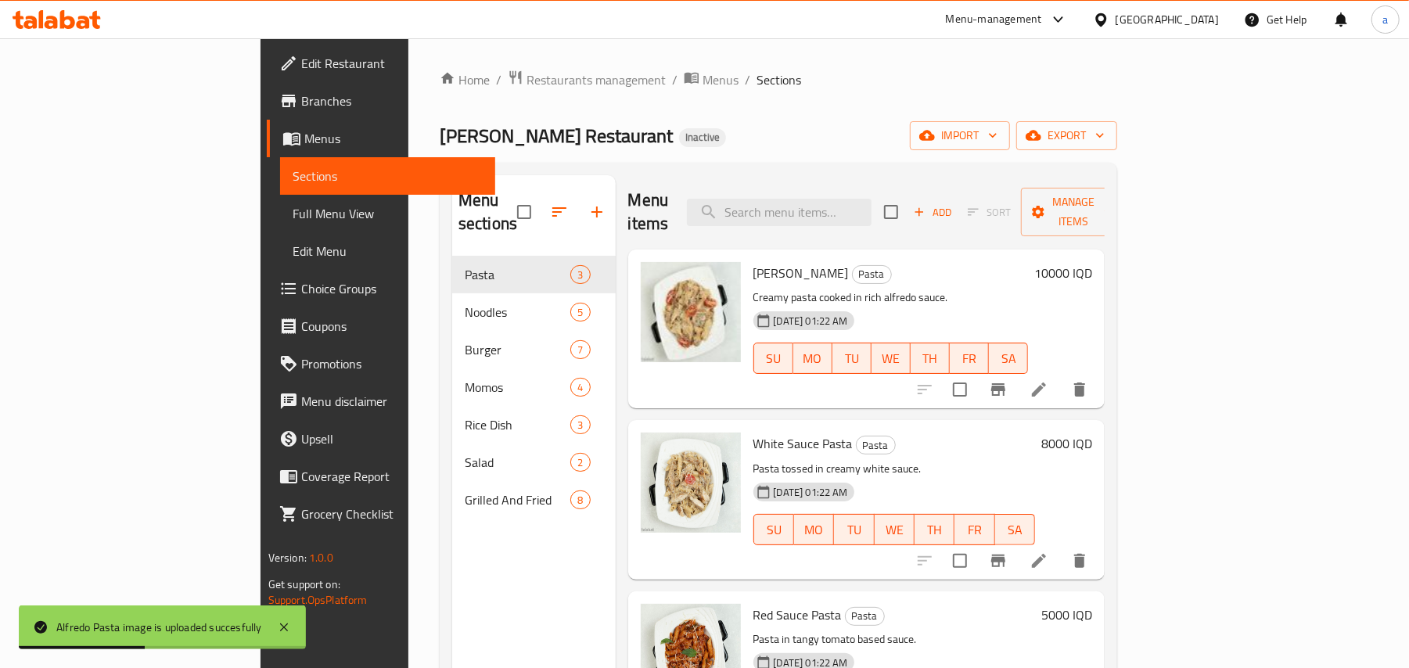
click at [753, 435] on span "White Sauce Pasta" at bounding box center [802, 443] width 99 height 23
copy h6 "White Sauce Pasta"
click at [653, 447] on icon "upload picture" at bounding box center [662, 454] width 19 height 19
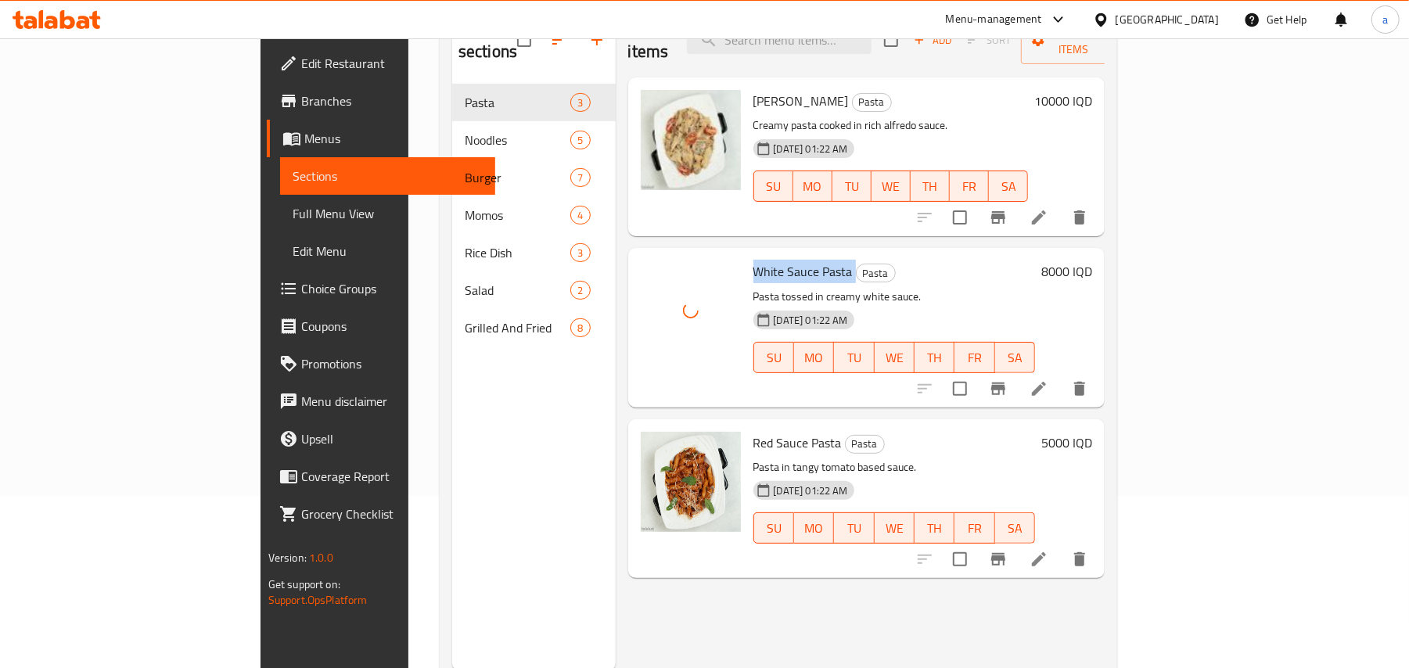
scroll to position [221, 0]
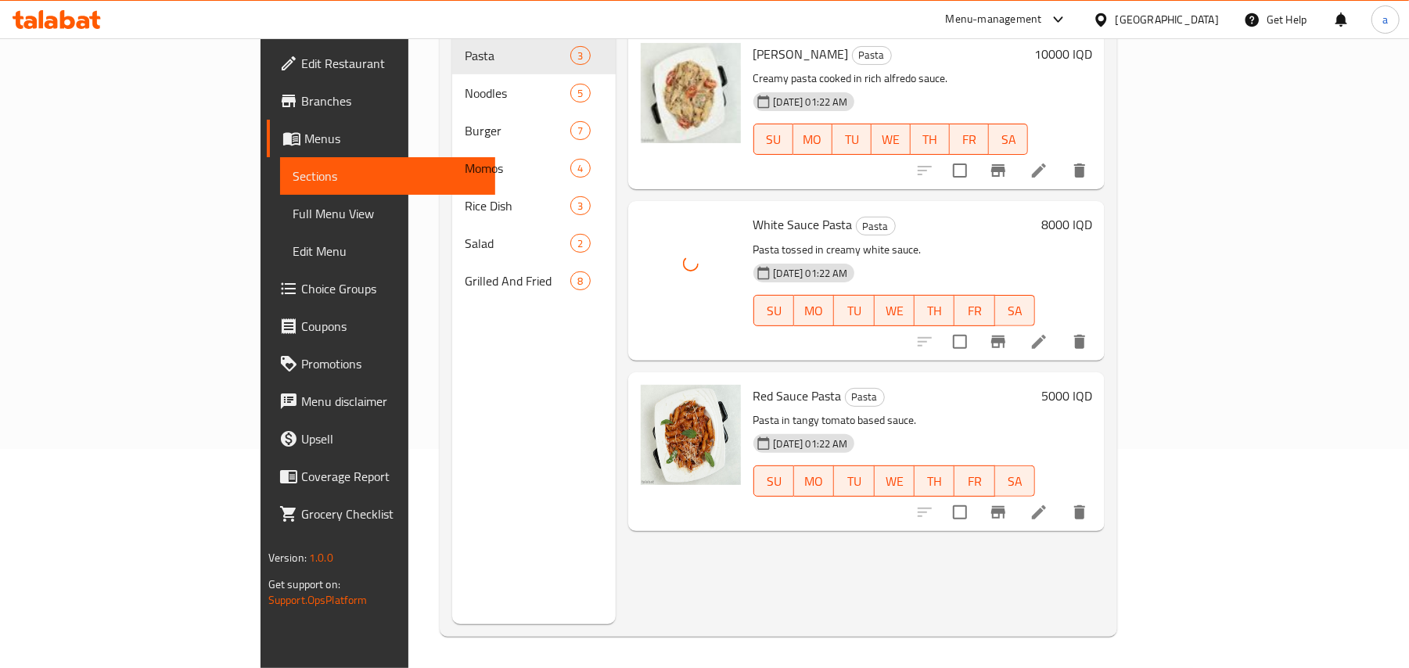
click at [753, 384] on span "Red Sauce Pasta" at bounding box center [797, 395] width 88 height 23
copy h6 "Red Sauce Pasta"
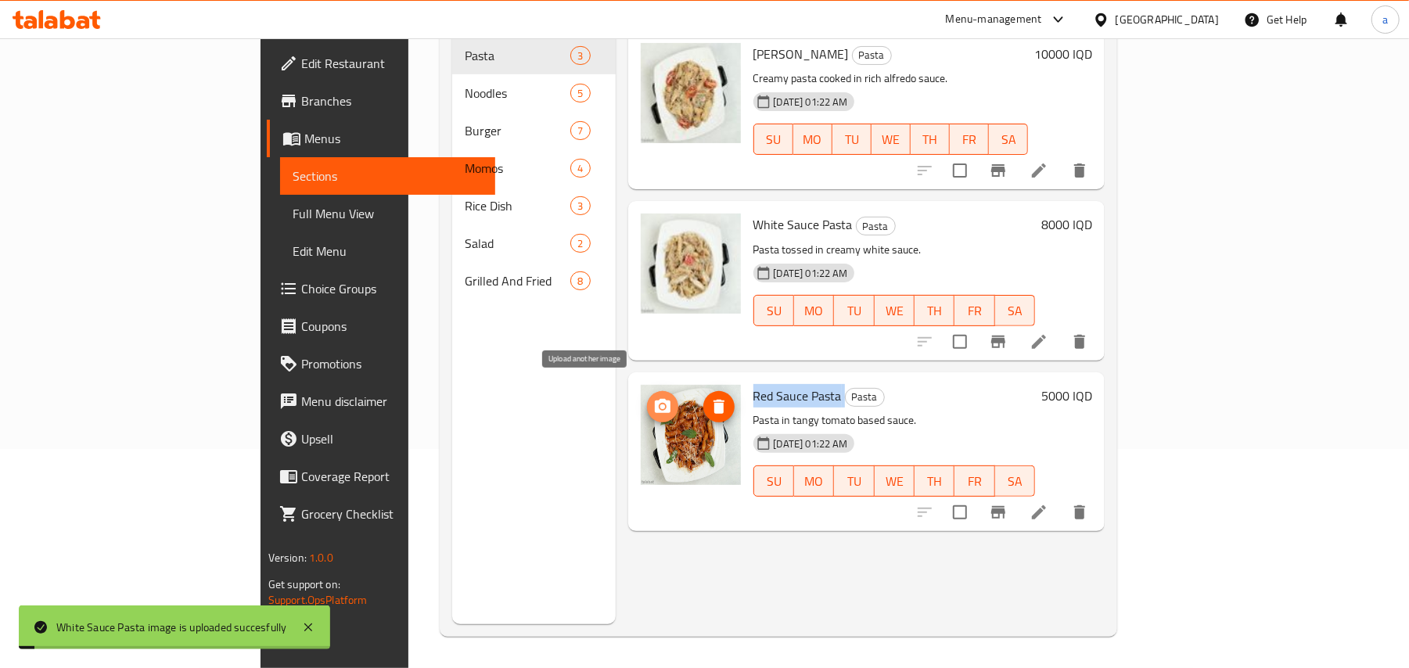
click at [647, 397] on span "upload picture" at bounding box center [662, 406] width 31 height 19
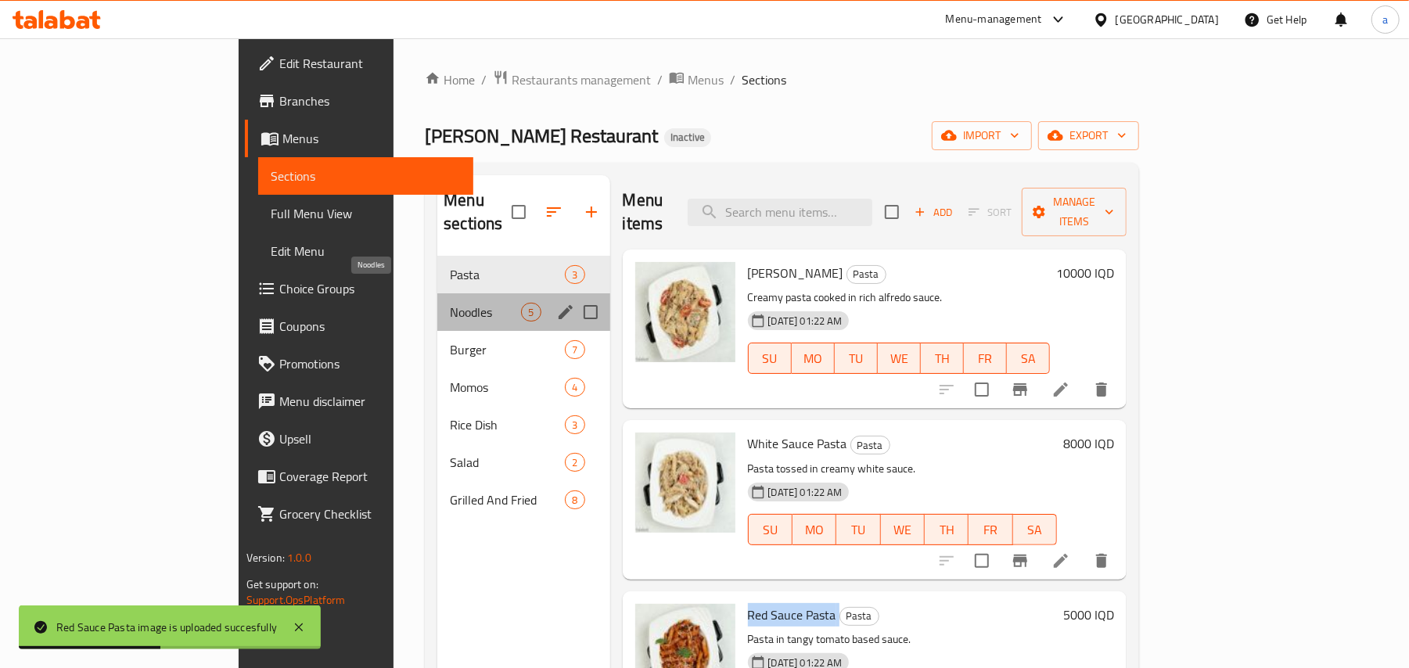
click at [450, 303] on span "Noodles" at bounding box center [485, 312] width 71 height 19
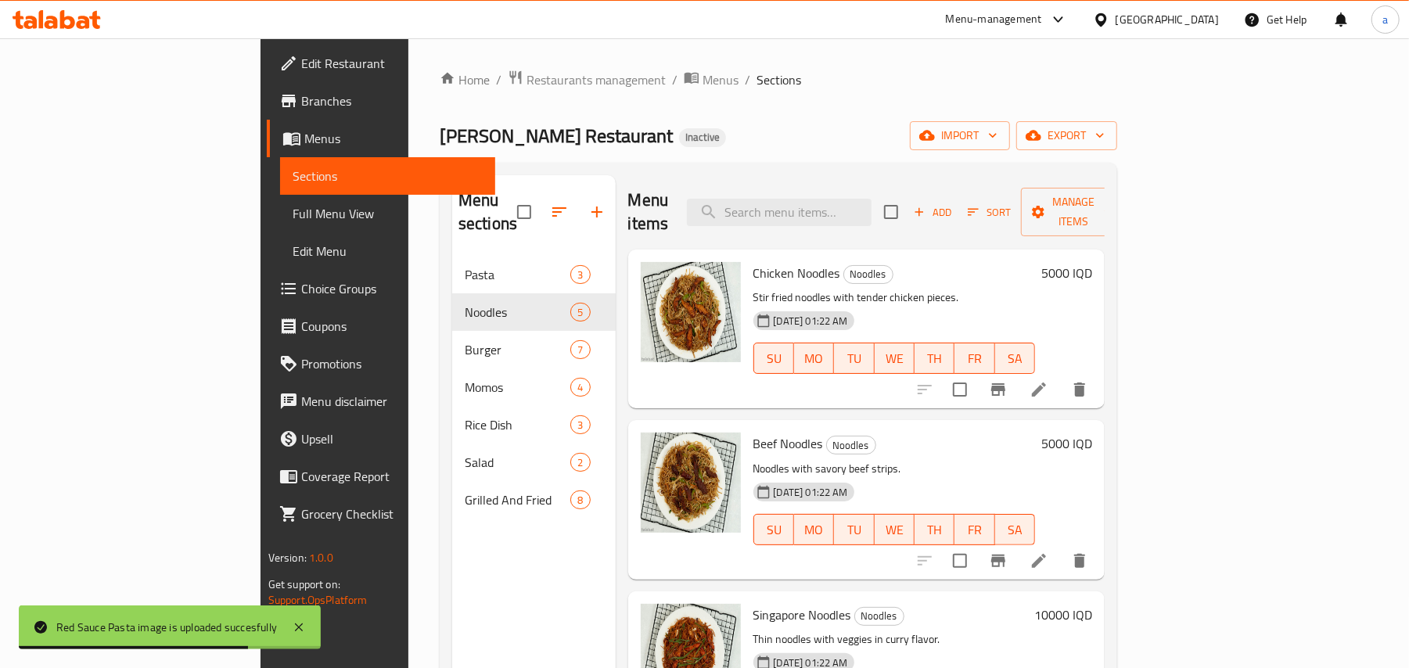
click at [753, 261] on span "Chicken Noodles" at bounding box center [796, 272] width 87 height 23
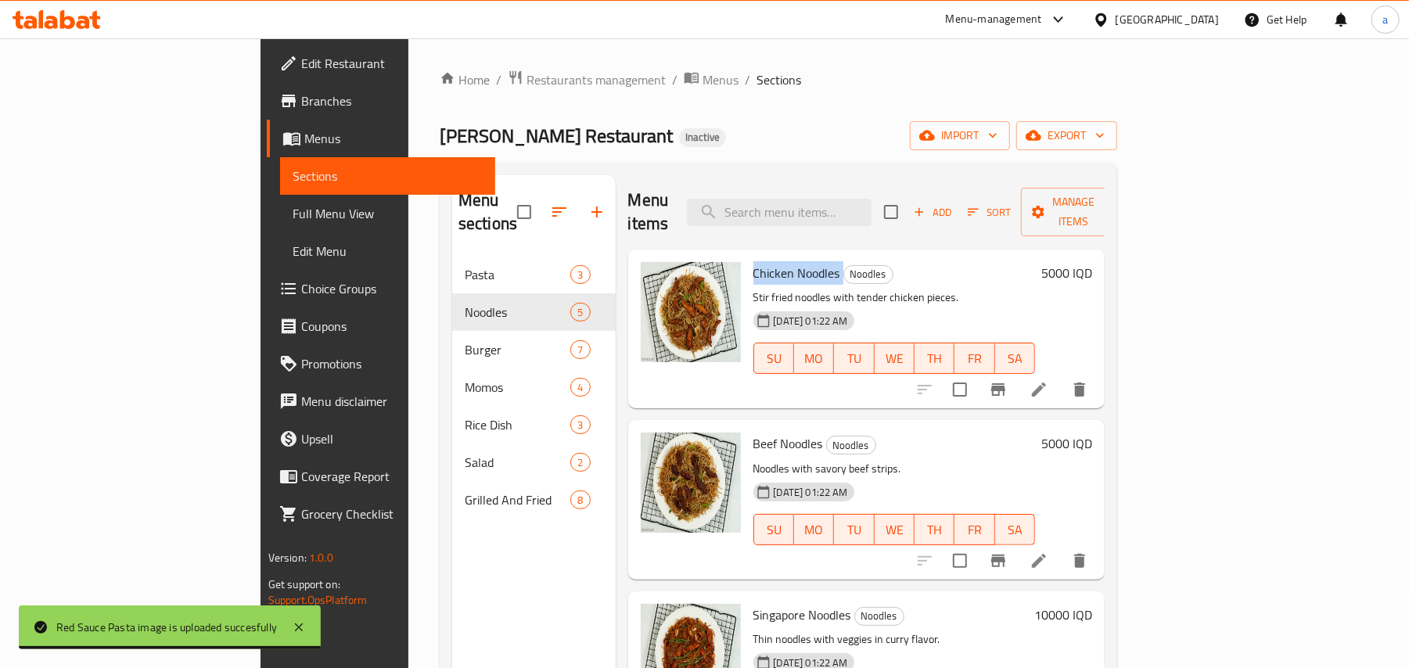
click at [753, 261] on span "Chicken Noodles" at bounding box center [796, 272] width 87 height 23
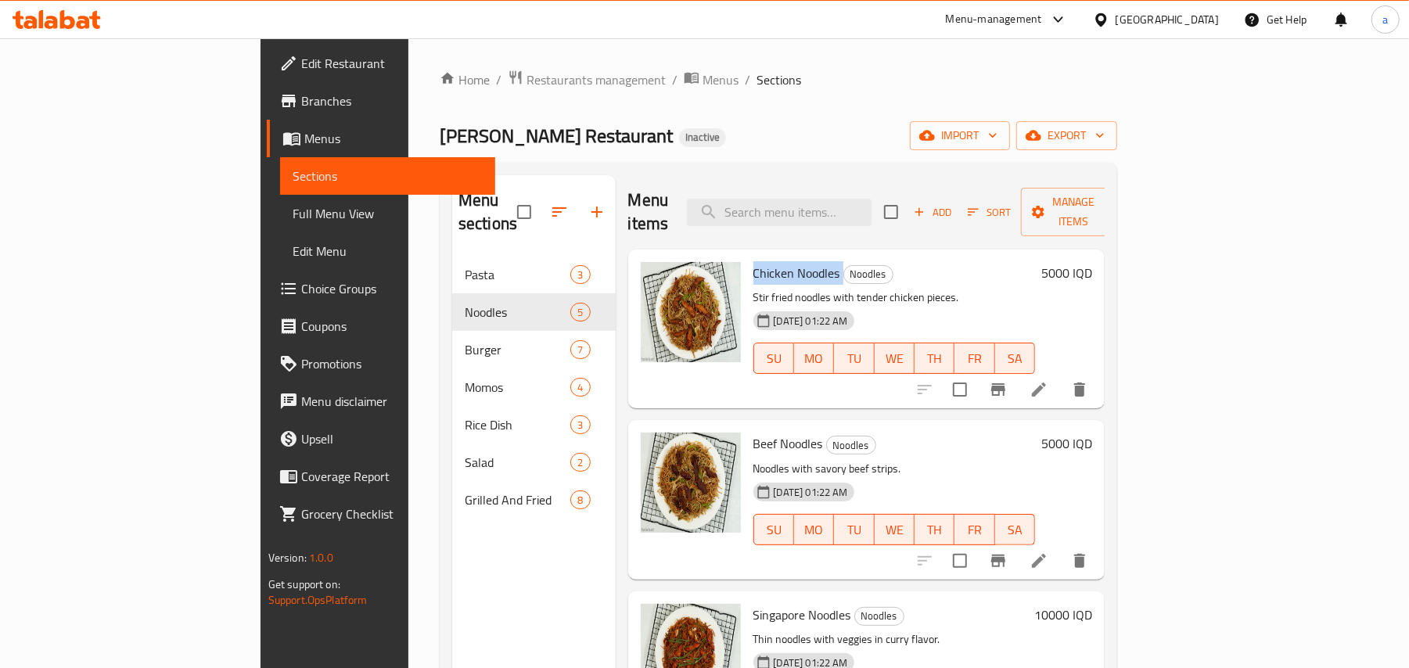
copy h6 "Chicken Noodles"
click at [767, 261] on span "Chicken Noodles" at bounding box center [796, 272] width 87 height 23
click at [641, 270] on img at bounding box center [691, 312] width 100 height 100
click at [647, 275] on span "upload picture" at bounding box center [662, 284] width 31 height 19
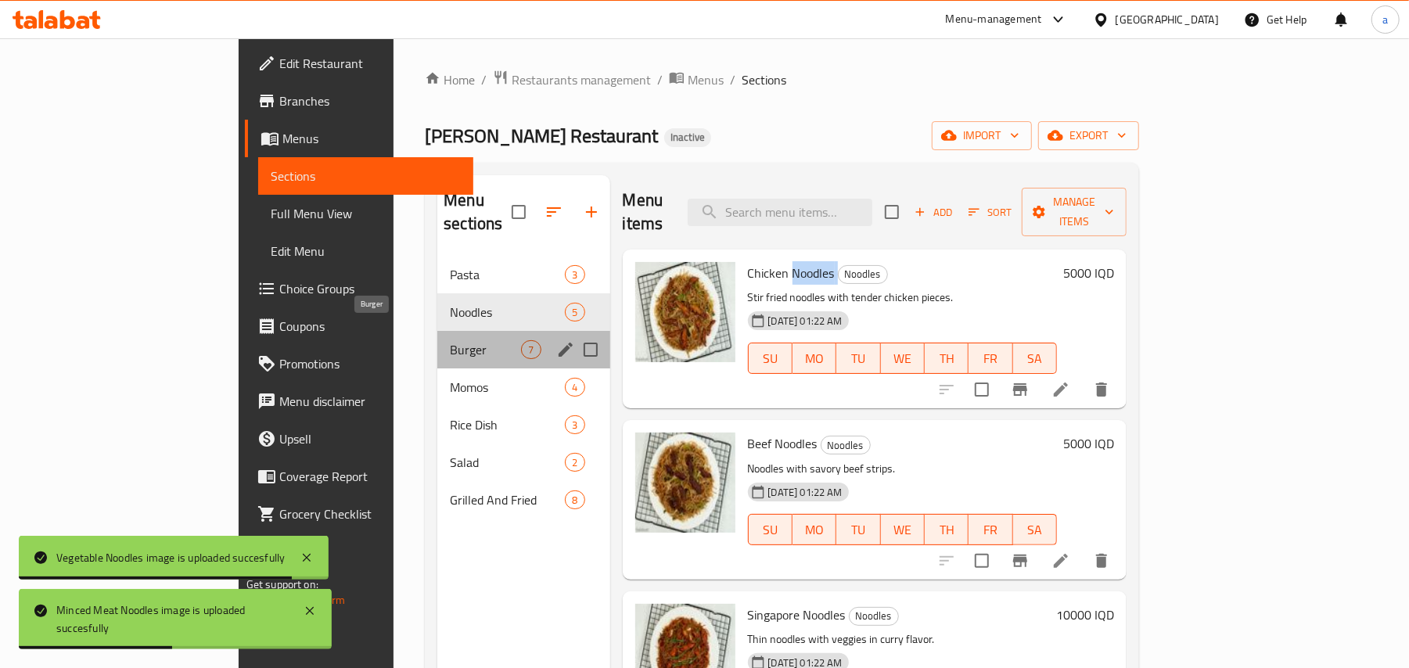
drag, startPoint x: 299, startPoint y: 340, endPoint x: 560, endPoint y: 340, distance: 261.3
click at [450, 340] on span "Burger" at bounding box center [485, 349] width 71 height 19
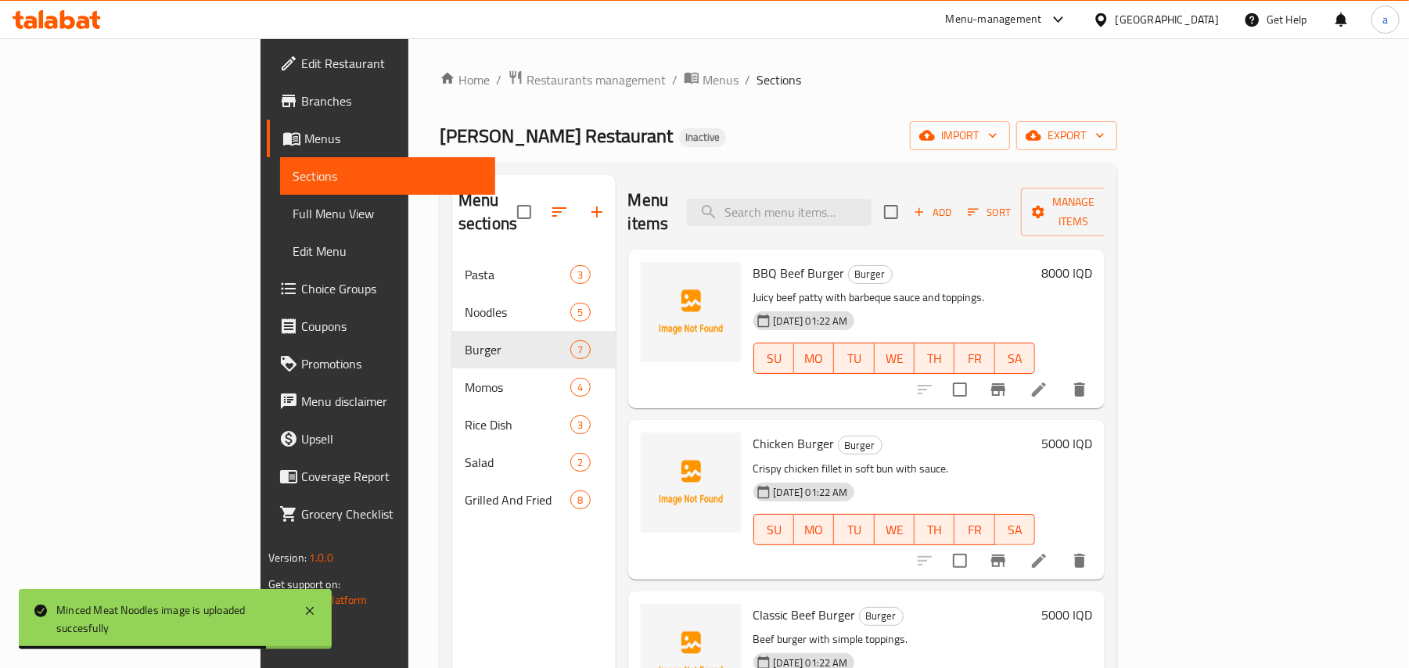
click at [755, 263] on span "BBQ Beef Burger" at bounding box center [799, 272] width 92 height 23
copy h6 "BBQ Beef Burger"
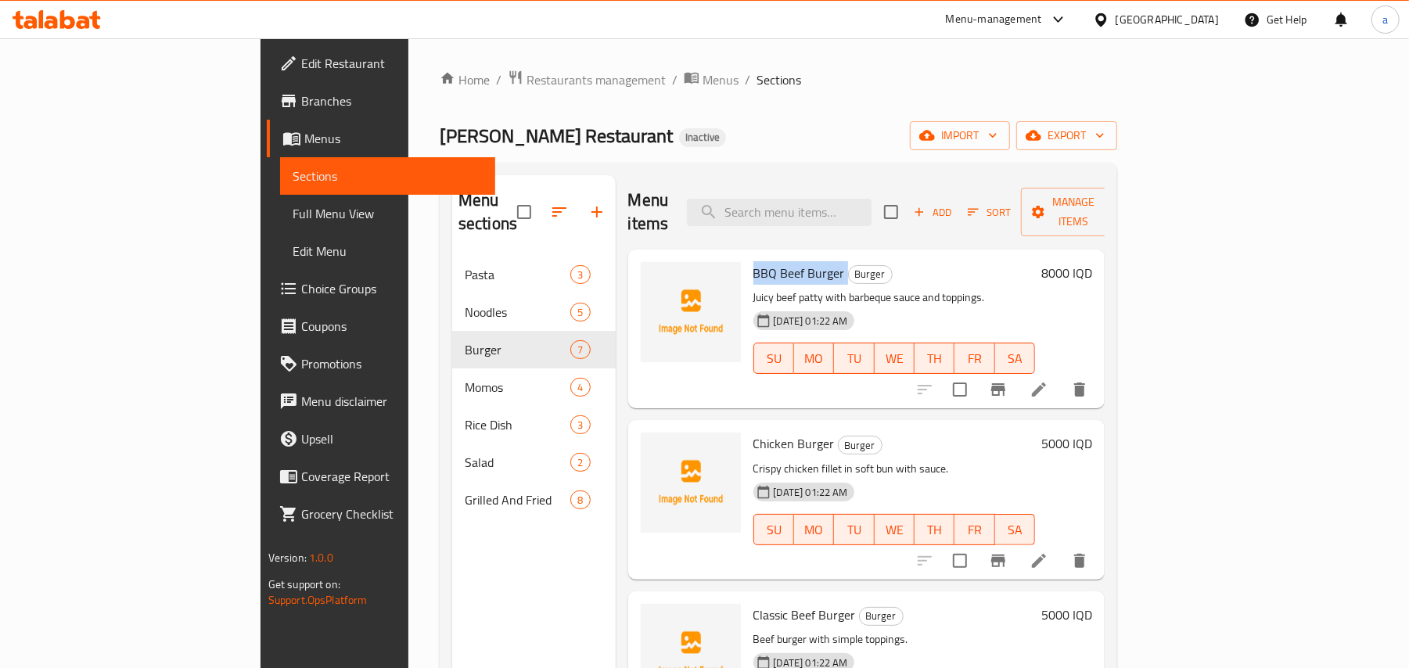
click at [767, 261] on span "BBQ Beef Burger" at bounding box center [799, 272] width 92 height 23
click at [655, 276] on icon "upload picture" at bounding box center [663, 283] width 16 height 14
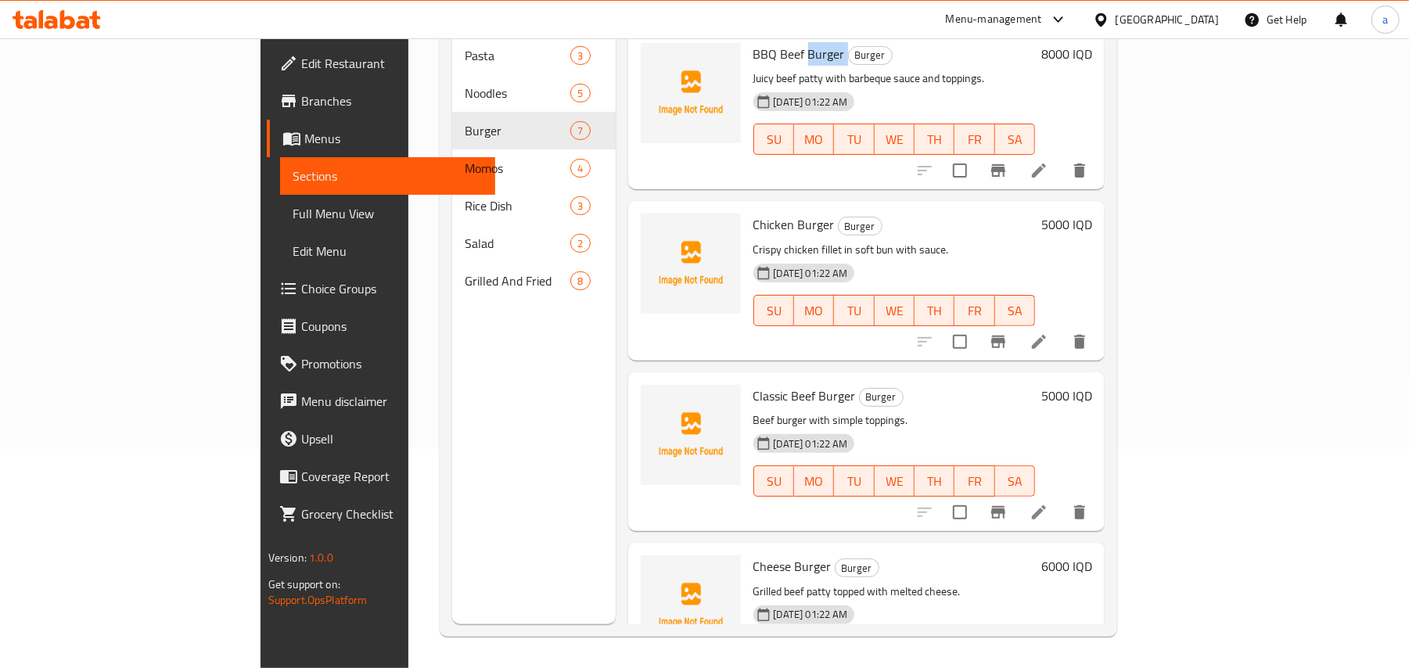
click at [293, 217] on span "Full Menu View" at bounding box center [388, 213] width 191 height 19
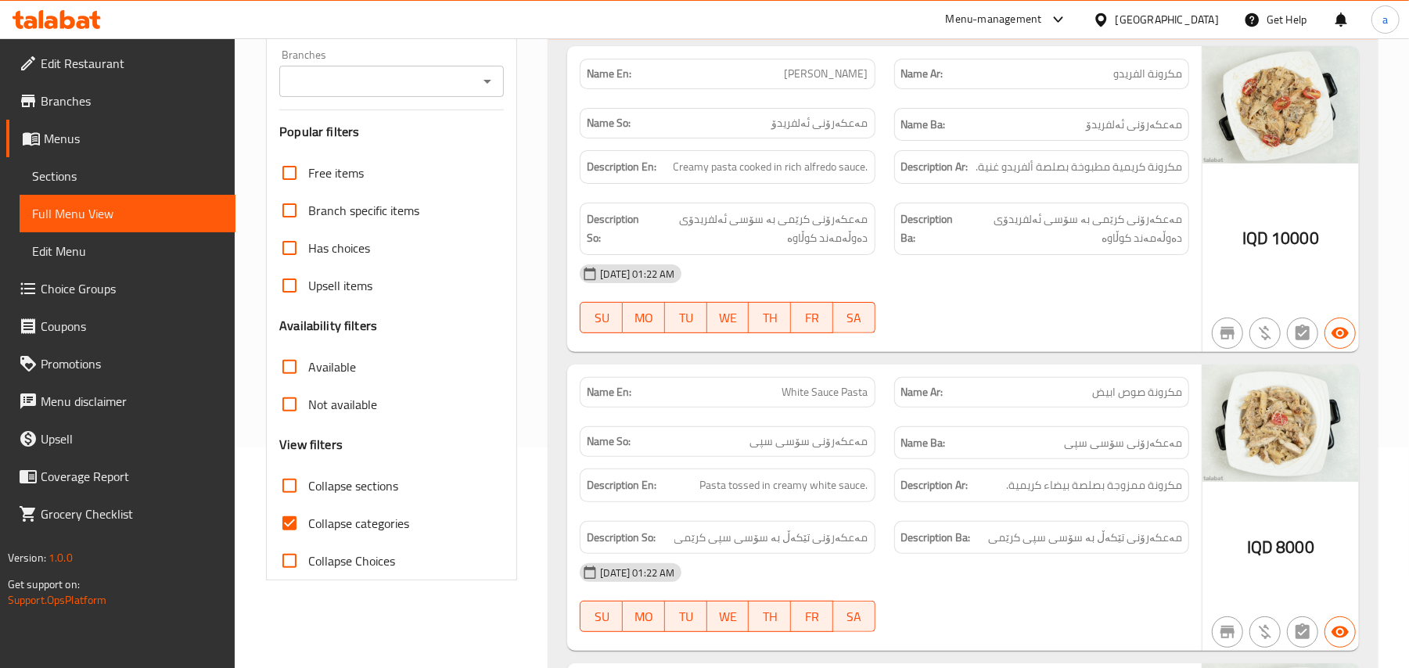
click at [489, 77] on icon "Open" at bounding box center [487, 81] width 19 height 19
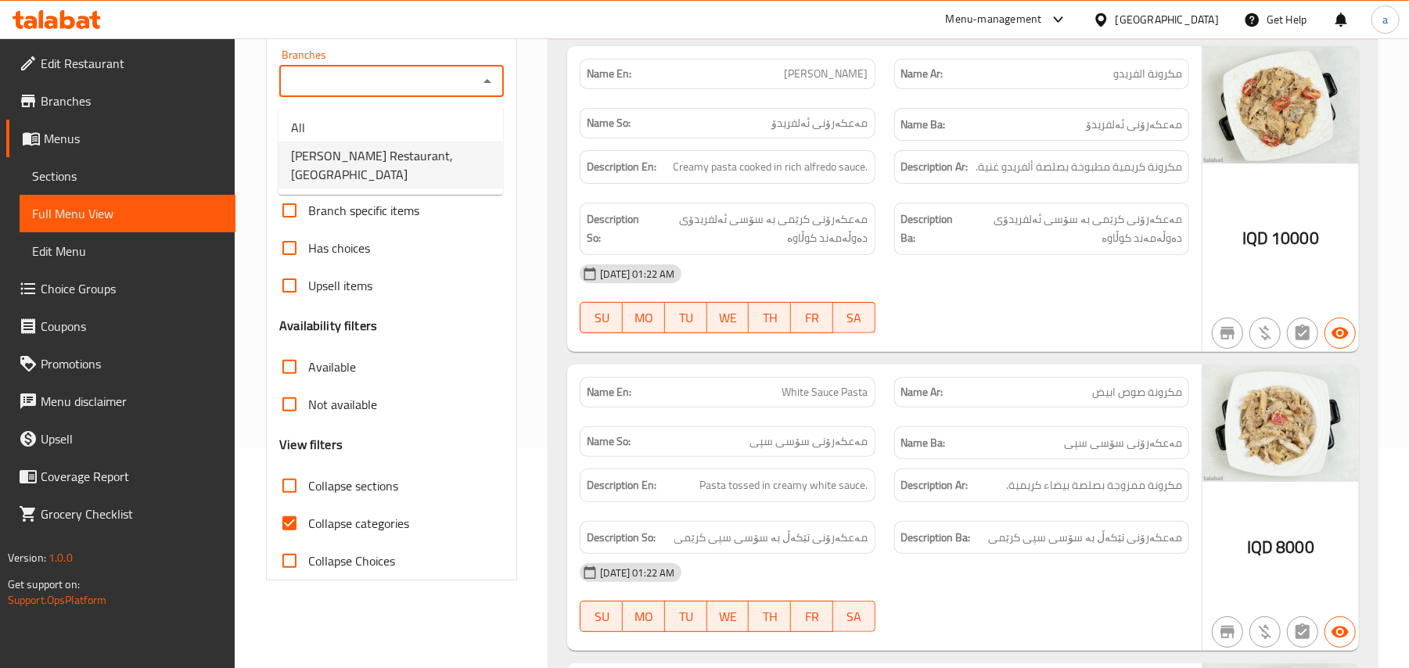
click at [401, 151] on span "[PERSON_NAME] Restaurant, [GEOGRAPHIC_DATA]" at bounding box center [390, 165] width 199 height 38
type input "[PERSON_NAME] Restaurant, [GEOGRAPHIC_DATA]"
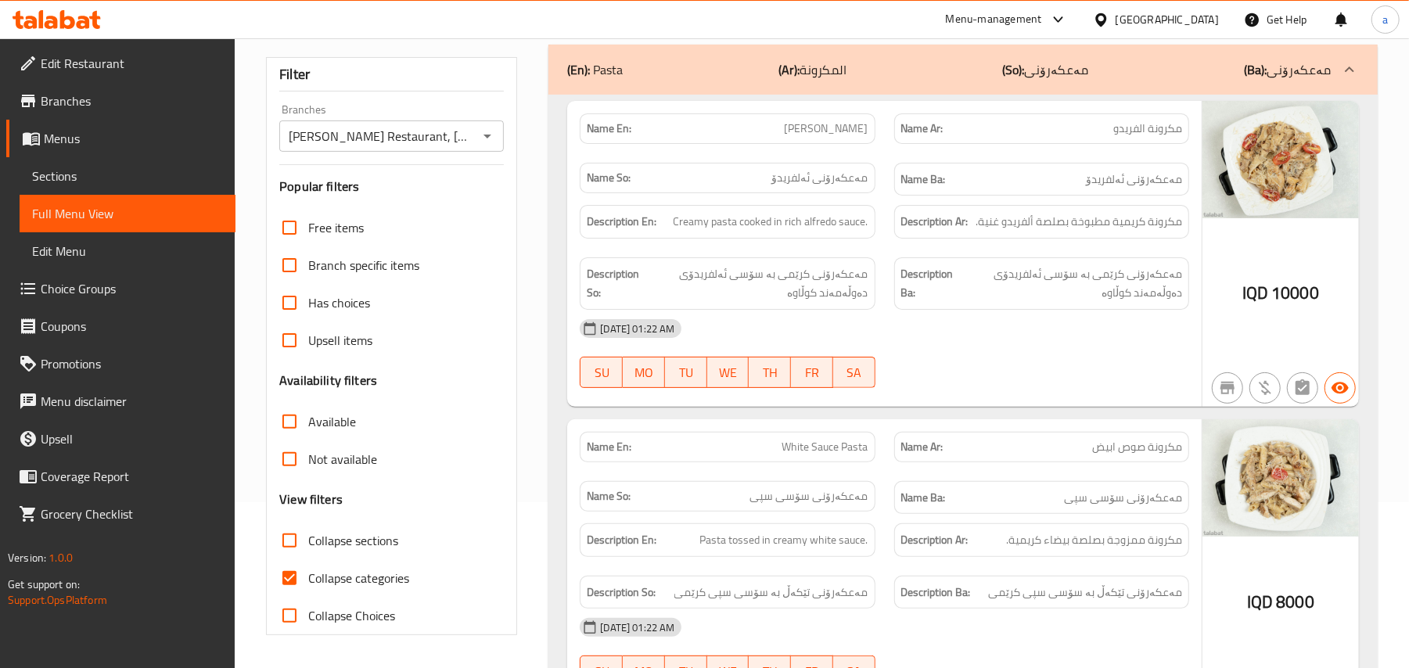
scroll to position [243, 0]
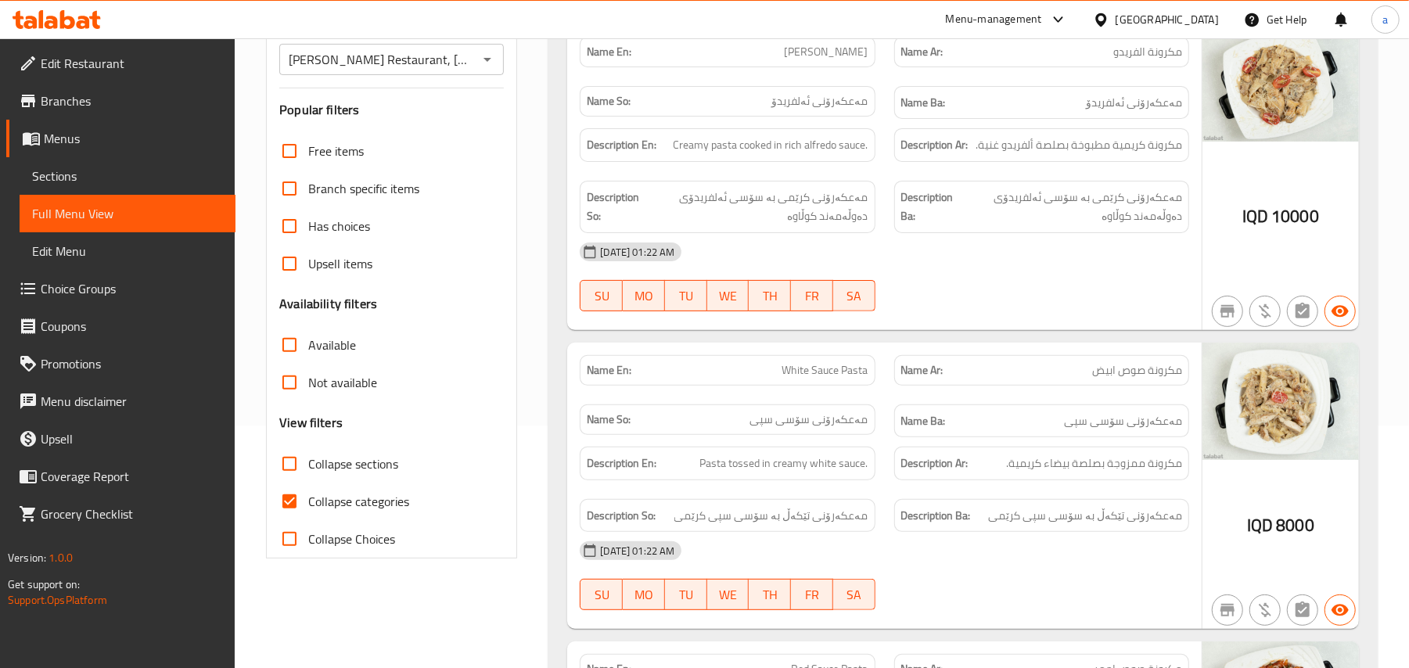
click at [286, 520] on input "Collapse categories" at bounding box center [290, 502] width 38 height 38
checkbox input "false"
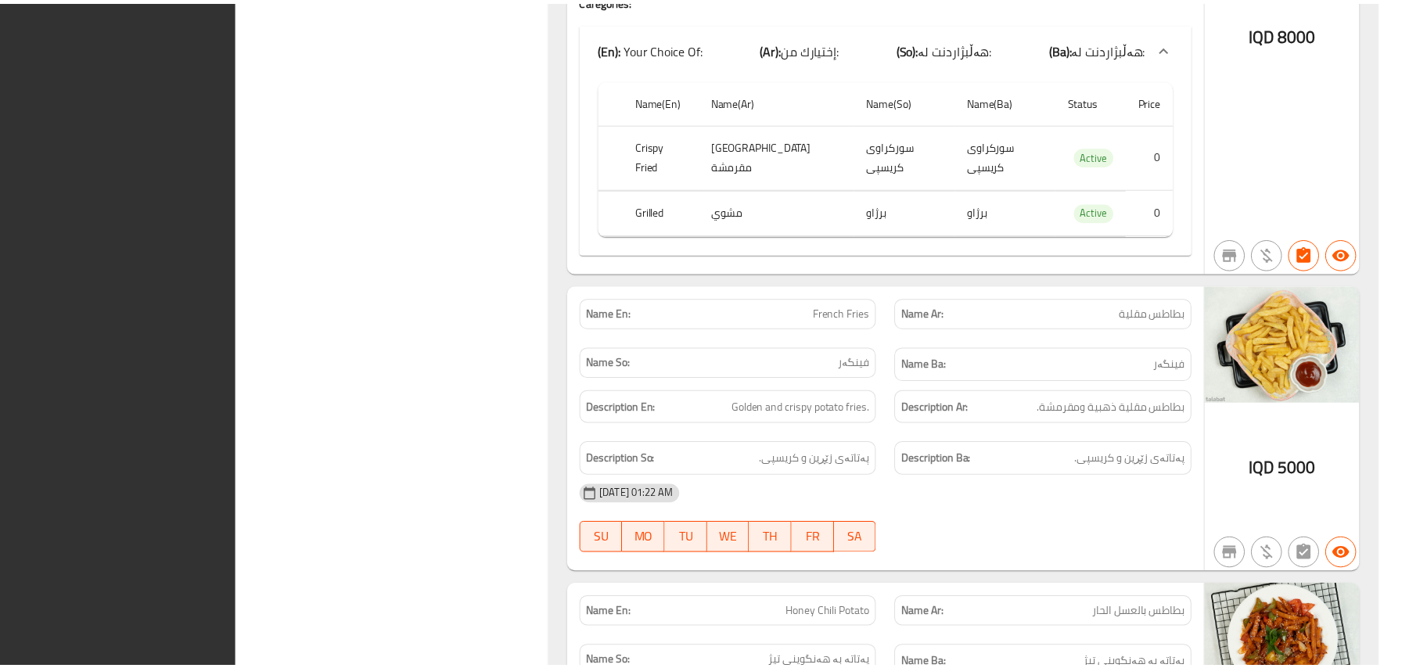
scroll to position [10441, 0]
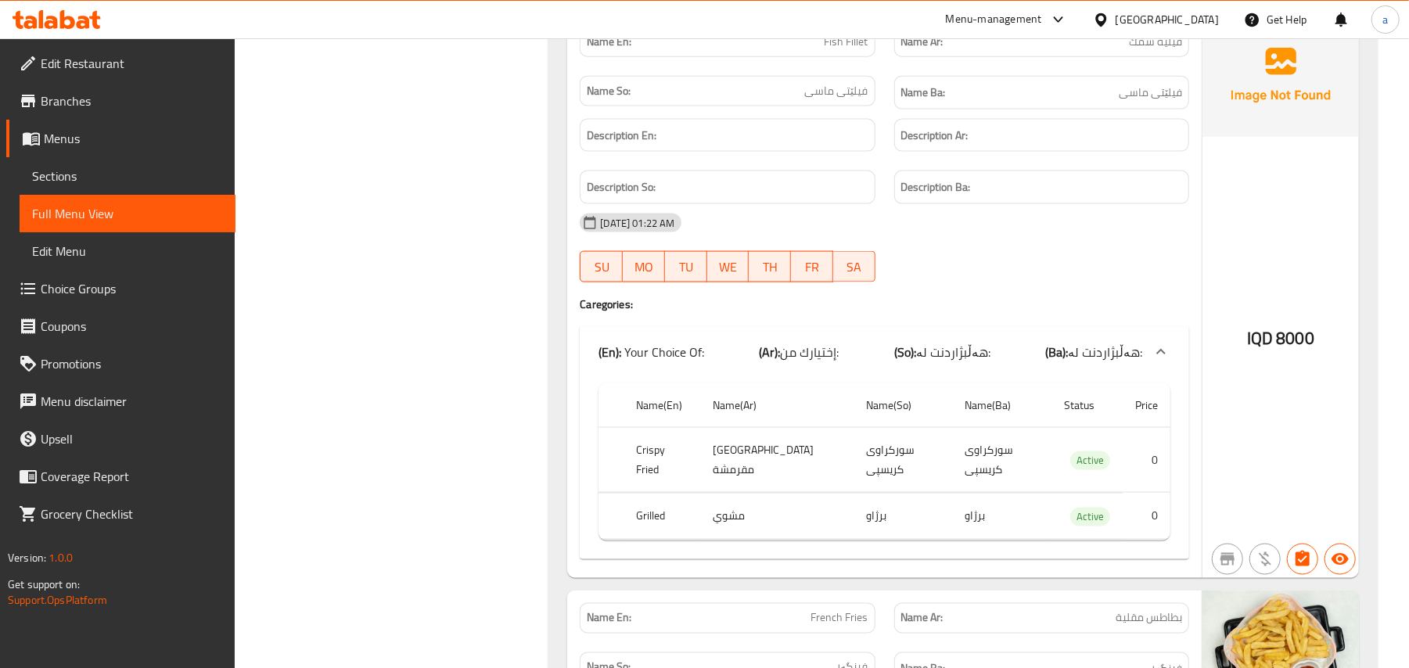
drag, startPoint x: 67, startPoint y: 198, endPoint x: 69, endPoint y: 186, distance: 11.8
click at [67, 195] on link "Sections" at bounding box center [128, 176] width 216 height 38
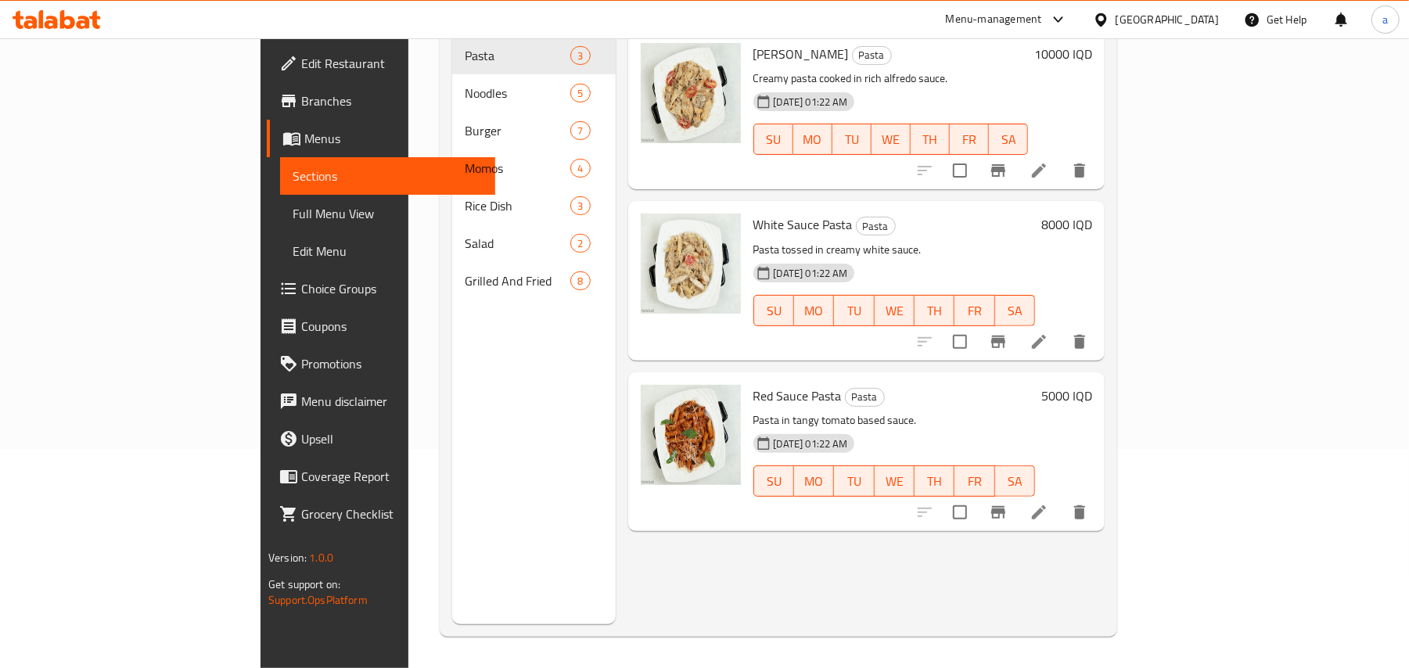
scroll to position [221, 0]
click at [293, 182] on span "Sections" at bounding box center [388, 176] width 191 height 19
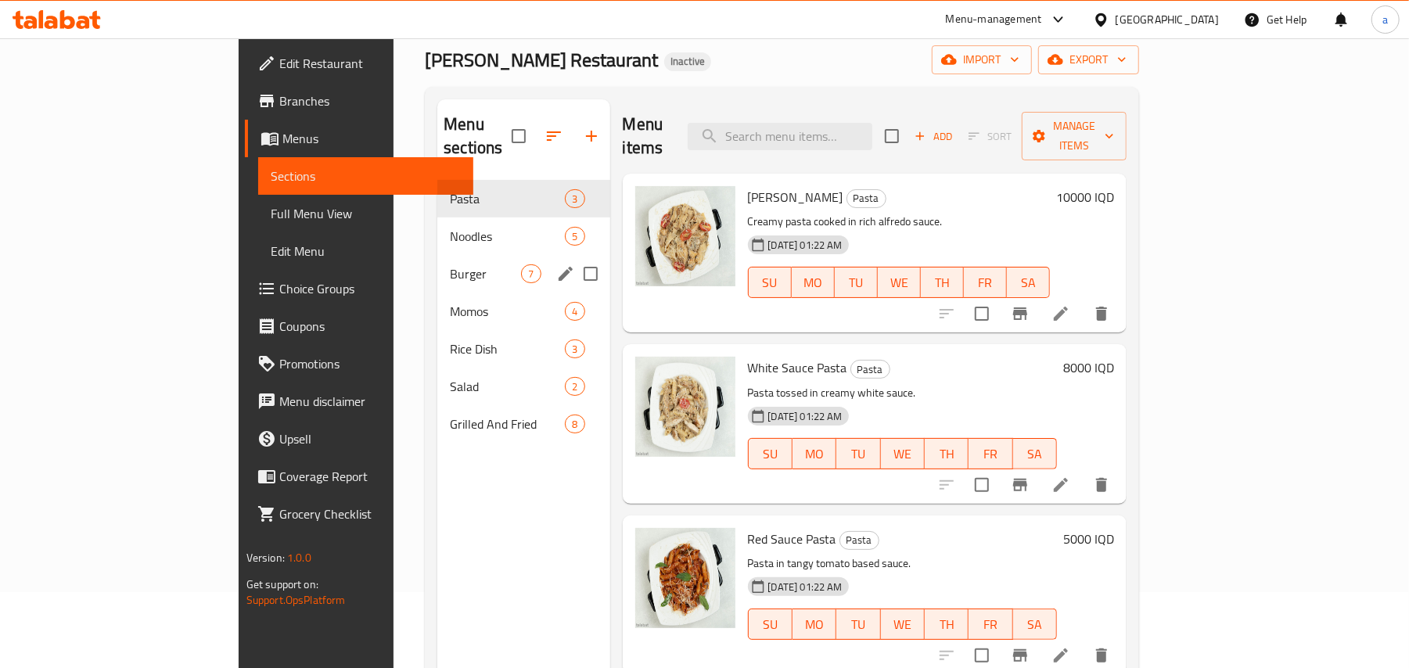
scroll to position [0, 0]
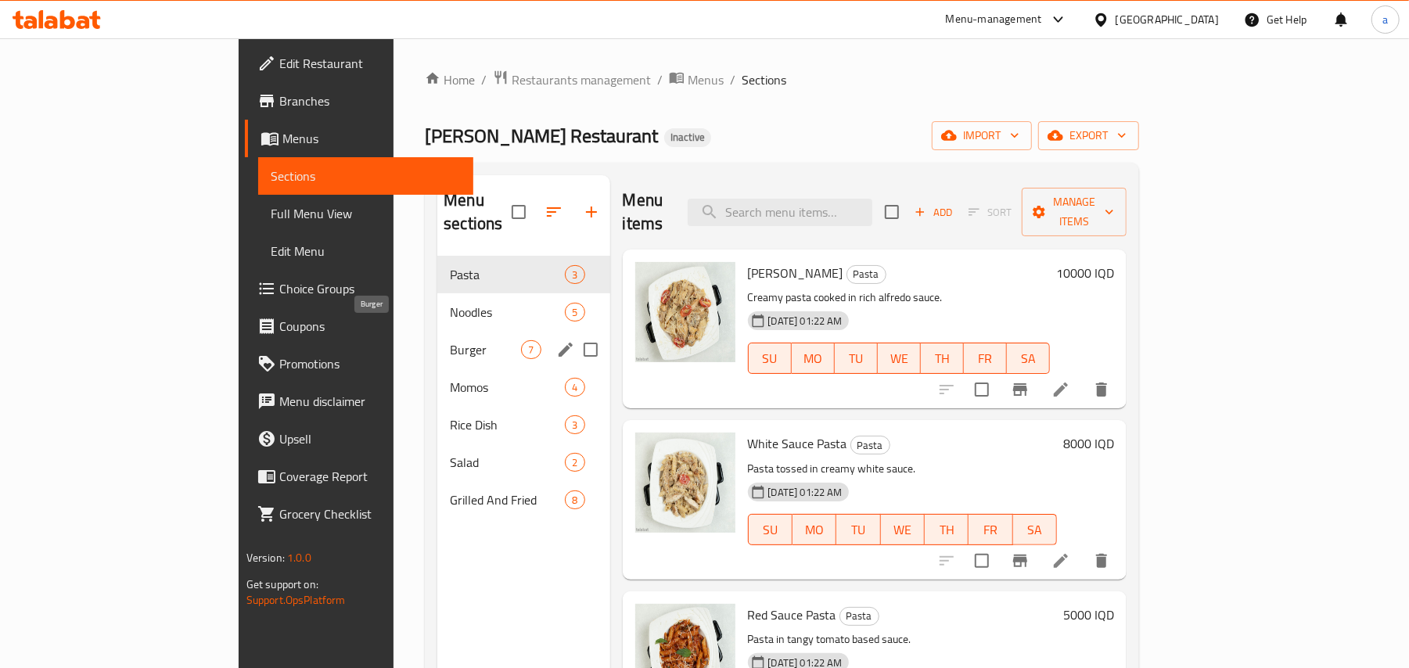
click at [450, 340] on span "Burger" at bounding box center [485, 349] width 71 height 19
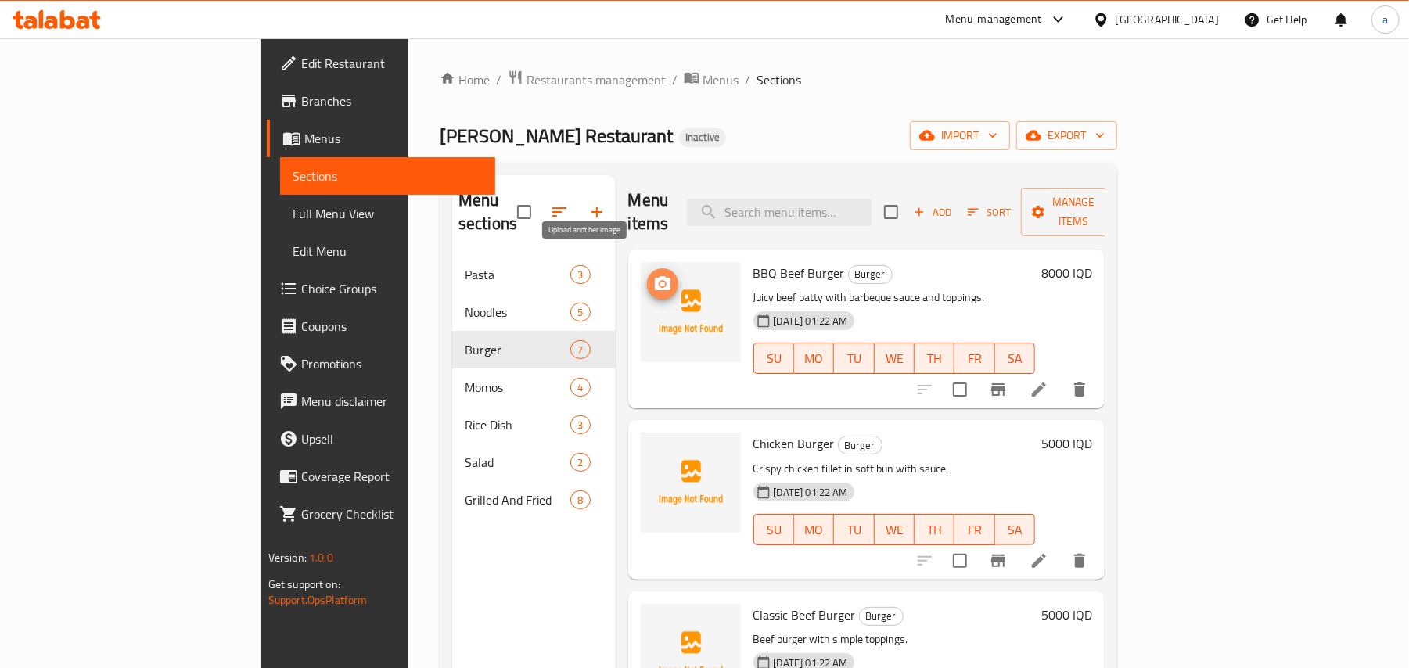
click at [653, 275] on icon "upload picture" at bounding box center [662, 284] width 19 height 19
click at [753, 261] on span "BBQ Beef Burger" at bounding box center [799, 272] width 92 height 23
copy h6 "BBQ Beef Burger"
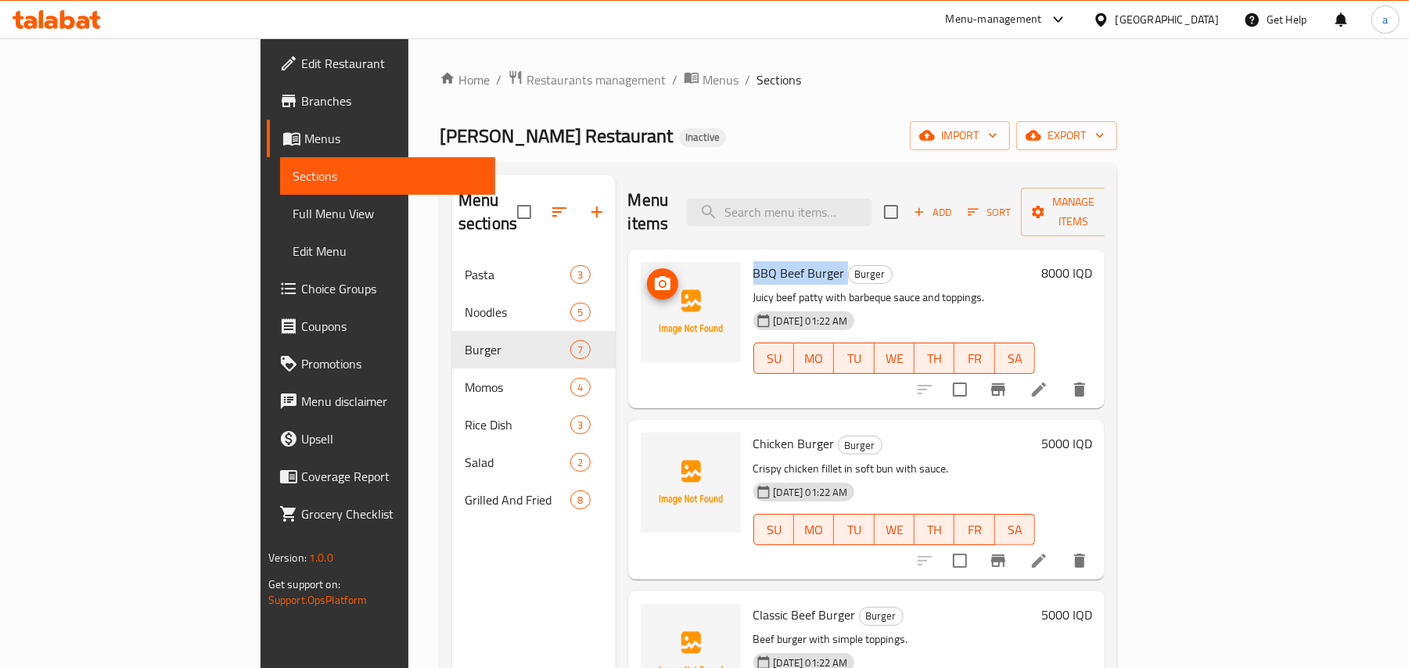
click at [655, 276] on icon "upload picture" at bounding box center [663, 283] width 16 height 14
click at [747, 270] on div "BBQ Beef Burger Burger Juicy beef patty with barbeque sauce and toppings. [DATE…" at bounding box center [894, 329] width 295 height 146
click at [753, 261] on span "BBQ Beef Burger" at bounding box center [799, 272] width 92 height 23
copy span "Beef"
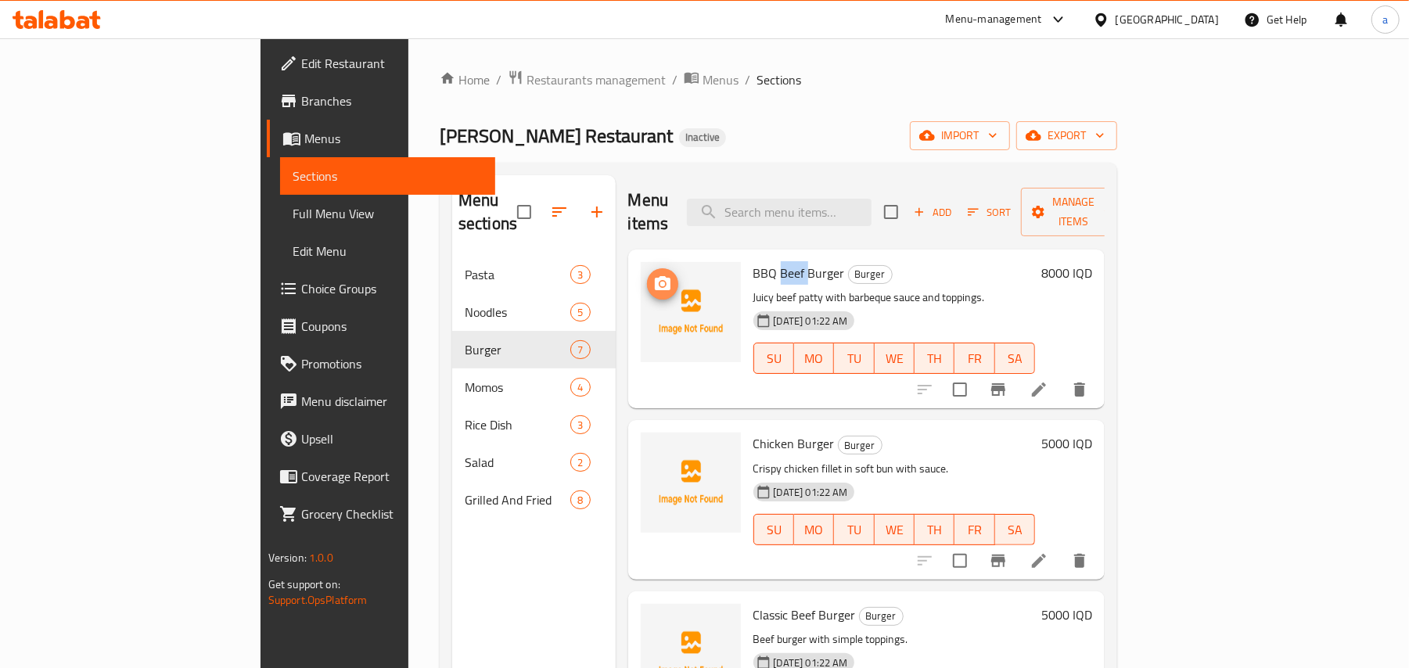
click at [647, 275] on span "upload picture" at bounding box center [662, 284] width 31 height 19
click at [753, 261] on span "BBQ Beef Burger" at bounding box center [799, 272] width 92 height 23
click at [753, 432] on span "Chicken Burger" at bounding box center [793, 443] width 81 height 23
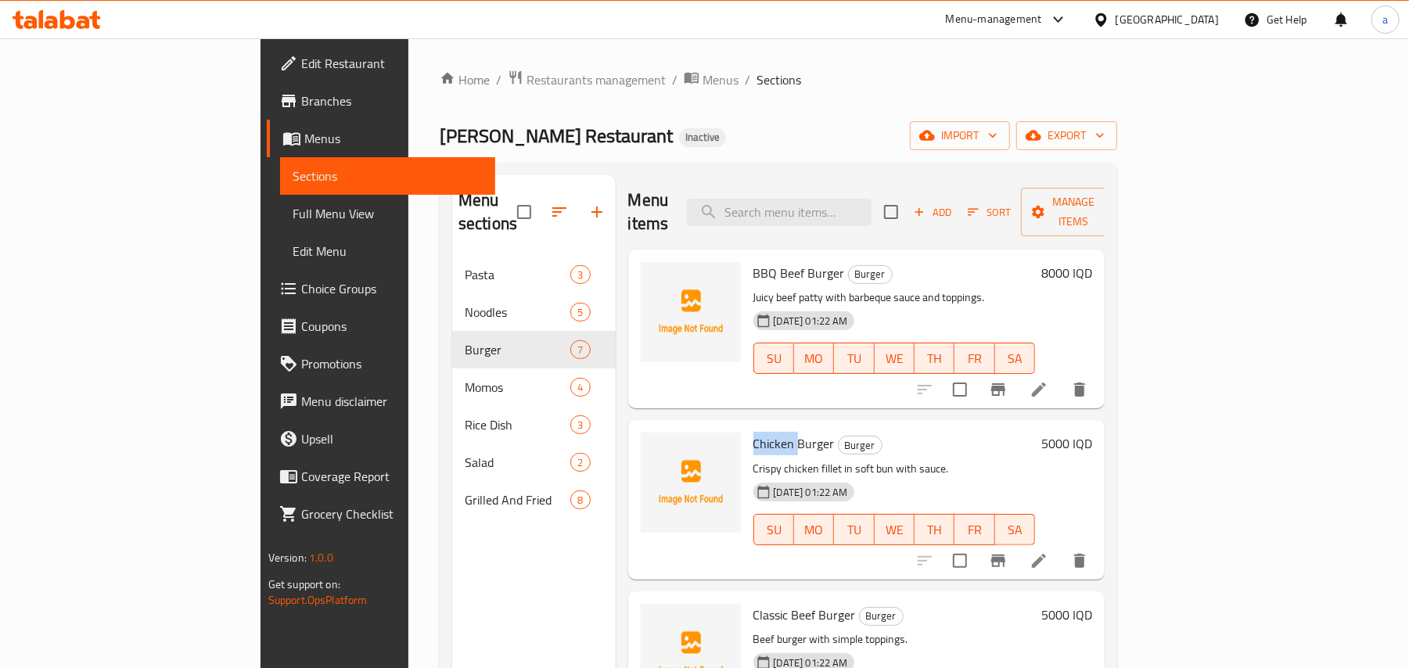
click at [753, 432] on span "Chicken Burger" at bounding box center [793, 443] width 81 height 23
copy h6 "Chicken Burger"
click at [653, 445] on icon "upload picture" at bounding box center [662, 454] width 19 height 19
click at [753, 432] on span "Chicken Burger" at bounding box center [793, 443] width 81 height 23
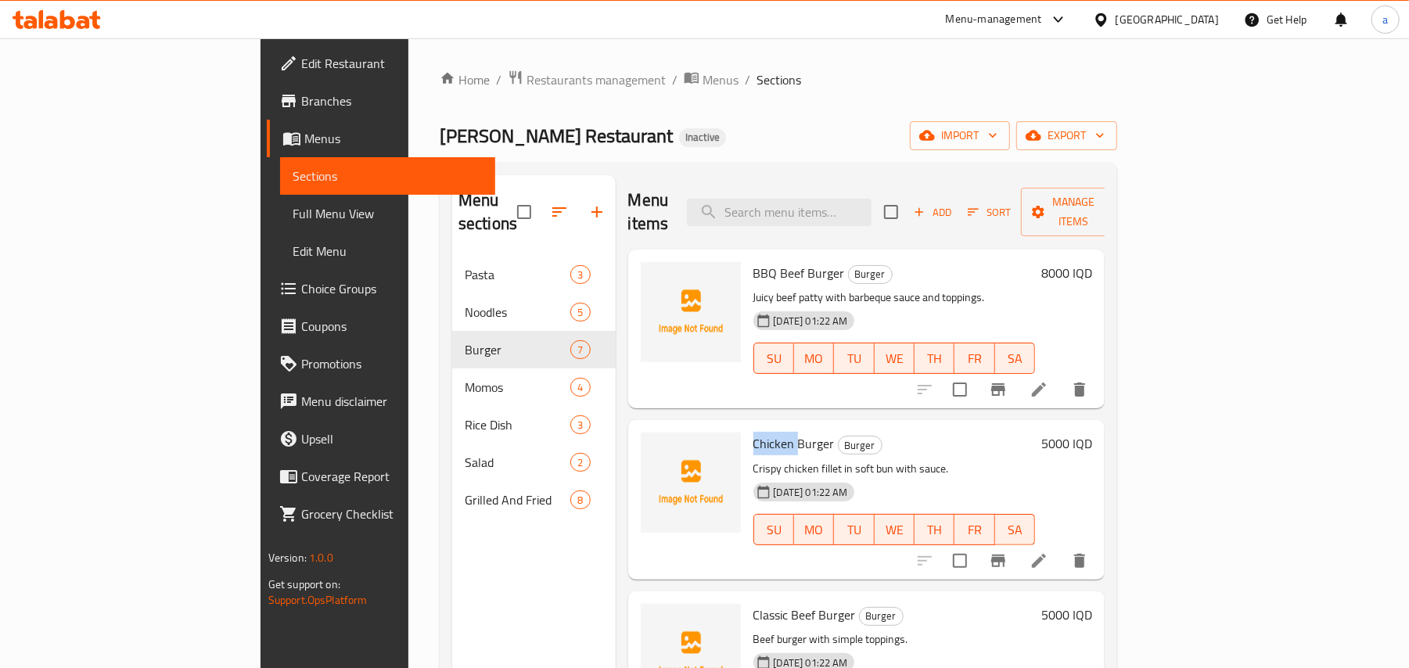
click at [753, 432] on span "Chicken Burger" at bounding box center [793, 443] width 81 height 23
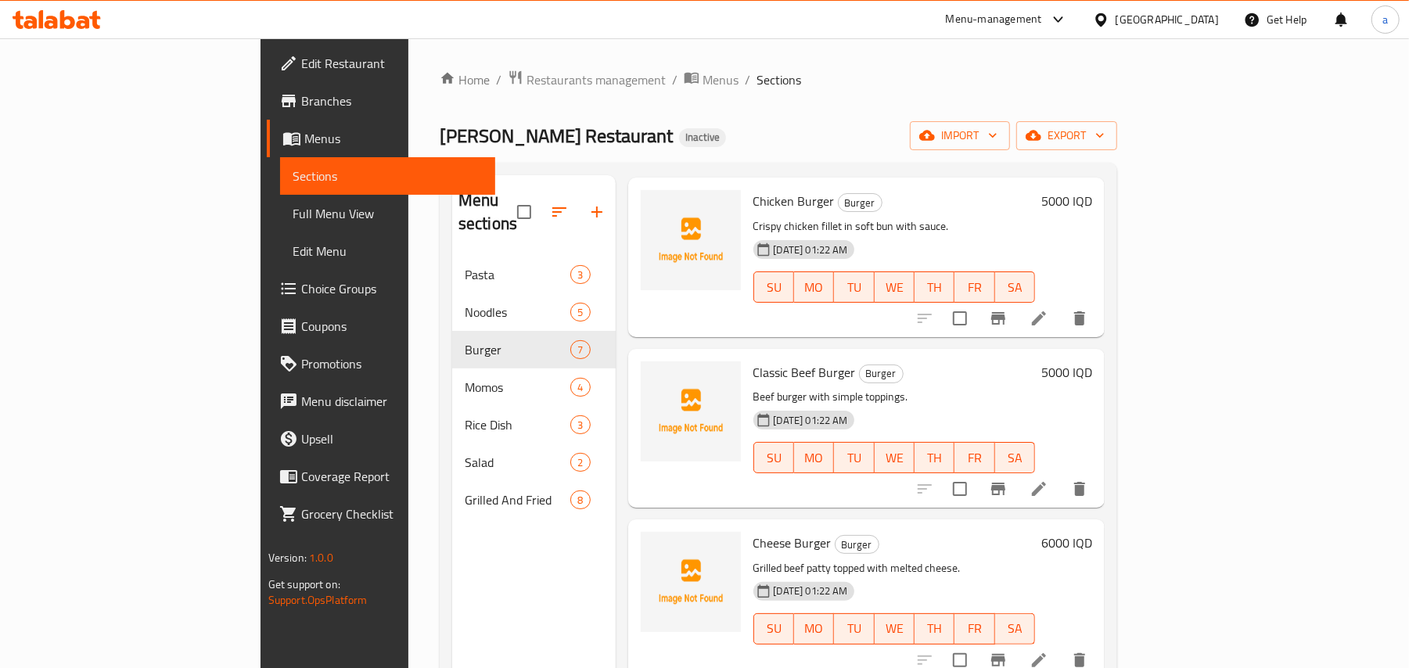
click at [753, 363] on span "Classic Beef Burger" at bounding box center [804, 372] width 102 height 23
copy h6 "Classic Beef Burger"
click at [660, 381] on circle "upload picture" at bounding box center [662, 383] width 5 height 5
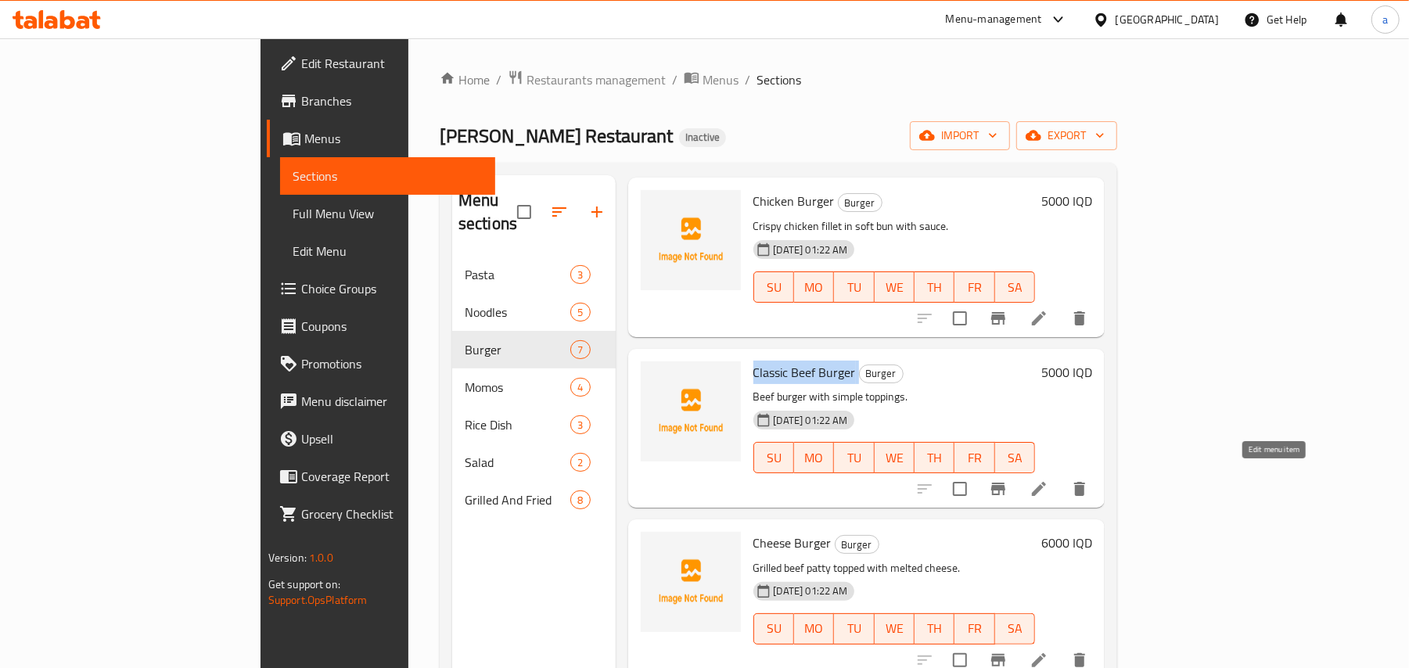
click at [1048, 480] on icon at bounding box center [1039, 489] width 19 height 19
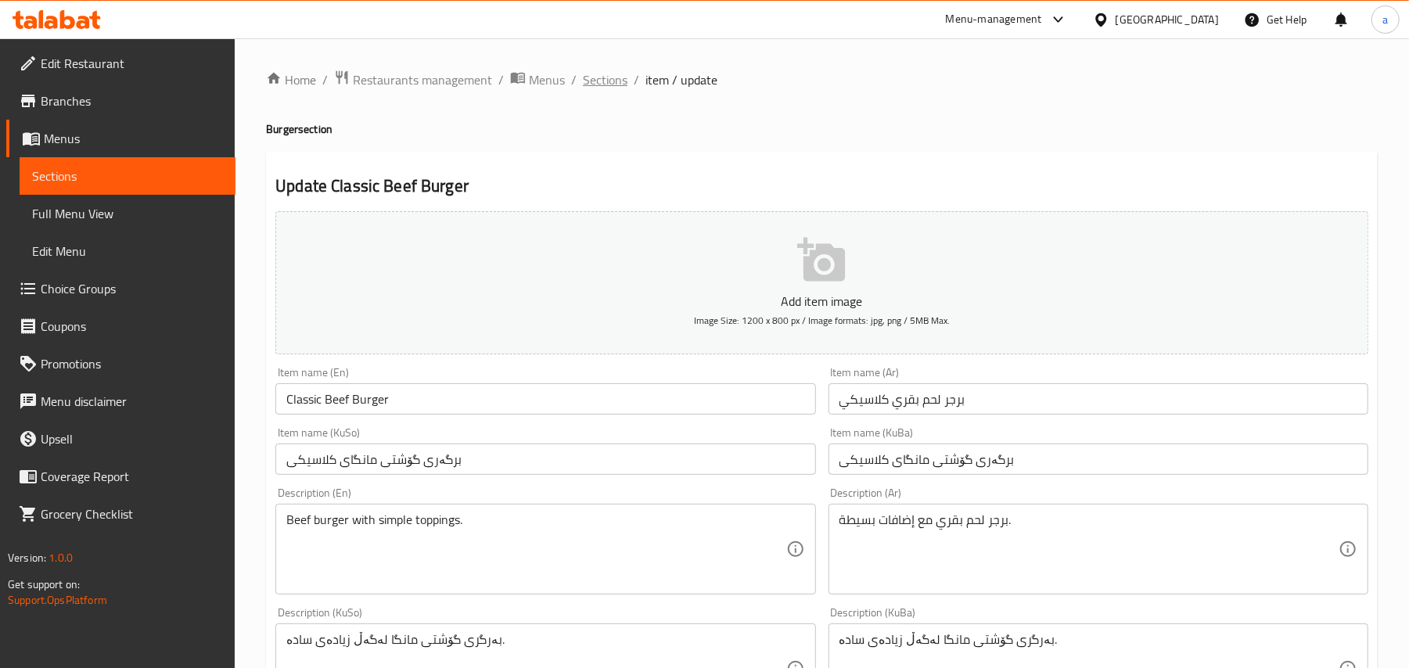
click at [627, 79] on span "Sections" at bounding box center [605, 79] width 45 height 19
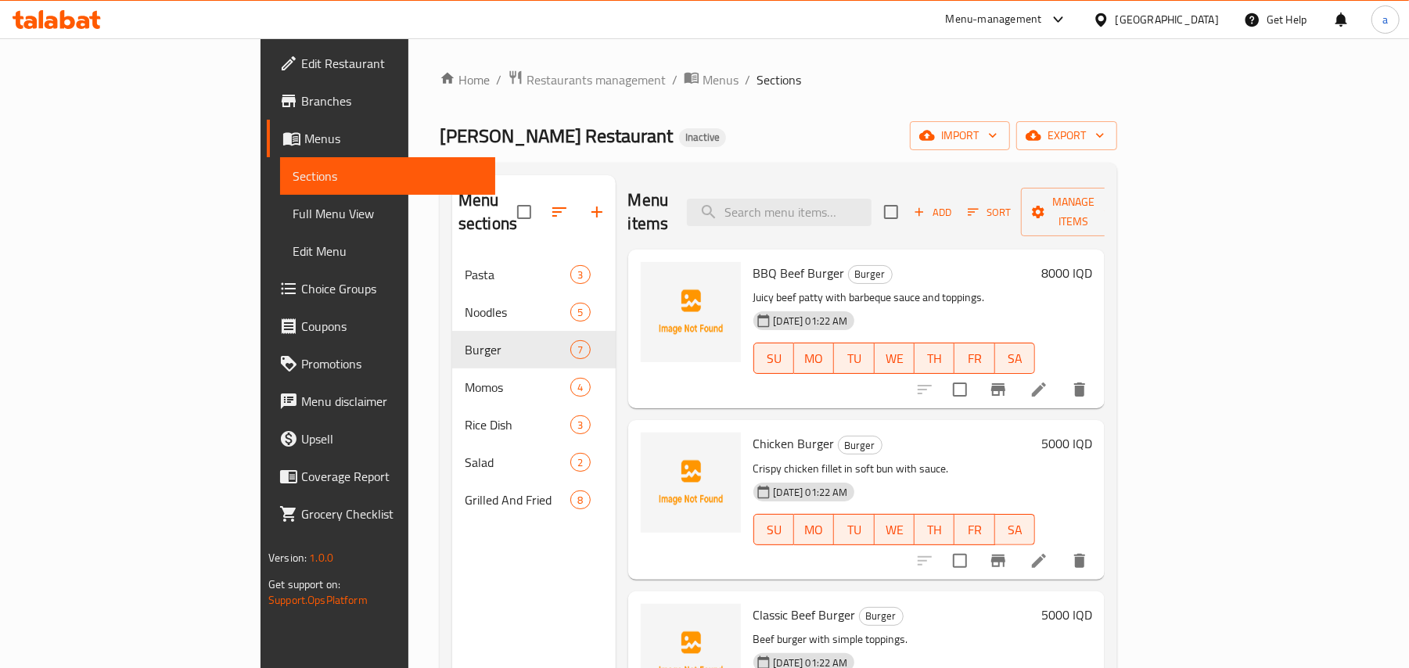
scroll to position [243, 0]
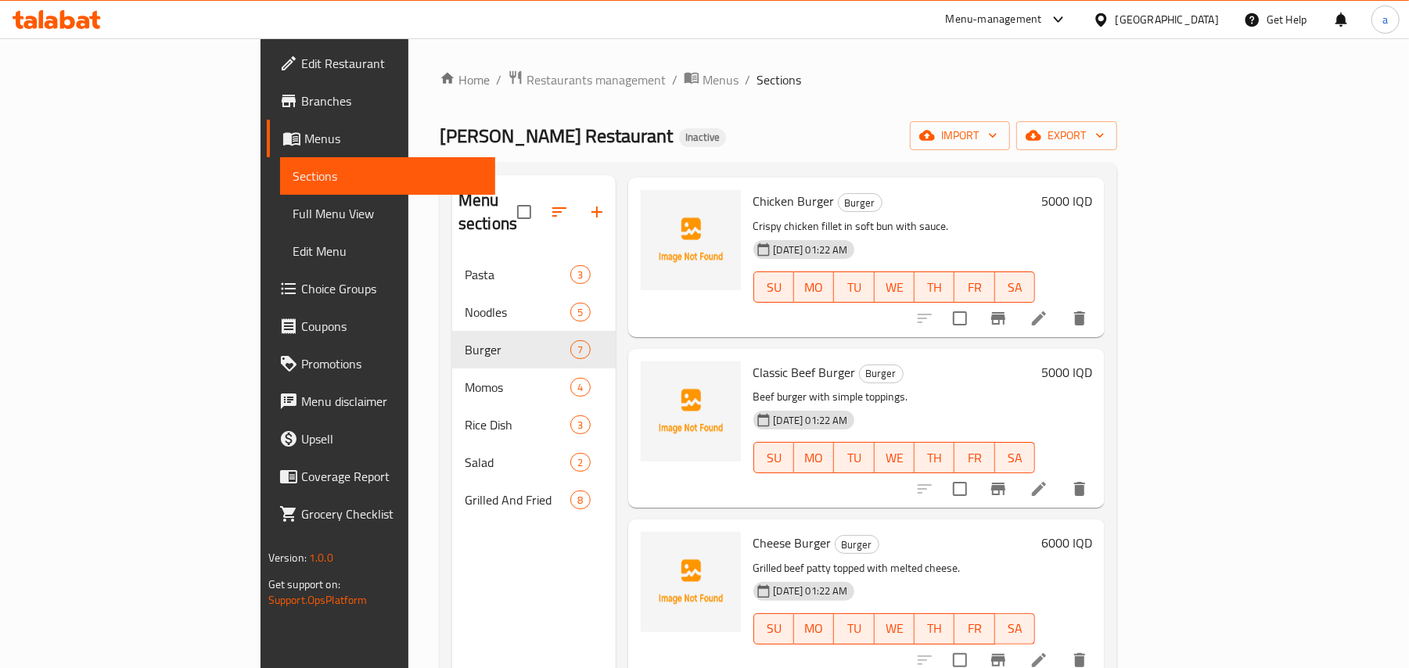
click at [759, 361] on span "Classic Beef Burger" at bounding box center [804, 372] width 102 height 23
copy h6 "Classic Beef Burger"
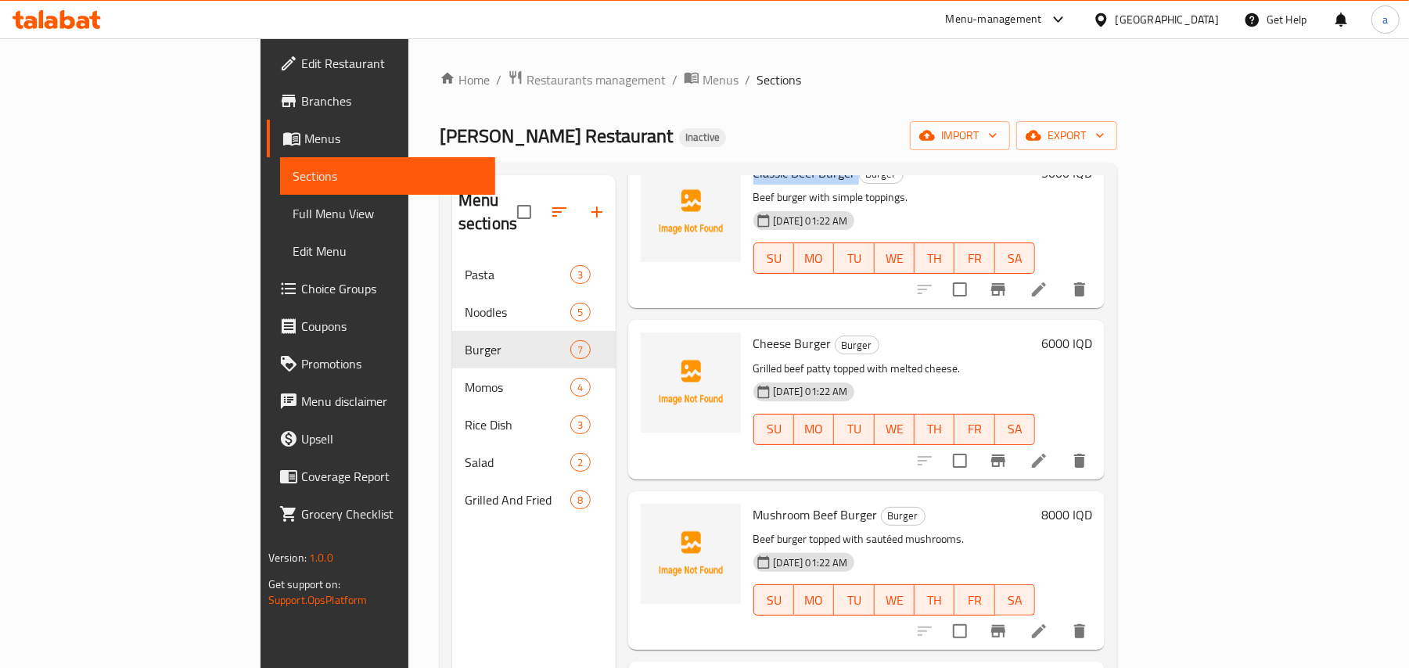
scroll to position [487, 0]
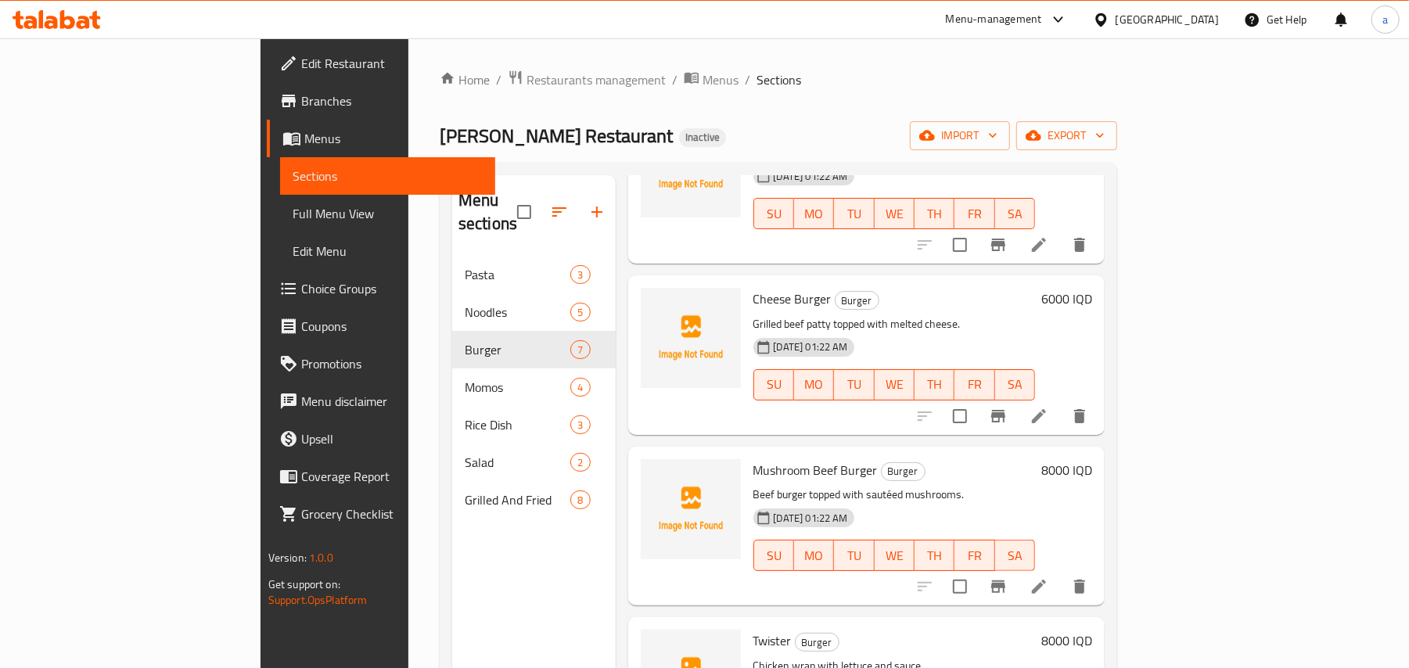
click at [753, 287] on span "Cheese Burger" at bounding box center [792, 298] width 78 height 23
click at [647, 300] on span "upload picture" at bounding box center [662, 309] width 31 height 19
click at [753, 287] on span "Cheese Burger" at bounding box center [792, 298] width 78 height 23
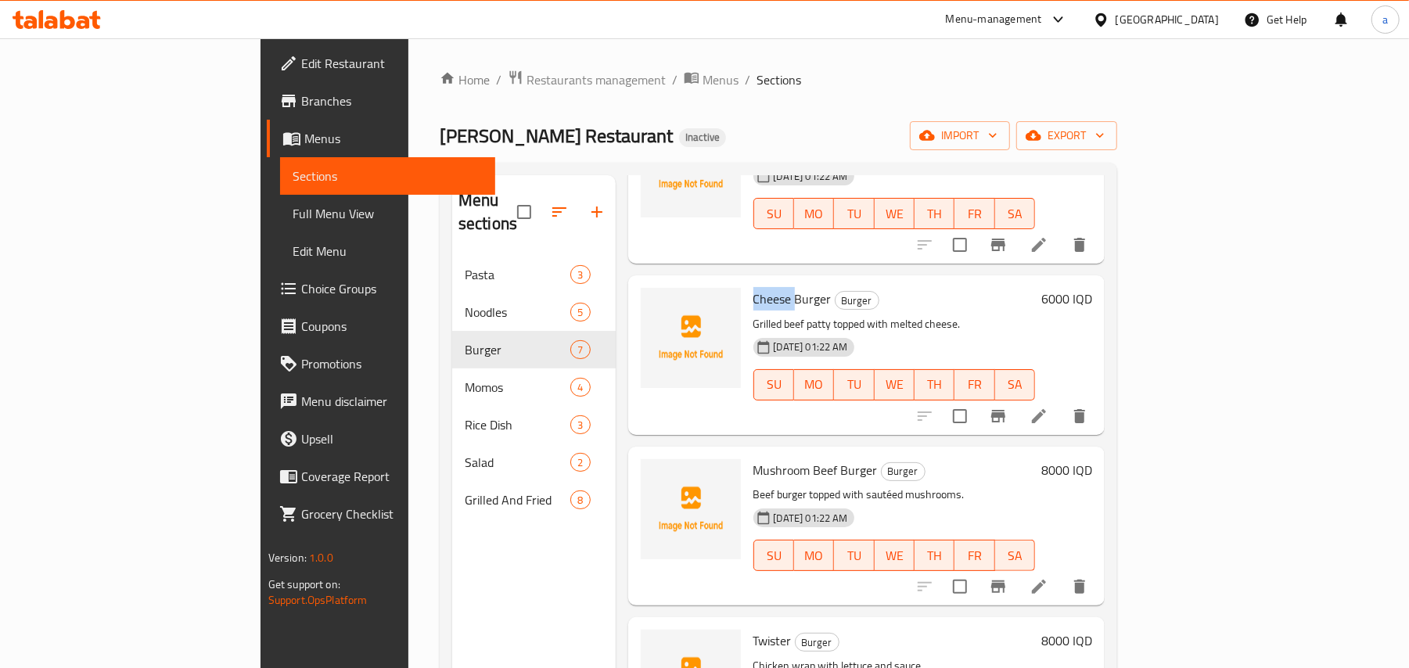
click at [753, 287] on span "Cheese Burger" at bounding box center [792, 298] width 78 height 23
click at [967, 489] on p "Beef burger topped with sautéed mushrooms." at bounding box center [894, 495] width 282 height 20
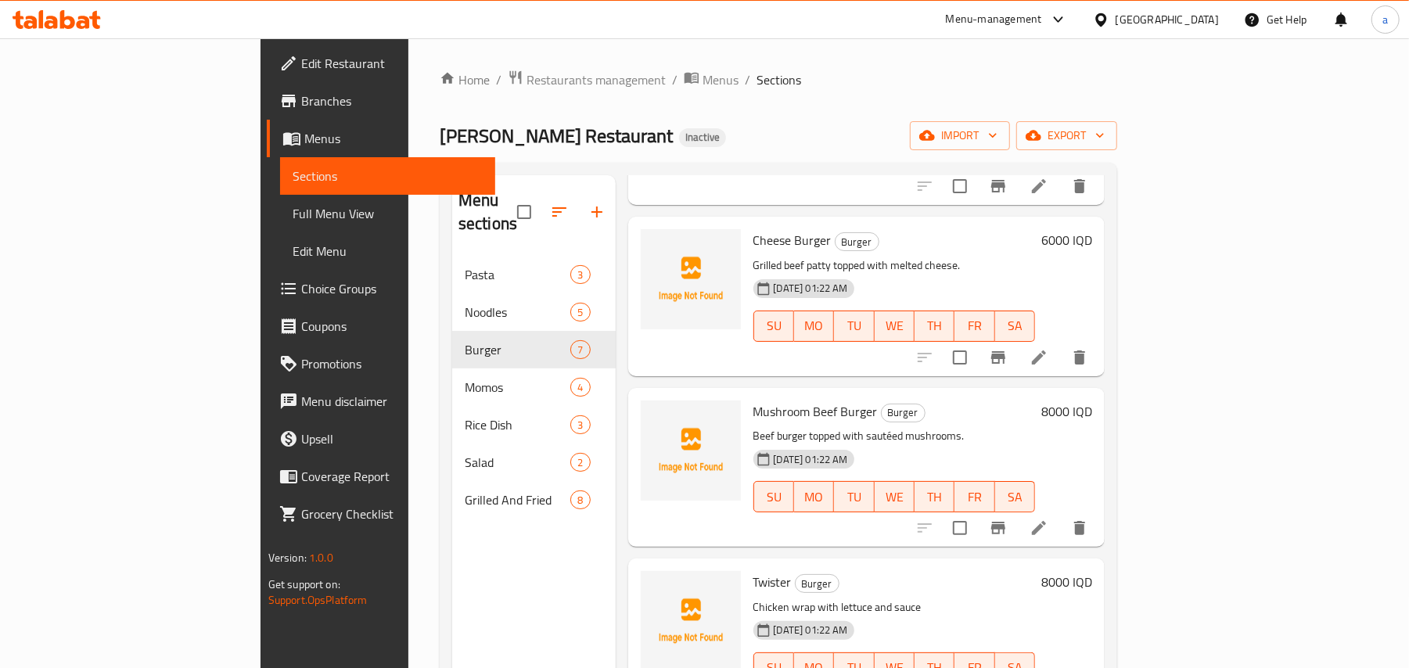
scroll to position [593, 0]
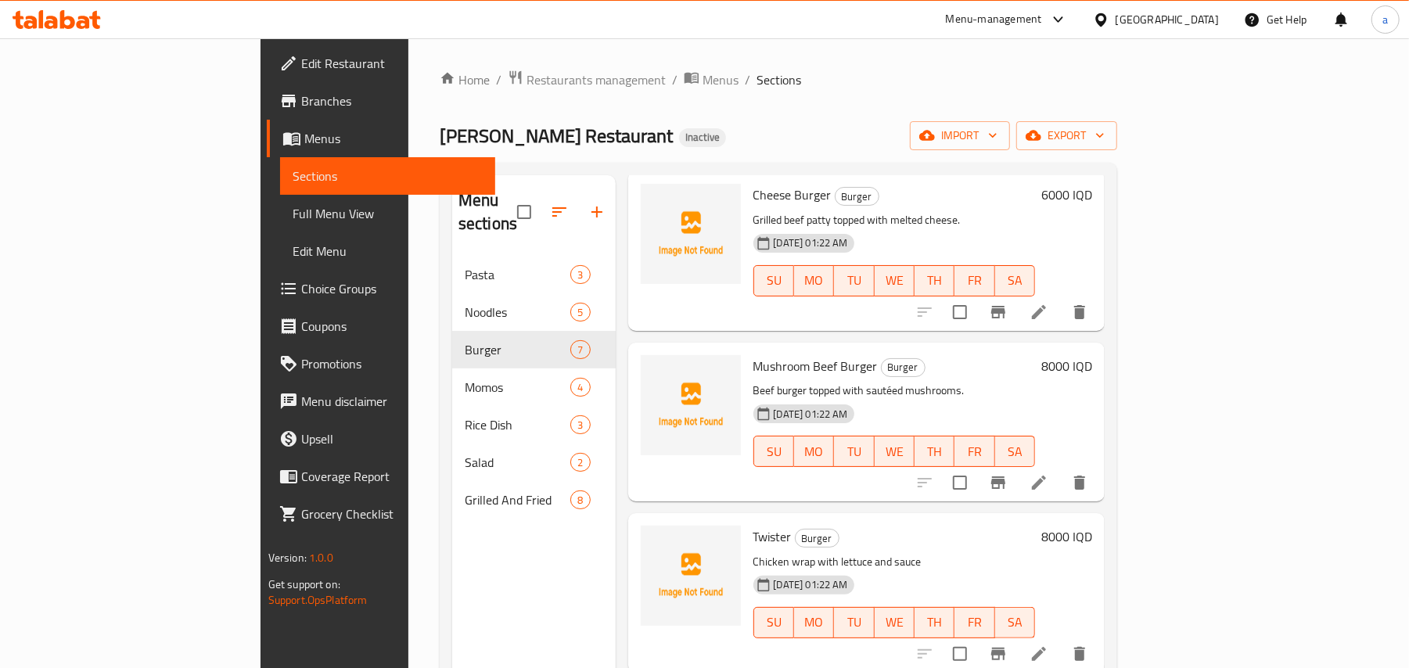
click at [753, 365] on span "Mushroom Beef Burger" at bounding box center [815, 365] width 124 height 23
click at [647, 374] on span "upload picture" at bounding box center [662, 377] width 31 height 19
click at [915, 489] on div "Mushroom Beef Burger Burger Beef burger topped with sautéed mushrooms. [DATE] 0…" at bounding box center [894, 422] width 295 height 146
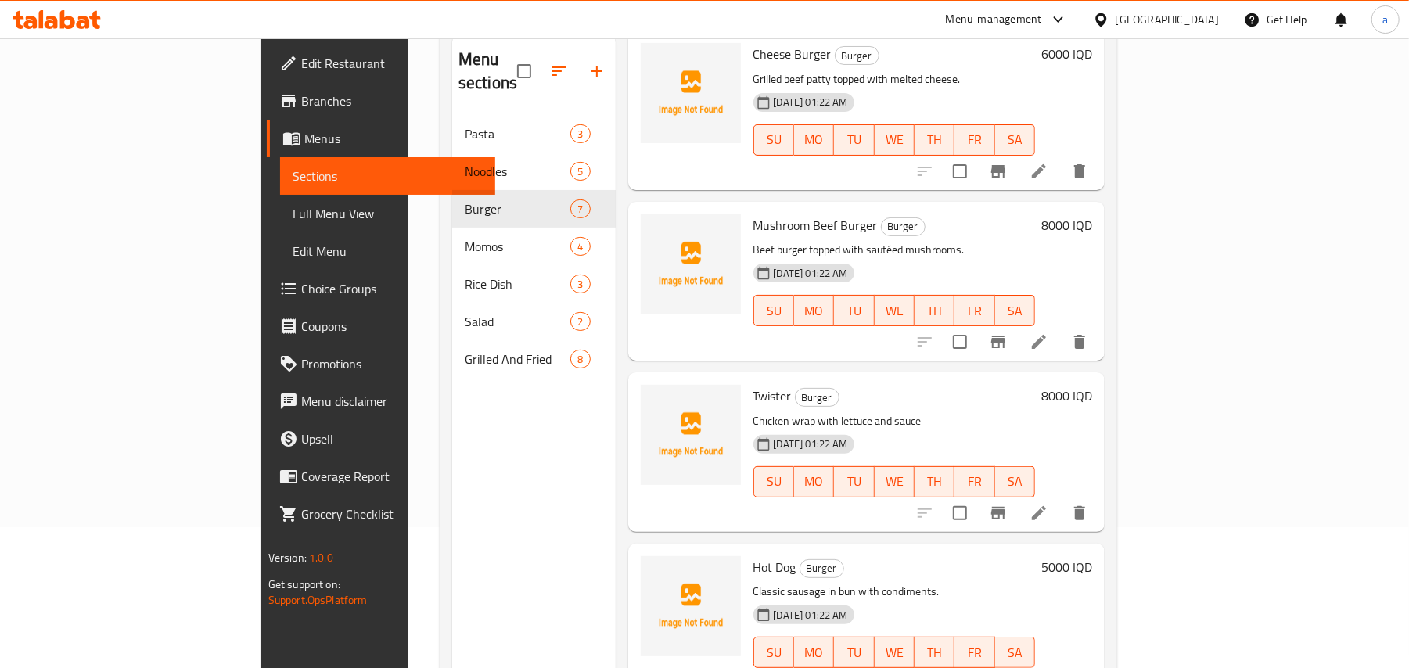
scroll to position [221, 0]
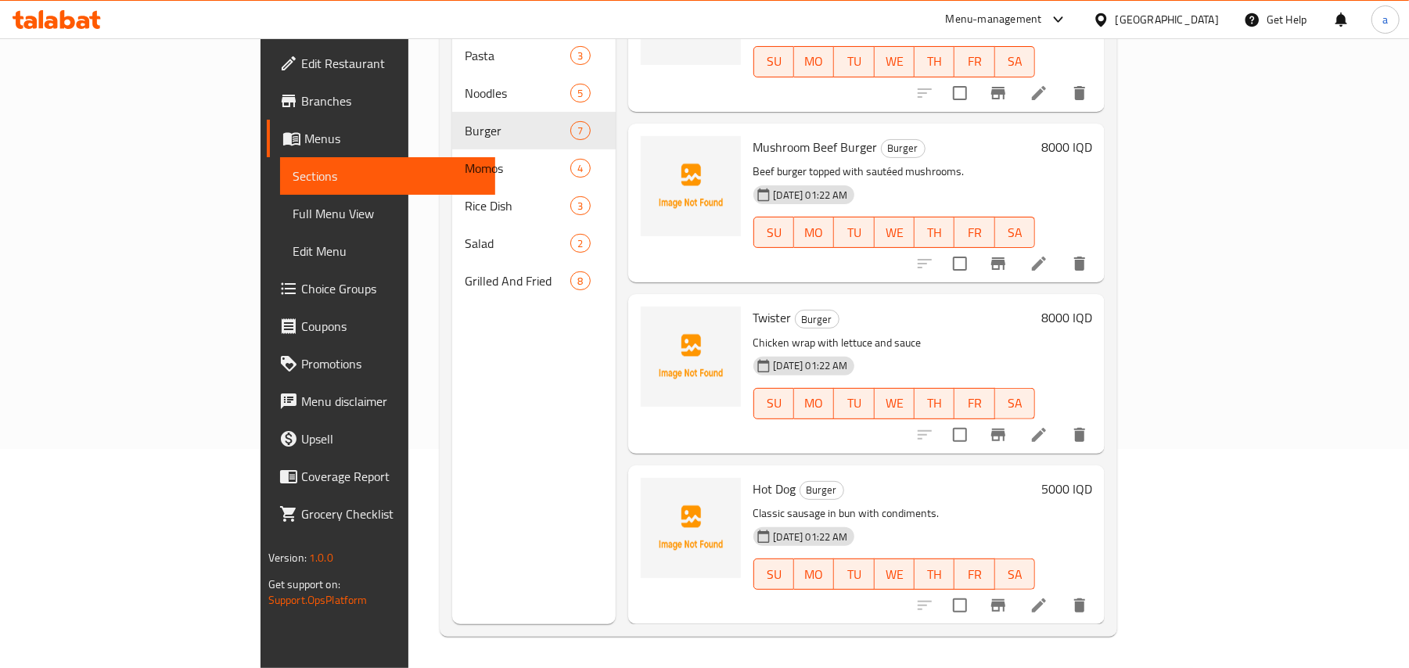
click at [753, 313] on span "Twister" at bounding box center [772, 317] width 38 height 23
click at [655, 321] on icon "upload picture" at bounding box center [663, 328] width 16 height 14
drag, startPoint x: 948, startPoint y: 510, endPoint x: 939, endPoint y: 507, distance: 9.9
click at [948, 510] on p "Classic sausage in bun with condiments." at bounding box center [894, 514] width 282 height 20
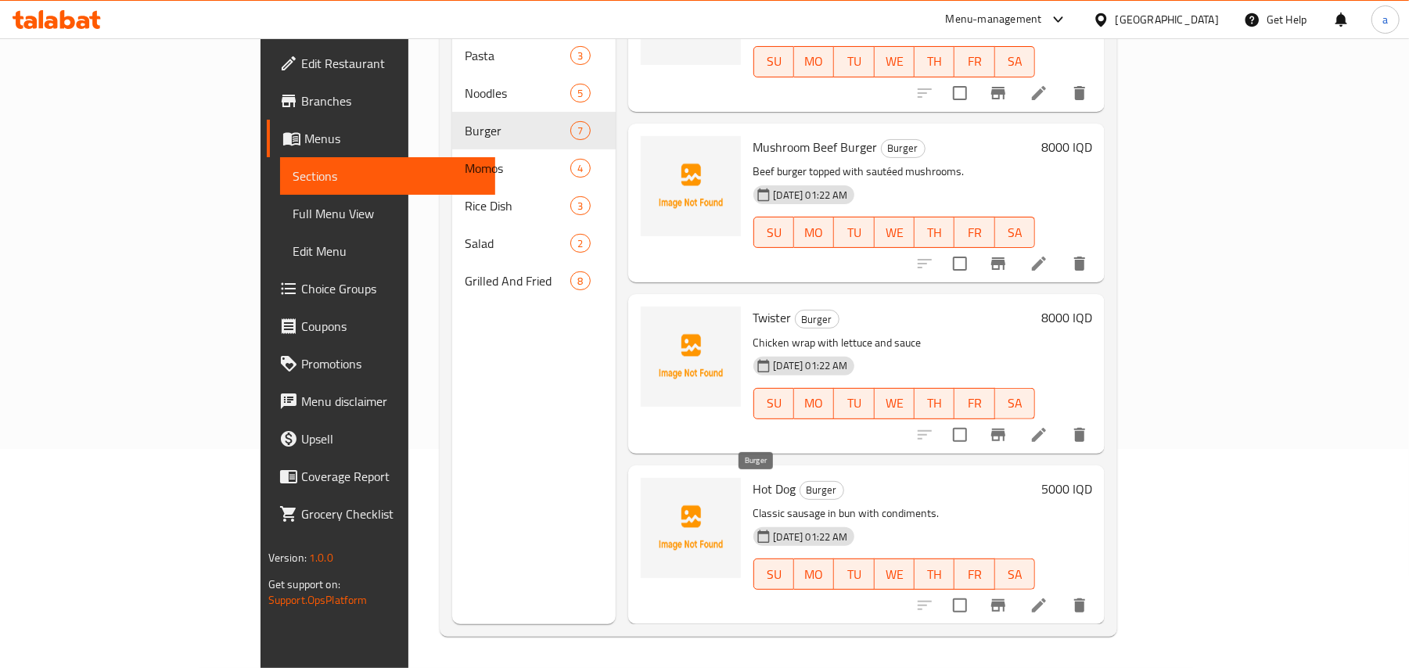
click at [753, 488] on span "Hot Dog" at bounding box center [774, 488] width 43 height 23
click at [647, 507] on button "upload picture" at bounding box center [662, 499] width 31 height 31
drag, startPoint x: 918, startPoint y: 498, endPoint x: 809, endPoint y: 455, distance: 116.7
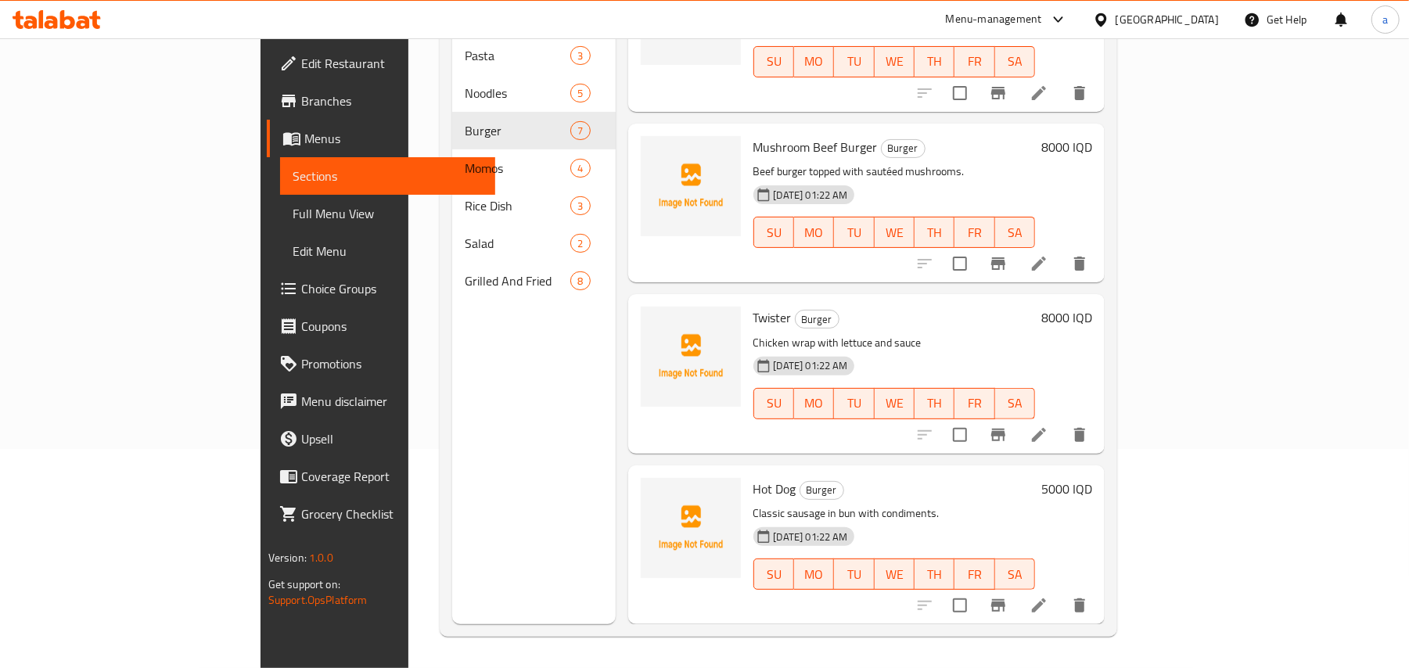
click at [918, 495] on h6 "Hot Dog Burger" at bounding box center [894, 489] width 282 height 22
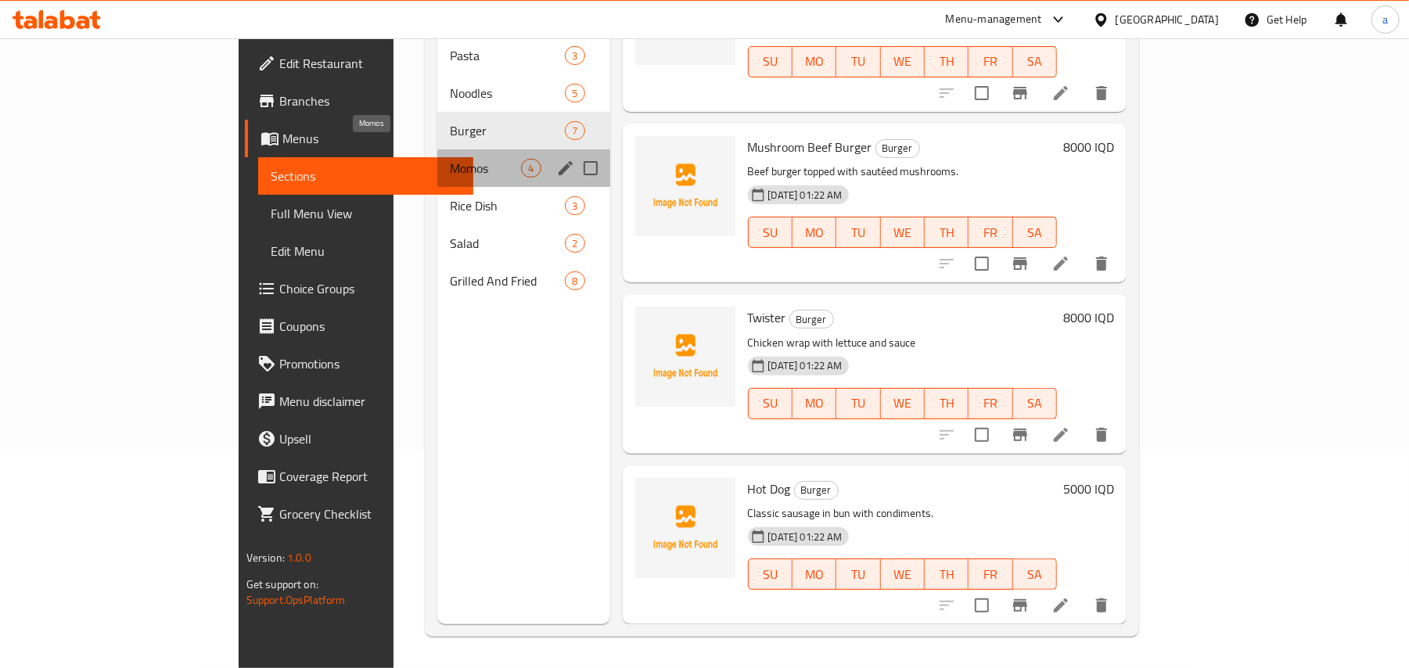
click at [450, 159] on span "Momos" at bounding box center [485, 168] width 71 height 19
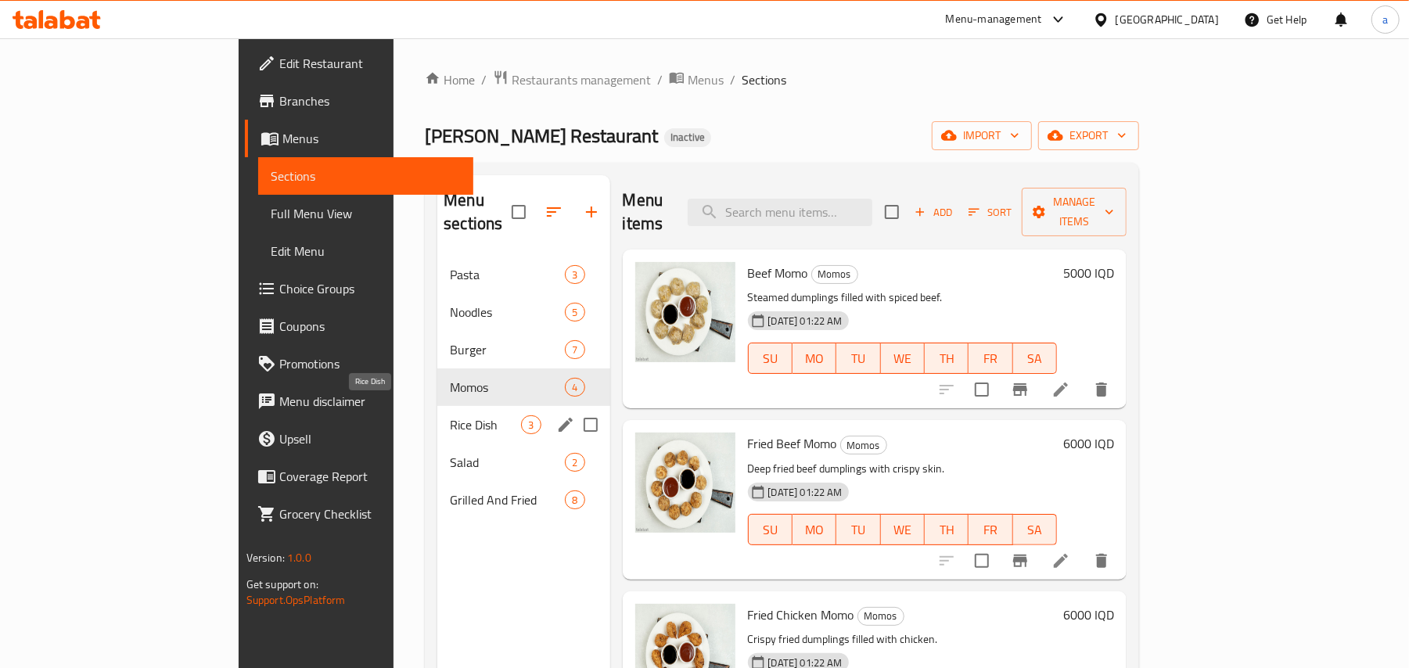
click at [450, 415] on span "Rice Dish" at bounding box center [485, 424] width 71 height 19
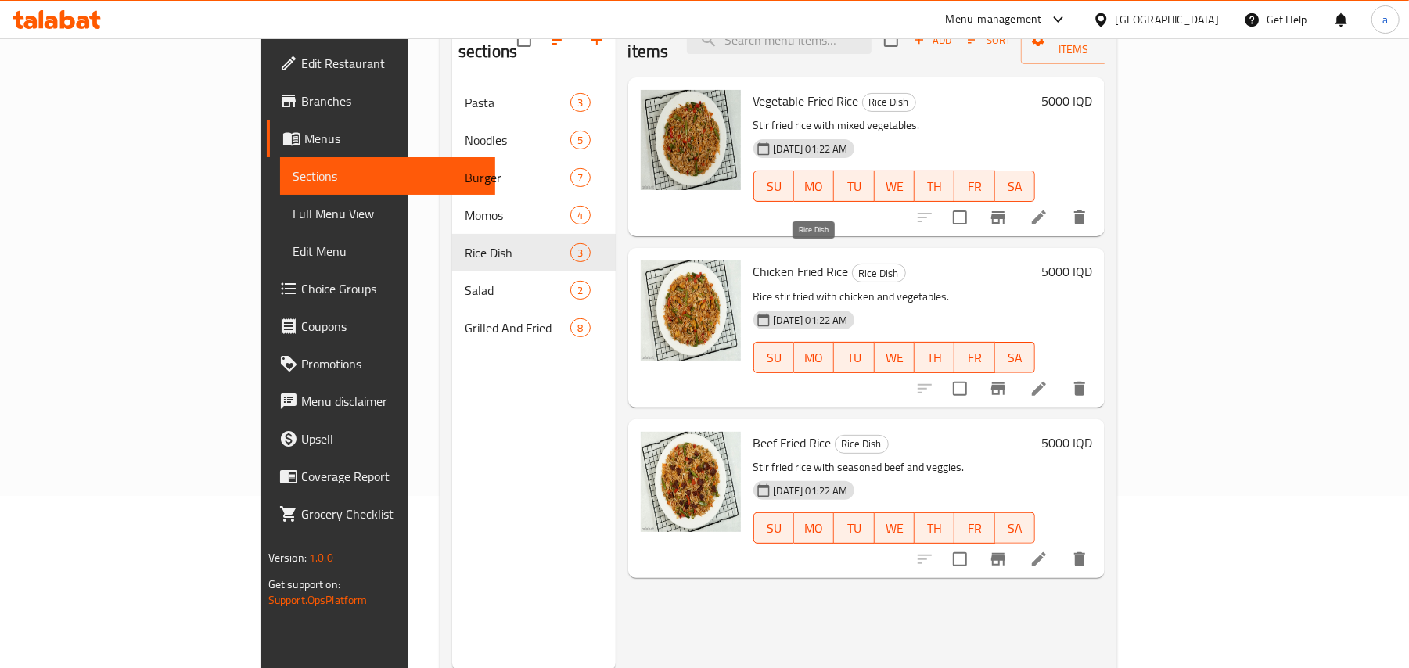
scroll to position [221, 0]
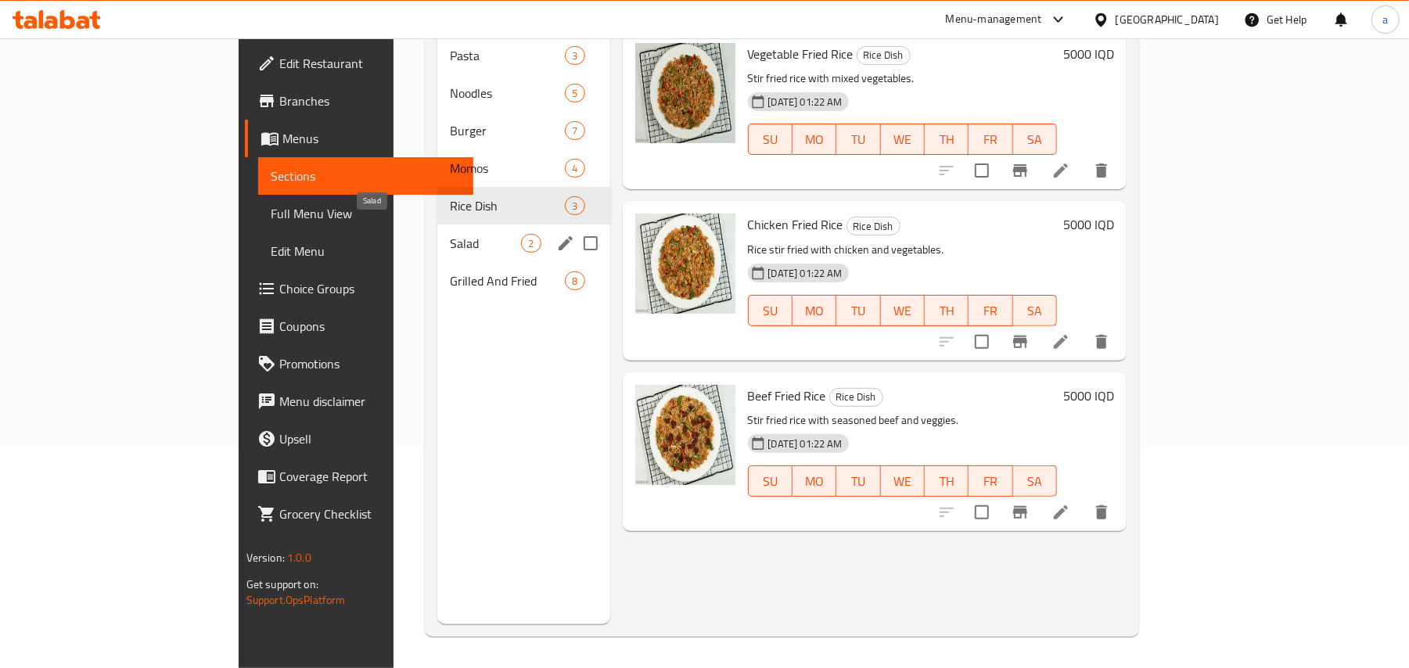
click at [450, 238] on span "Salad" at bounding box center [485, 243] width 71 height 19
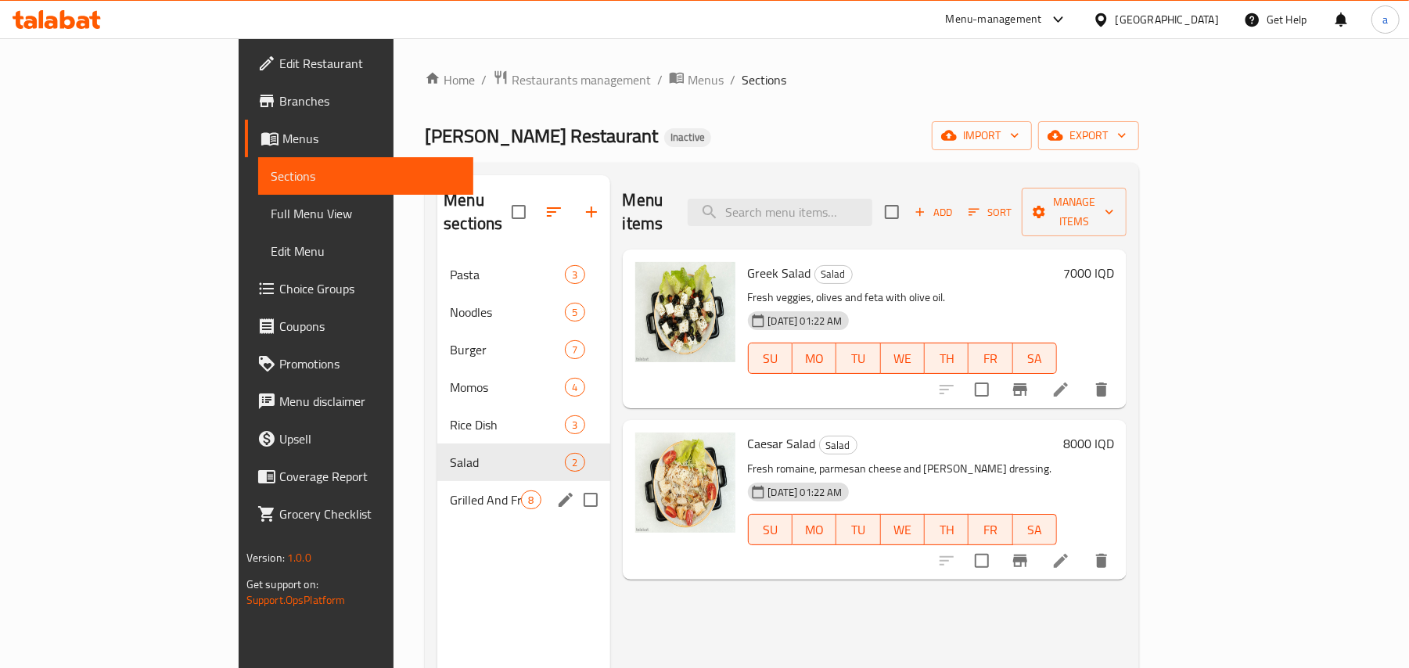
click at [450, 491] on span "Grilled And Fried" at bounding box center [485, 500] width 71 height 19
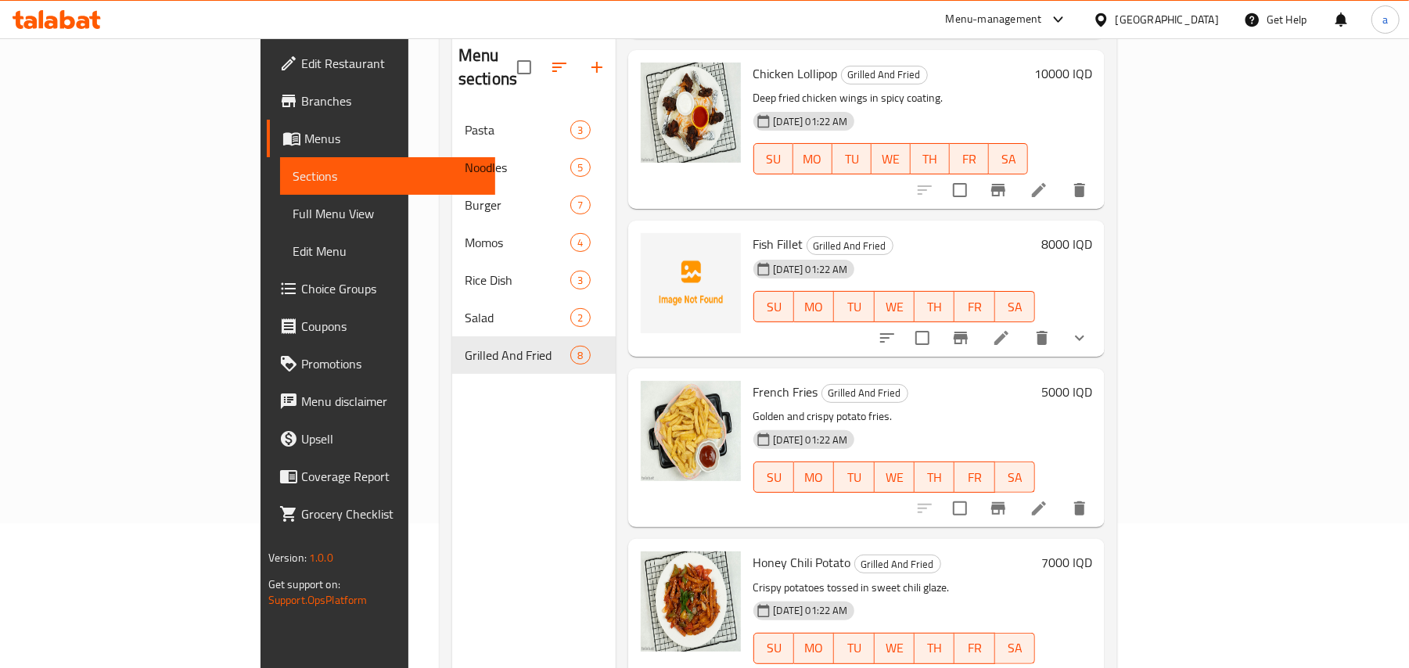
scroll to position [221, 0]
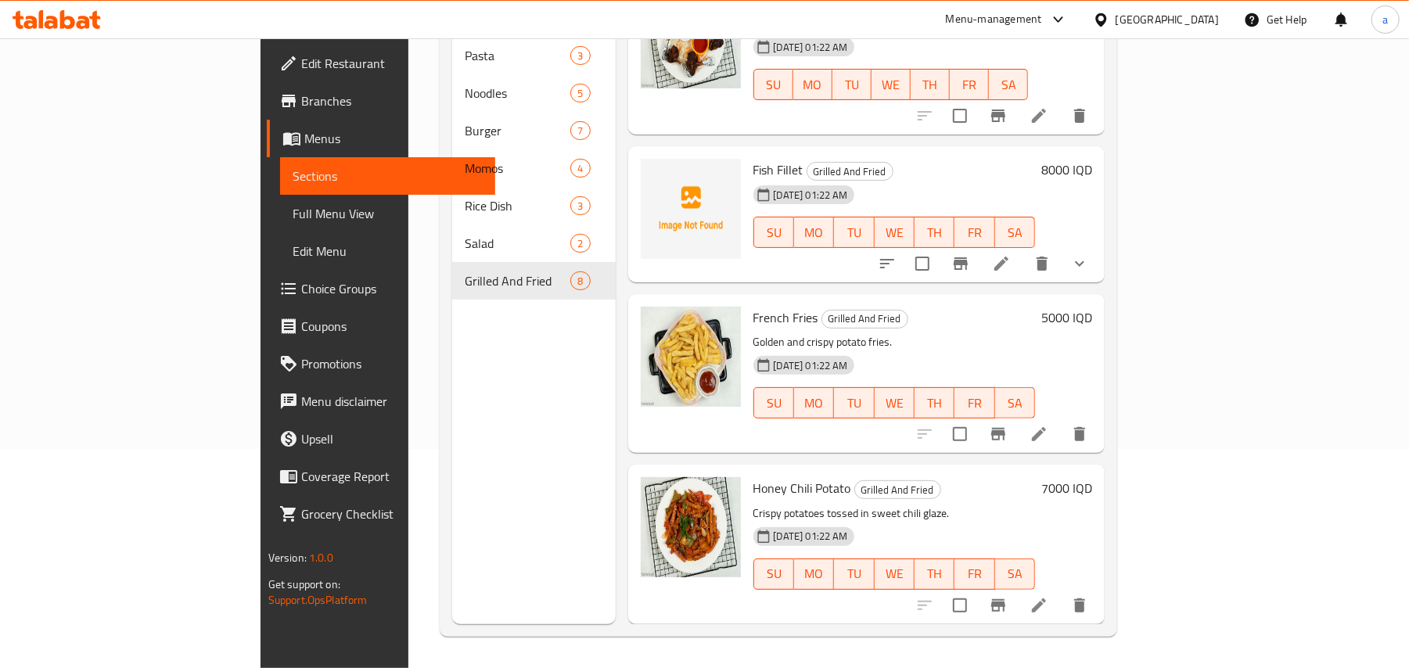
click at [753, 164] on span "Fish Fillet" at bounding box center [778, 169] width 50 height 23
click at [653, 171] on icon "upload picture" at bounding box center [662, 180] width 19 height 19
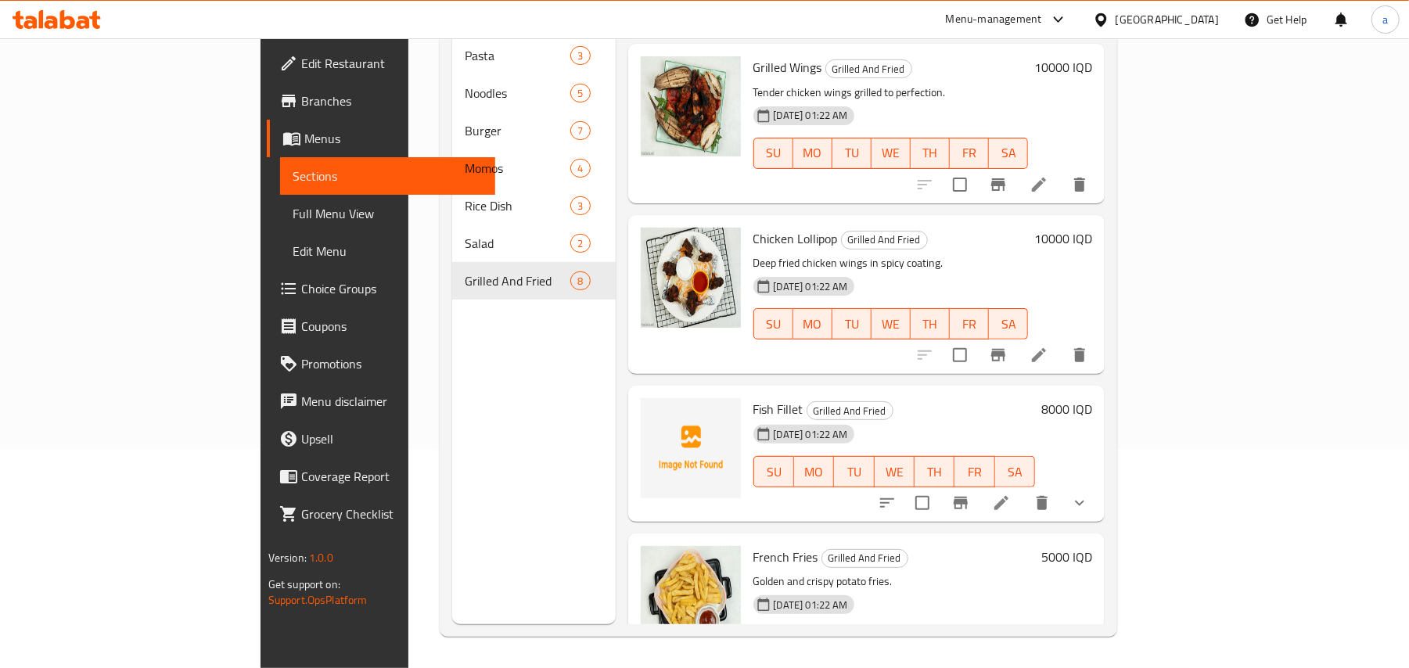
click at [986, 376] on div "Menu items Add Sort Manage items Cheese French Fries Grilled And Fried Crispy f…" at bounding box center [861, 290] width 490 height 668
click at [293, 210] on span "Full Menu View" at bounding box center [388, 213] width 191 height 19
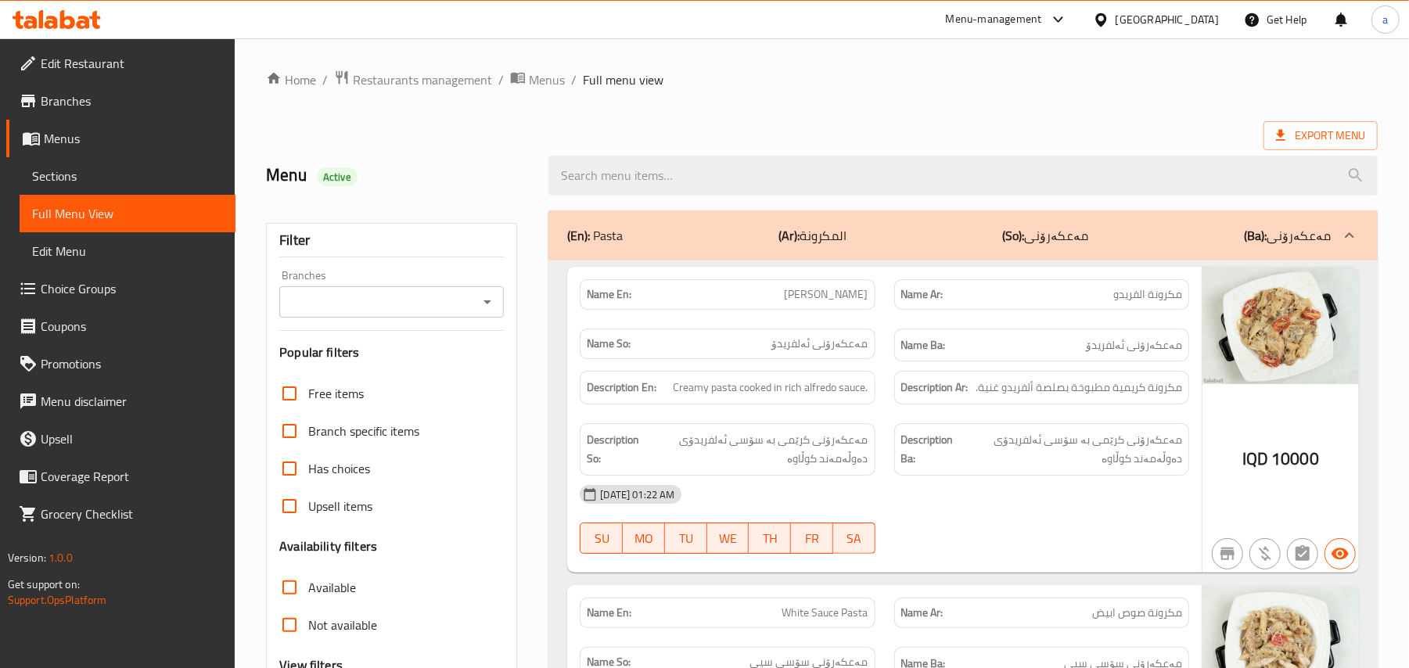
click at [486, 329] on div "Filter Branches Branches Popular filters Free items Branch specific items Has c…" at bounding box center [391, 512] width 251 height 578
click at [486, 304] on icon "Open" at bounding box center [487, 302] width 8 height 4
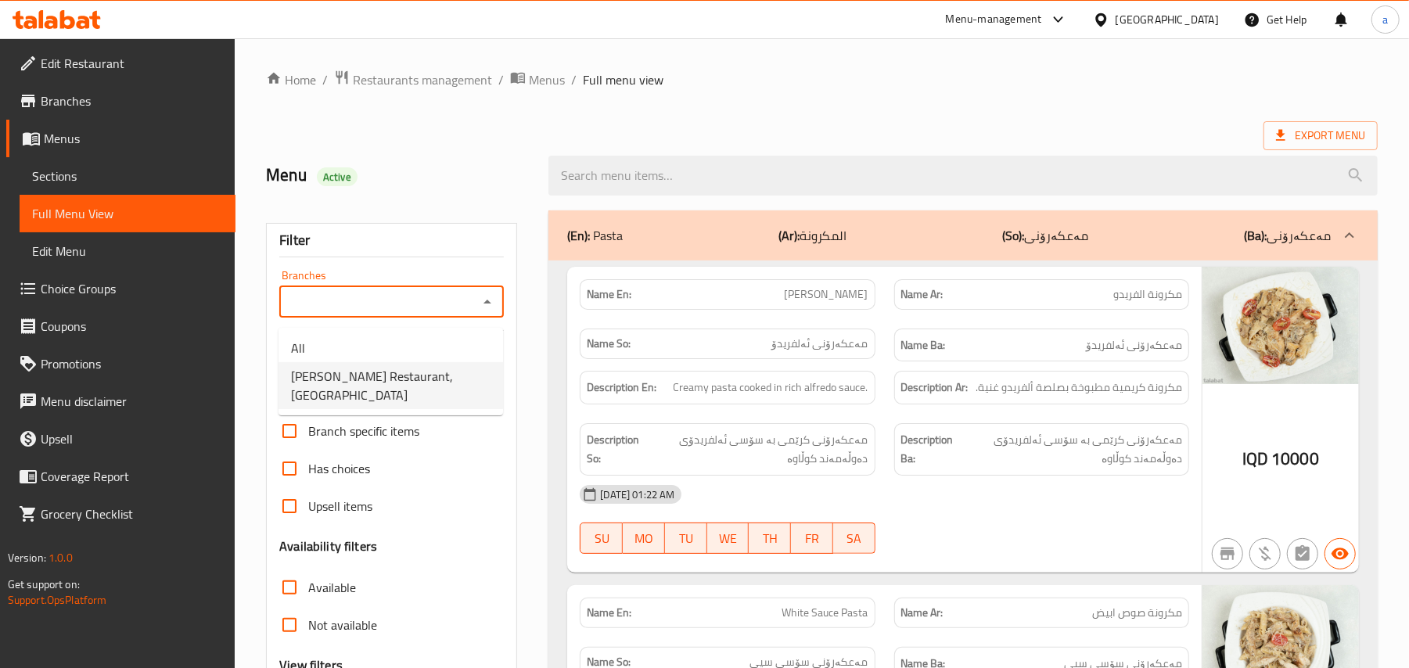
click at [386, 386] on span "[PERSON_NAME] Restaurant, [GEOGRAPHIC_DATA]" at bounding box center [390, 386] width 199 height 38
type input "[PERSON_NAME] Restaurant, [GEOGRAPHIC_DATA]"
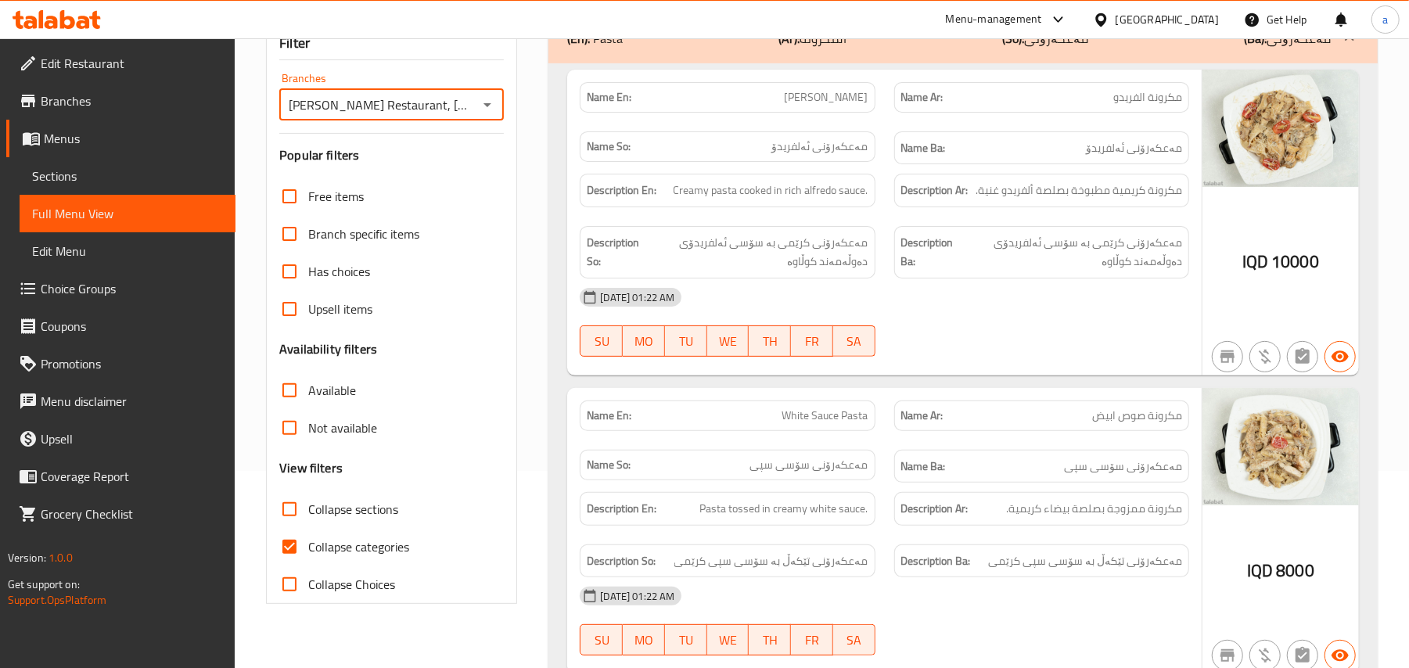
scroll to position [243, 0]
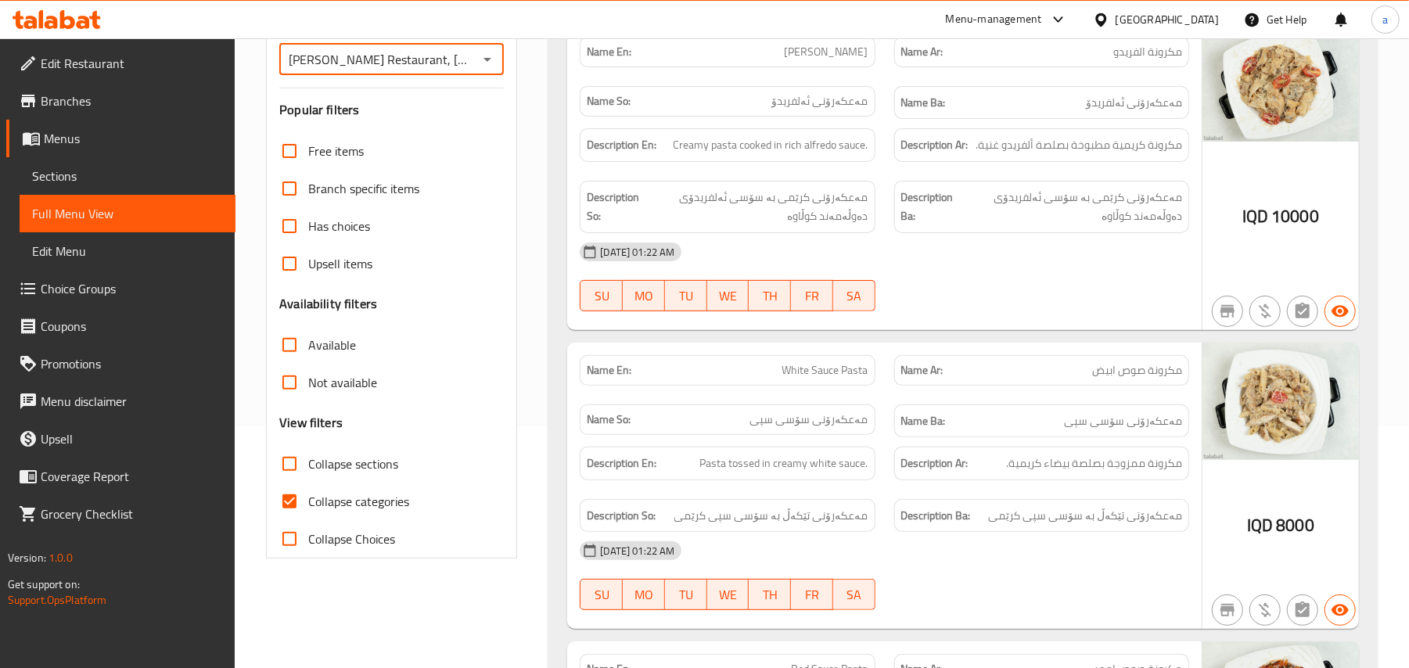
drag, startPoint x: 304, startPoint y: 480, endPoint x: 301, endPoint y: 510, distance: 30.6
click at [304, 483] on input "Collapse sections" at bounding box center [290, 464] width 38 height 38
checkbox input "true"
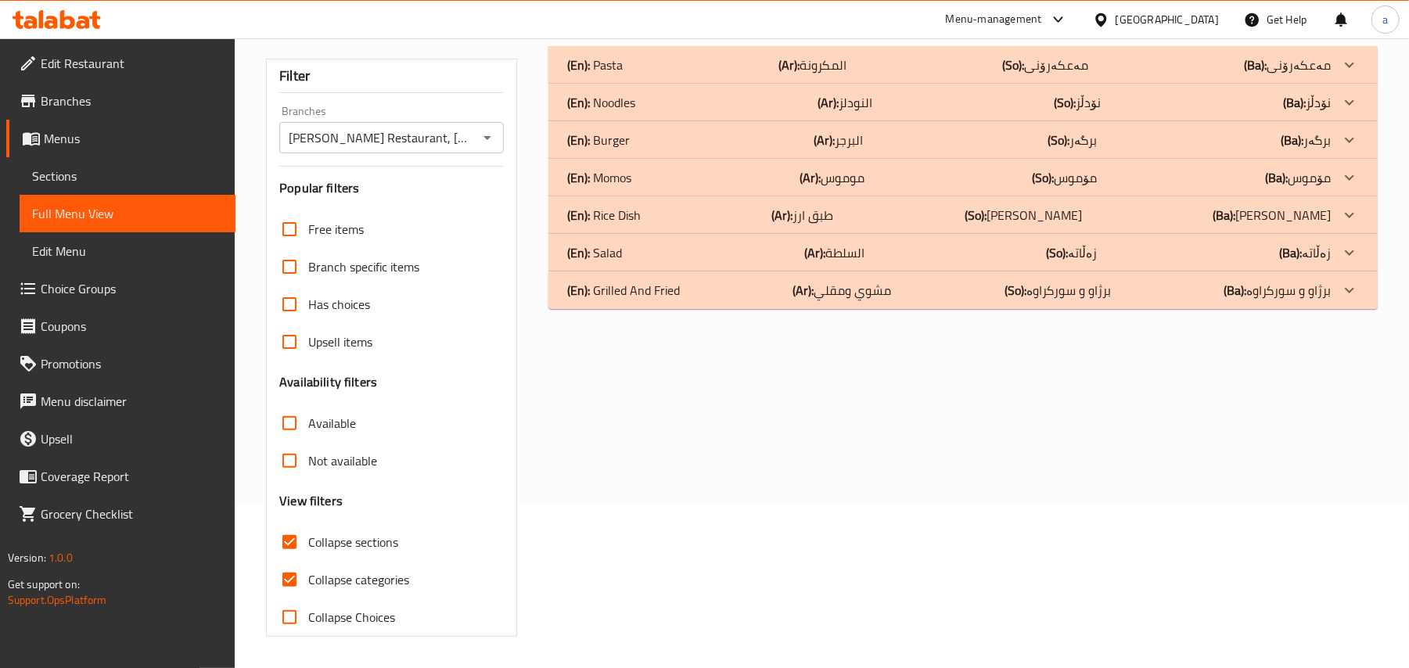
click at [282, 561] on input "Collapse categories" at bounding box center [290, 580] width 38 height 38
checkbox input "false"
click at [295, 492] on h3 "View filters" at bounding box center [310, 501] width 63 height 18
click at [286, 555] on input "Collapse sections" at bounding box center [290, 542] width 38 height 38
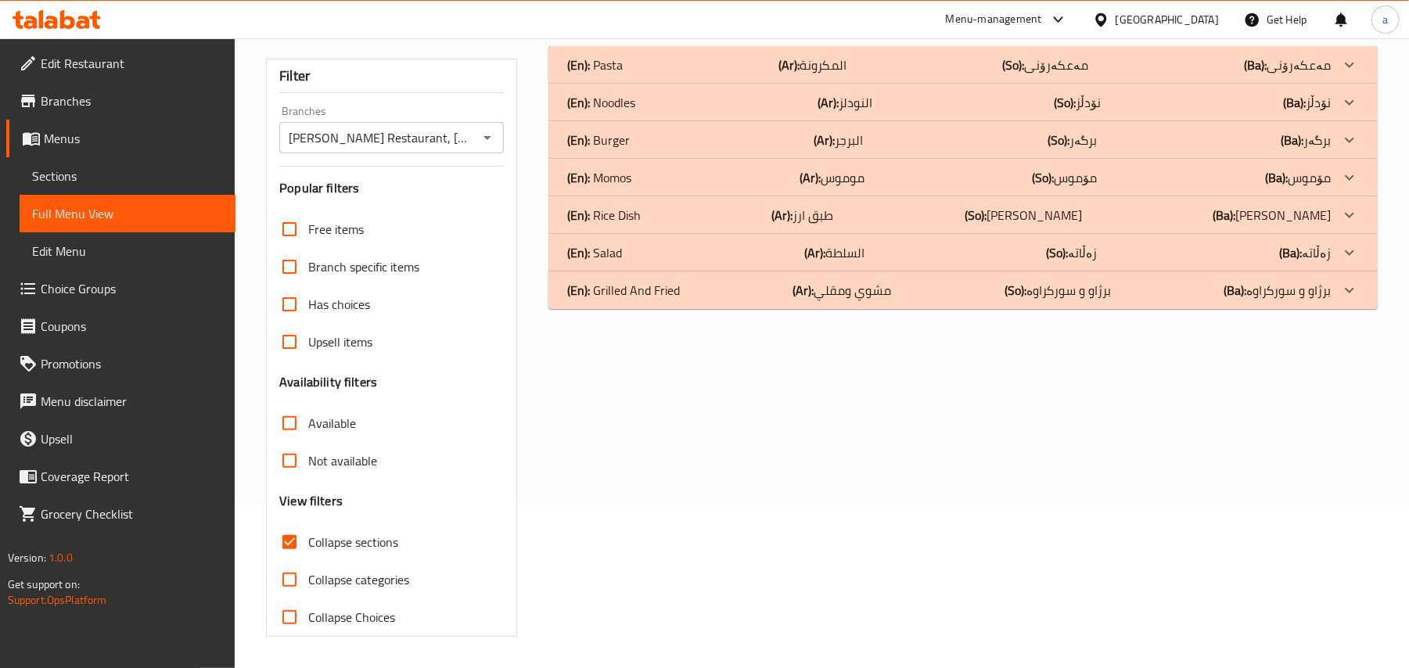
checkbox input "false"
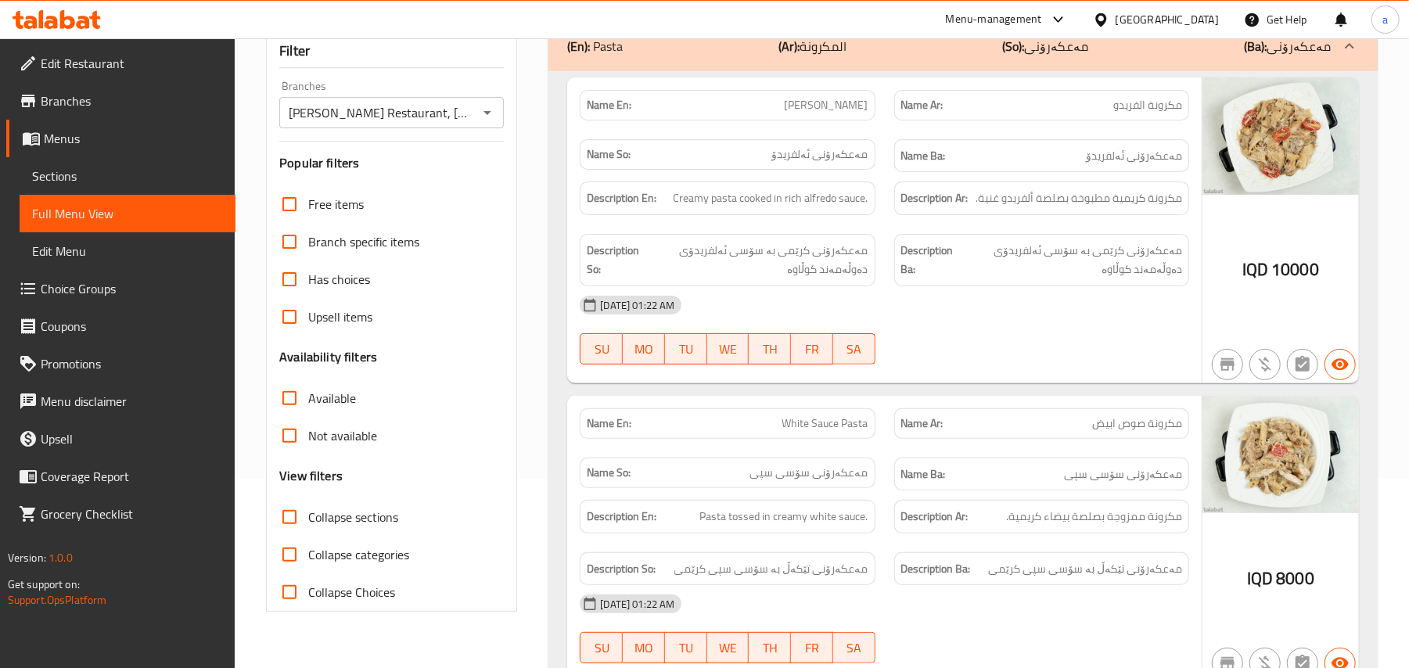
drag, startPoint x: 980, startPoint y: 361, endPoint x: 1056, endPoint y: 446, distance: 114.1
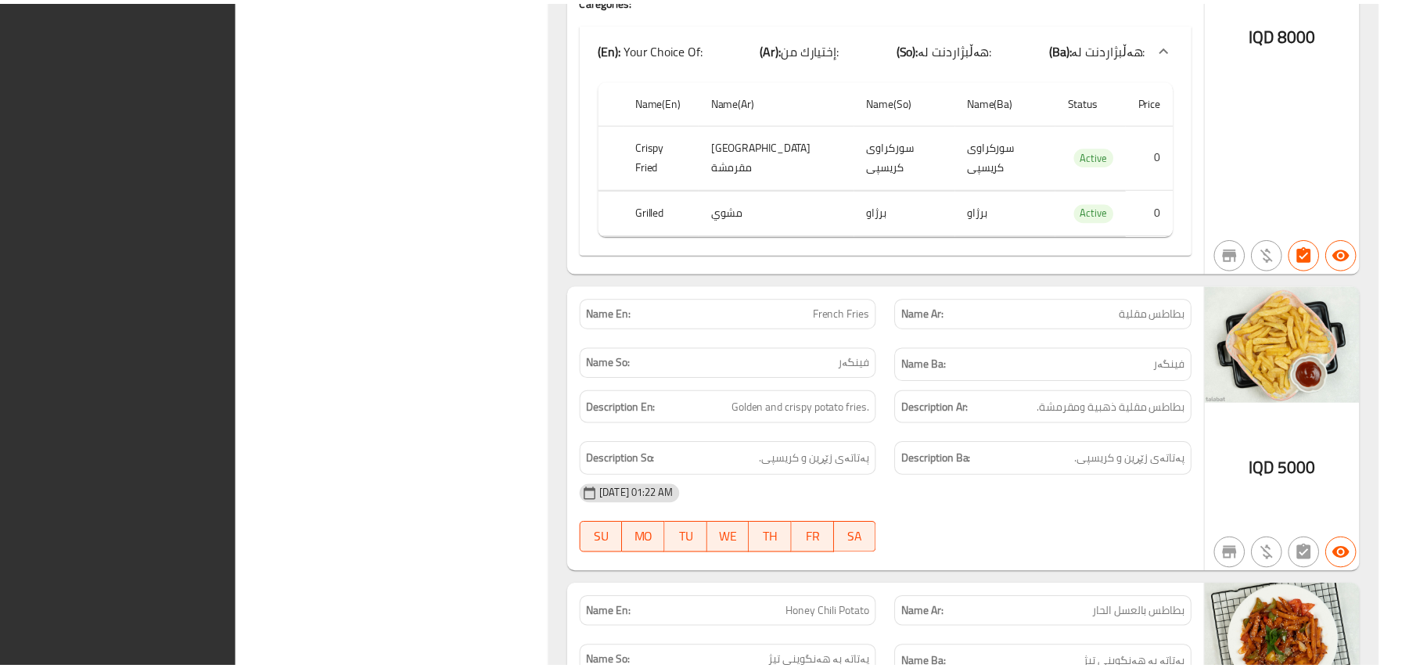
scroll to position [10441, 0]
